Goal: Check status: Check status

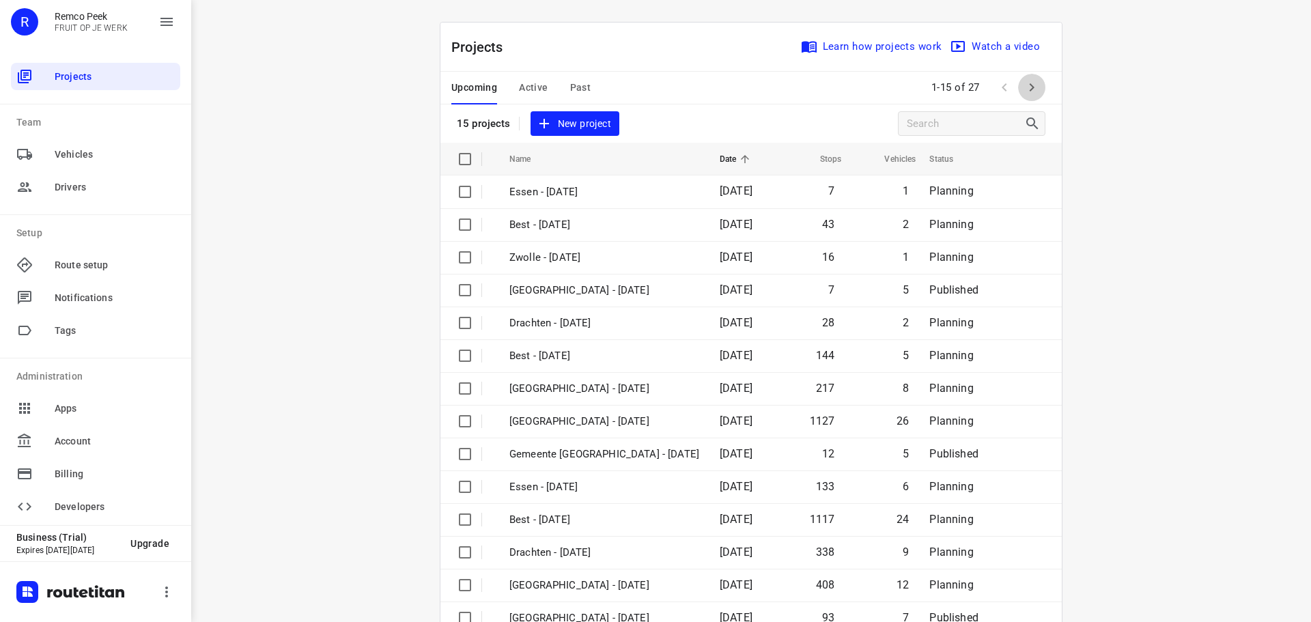
click at [1032, 85] on icon "button" at bounding box center [1031, 87] width 16 height 16
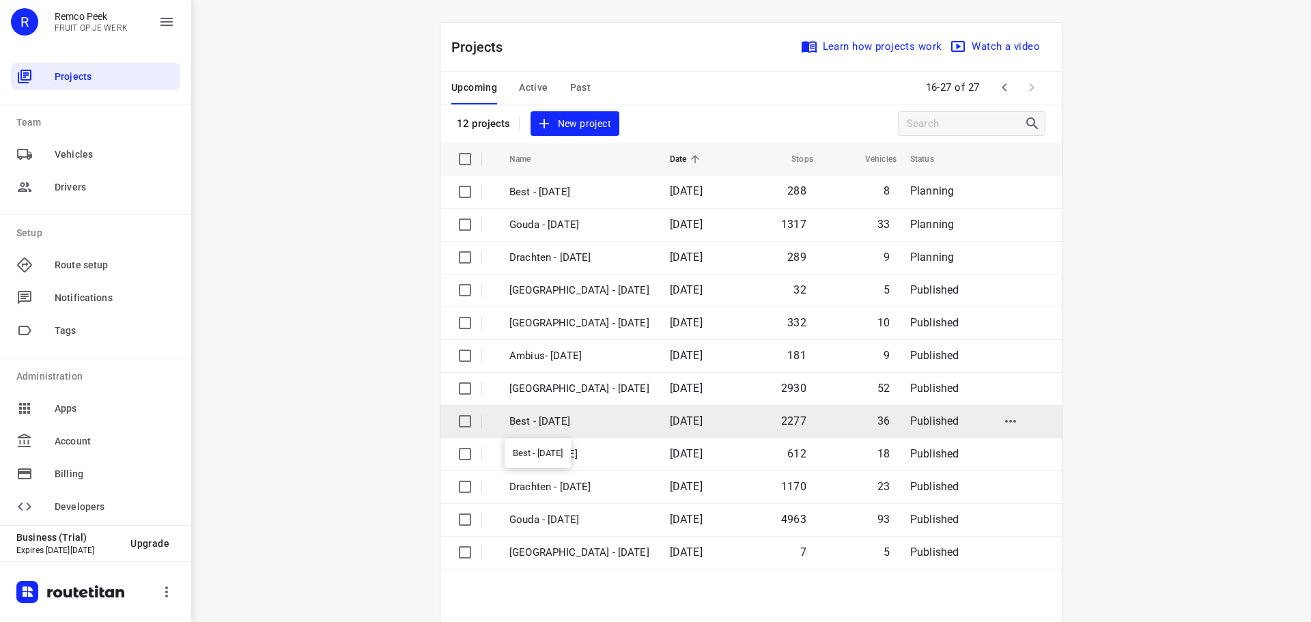
click at [556, 418] on p "Best - [DATE]" at bounding box center [579, 422] width 140 height 16
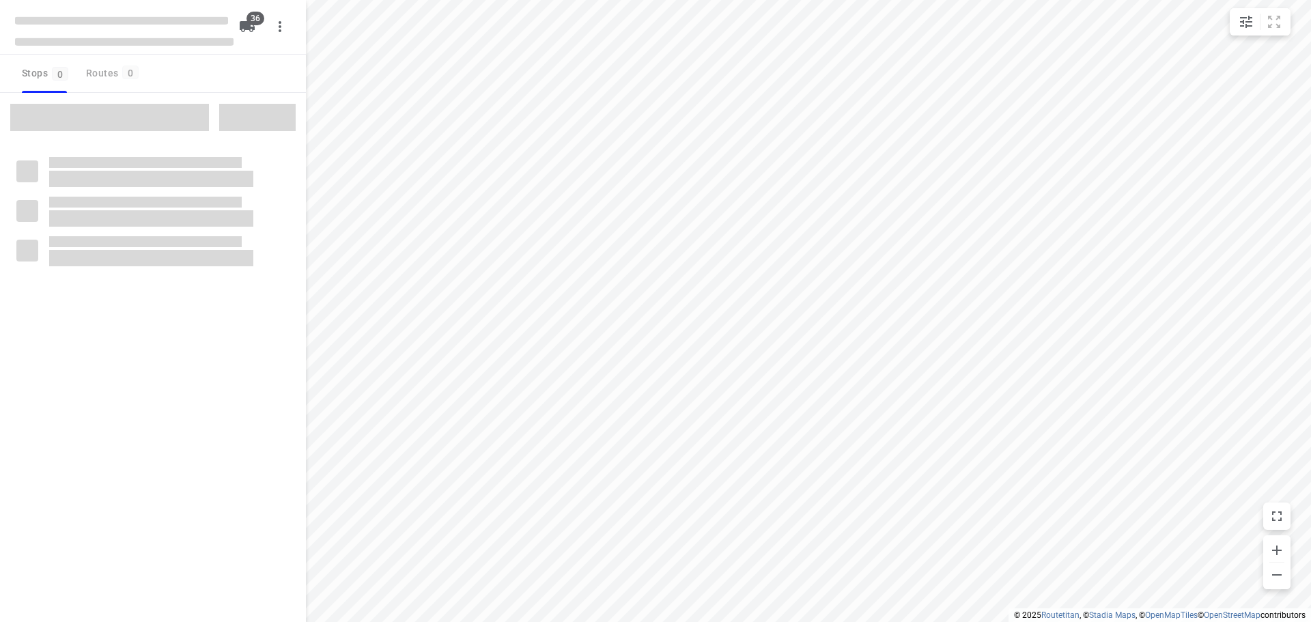
checkbox input "true"
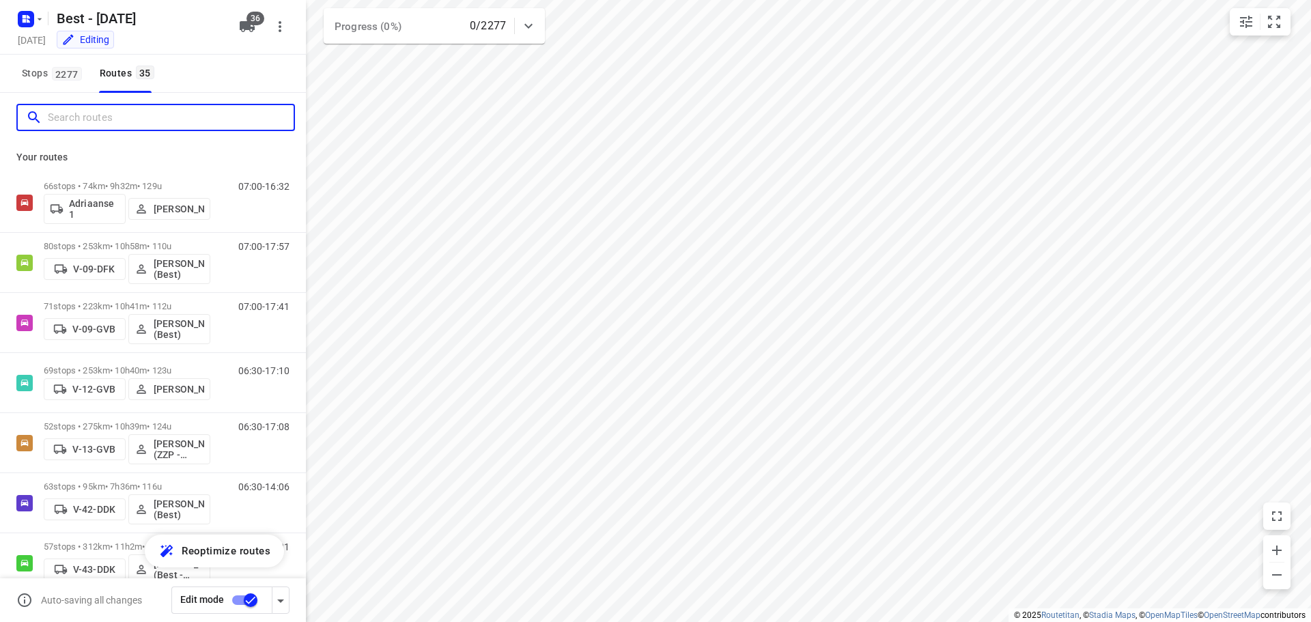
click at [107, 108] on input "Search routes" at bounding box center [171, 117] width 246 height 21
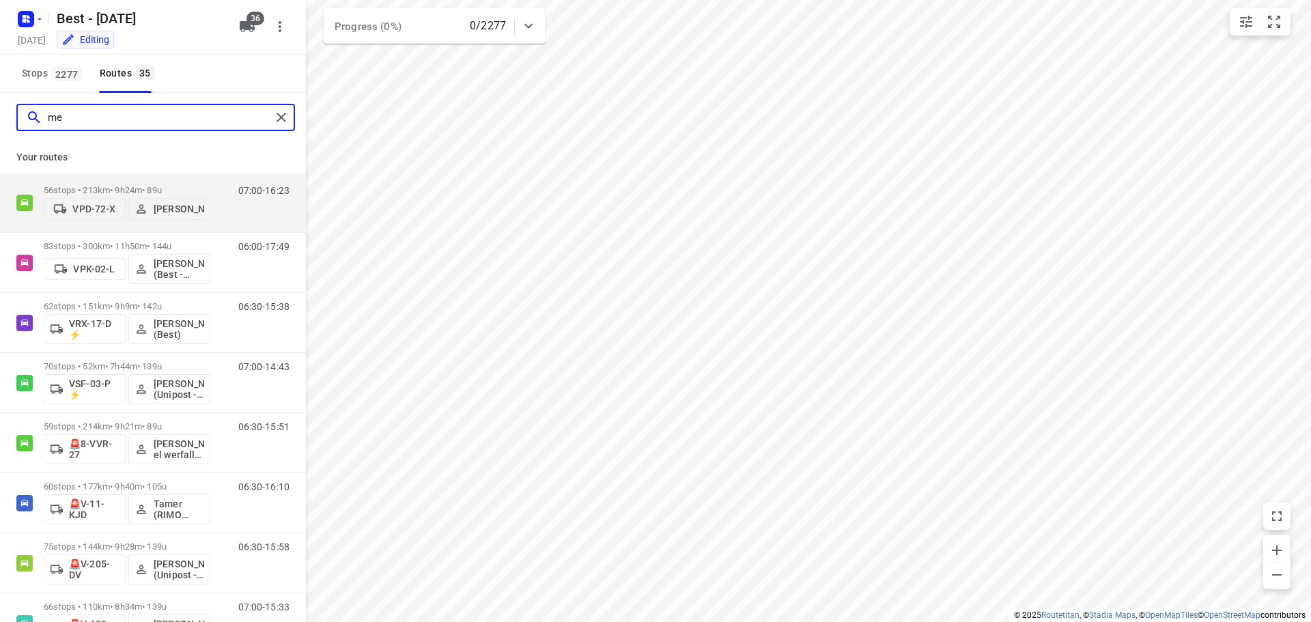
type input "m"
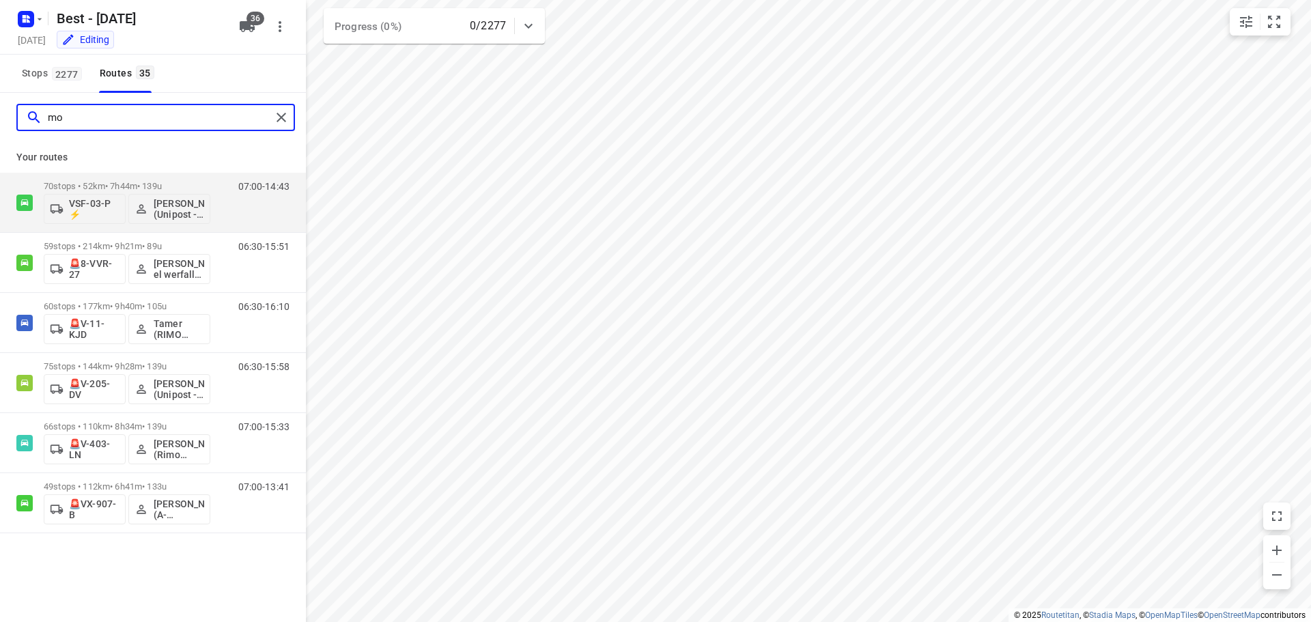
type input "m"
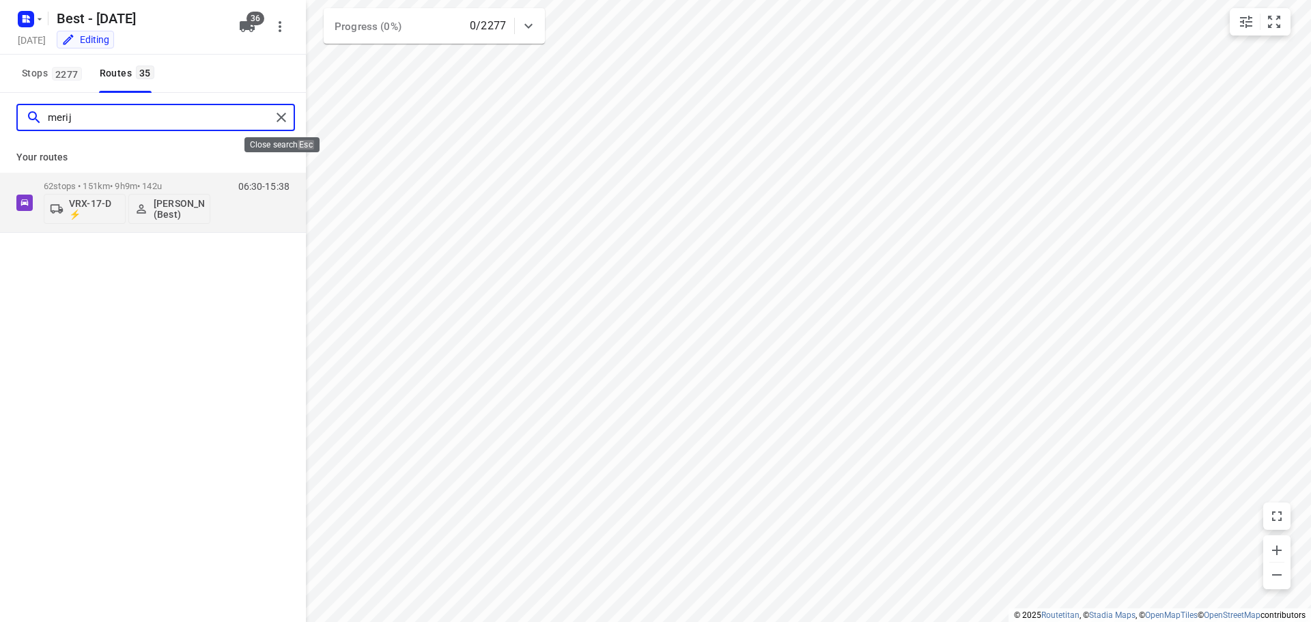
type input "merij"
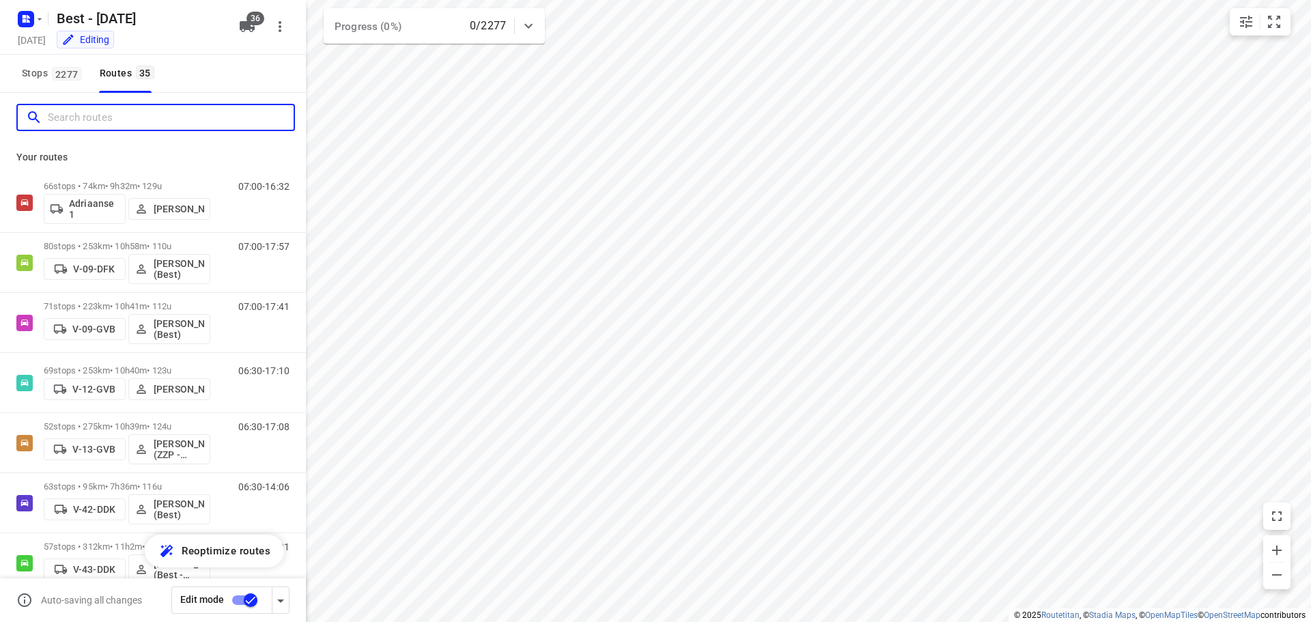
click at [185, 120] on input "Search routes" at bounding box center [171, 117] width 246 height 21
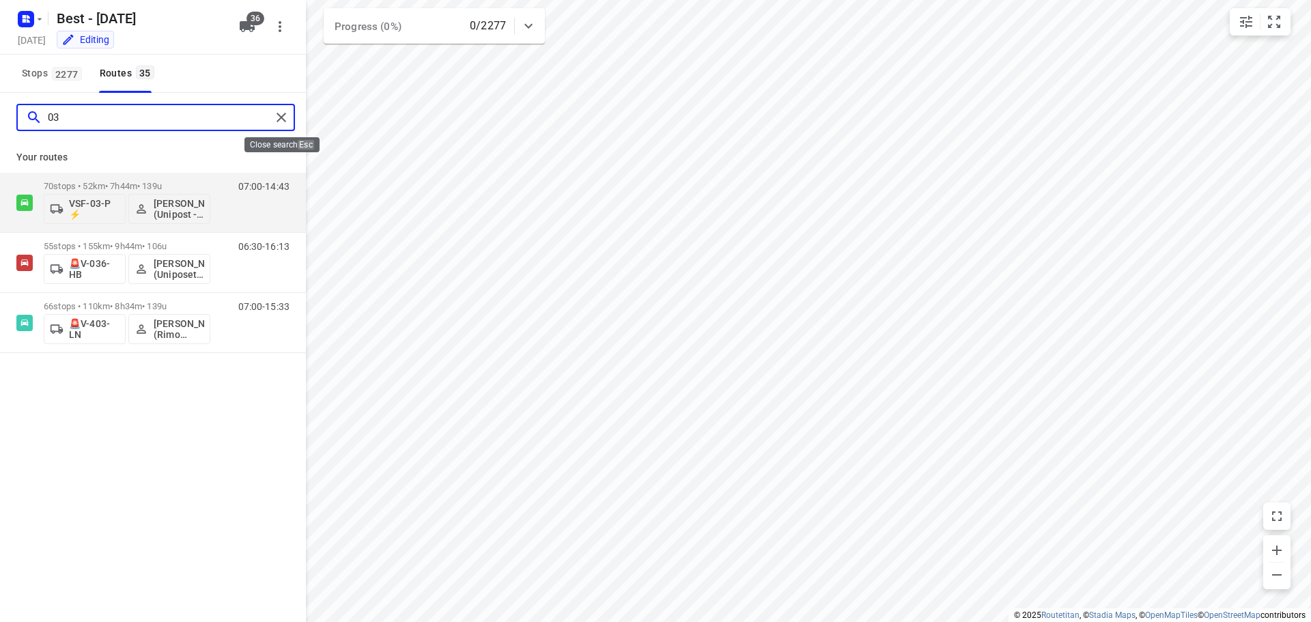
type input "03"
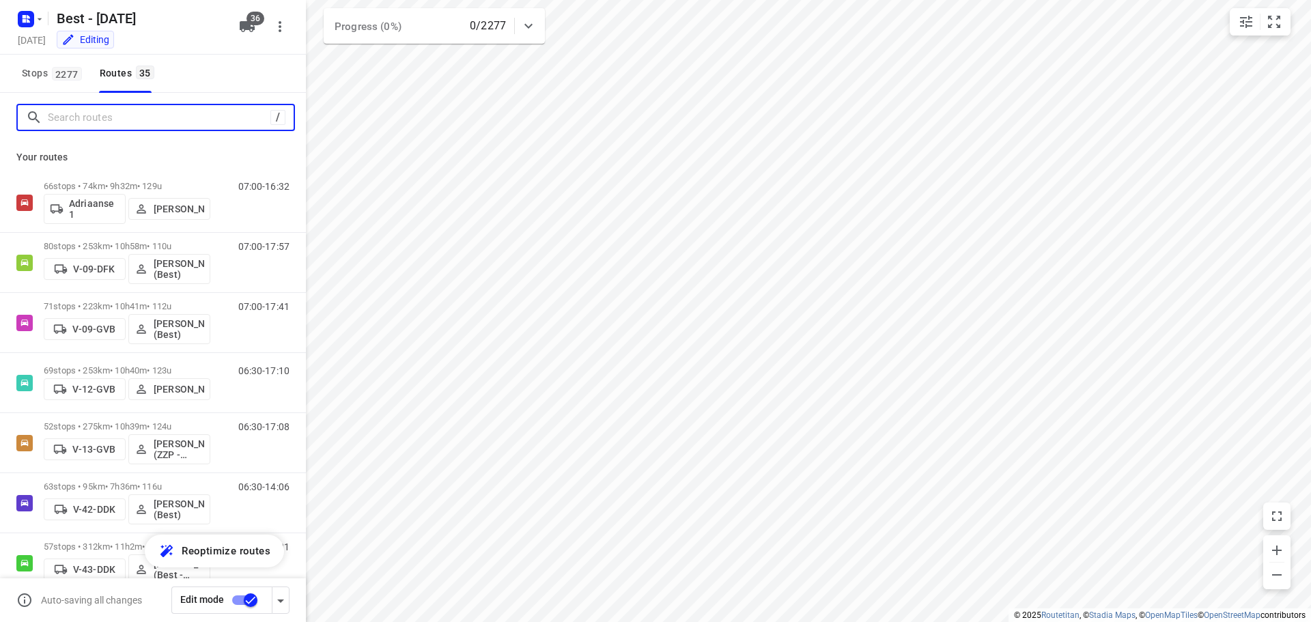
click at [134, 113] on input "Search routes" at bounding box center [159, 117] width 223 height 21
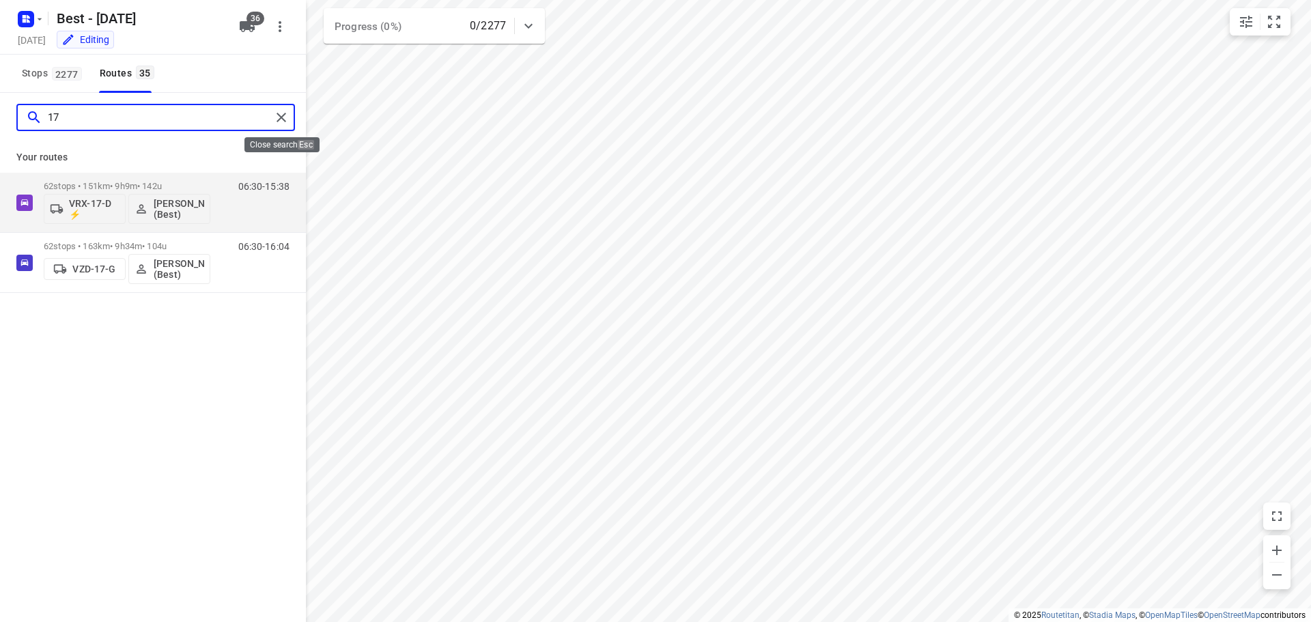
type input "17"
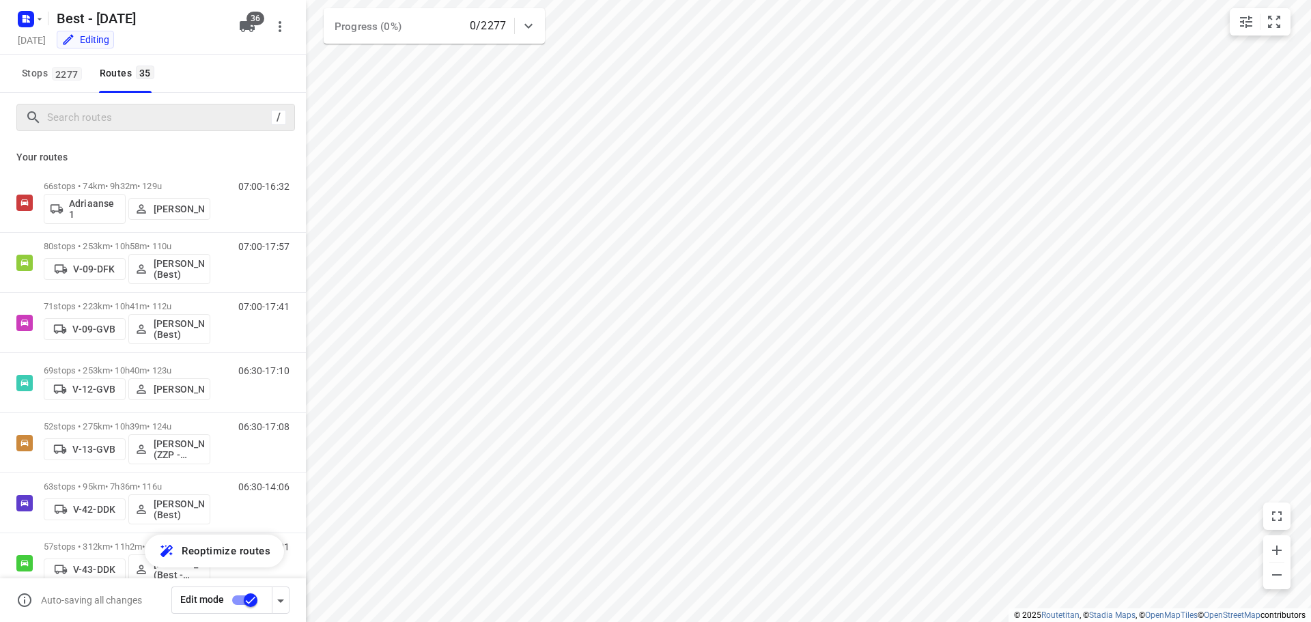
click at [165, 97] on div "/" at bounding box center [153, 117] width 306 height 49
click at [155, 111] on input "Search routes" at bounding box center [159, 117] width 223 height 21
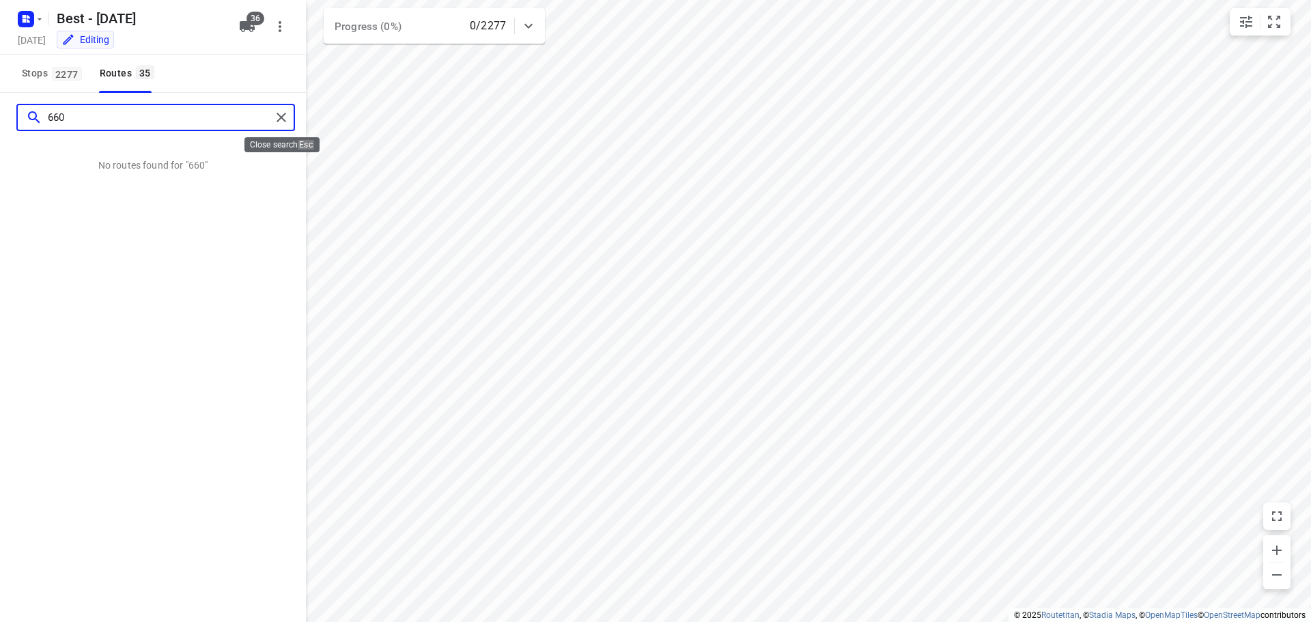
type input "660"
click at [289, 125] on div at bounding box center [284, 117] width 25 height 20
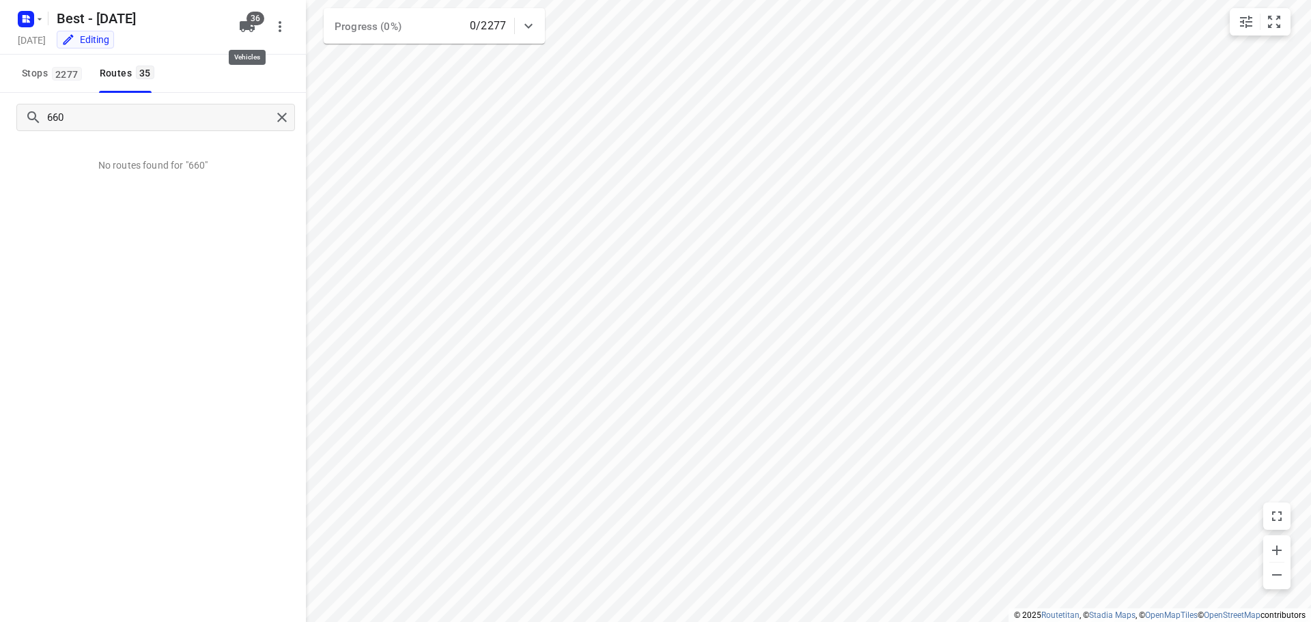
click at [249, 24] on span "36" at bounding box center [255, 19] width 18 height 14
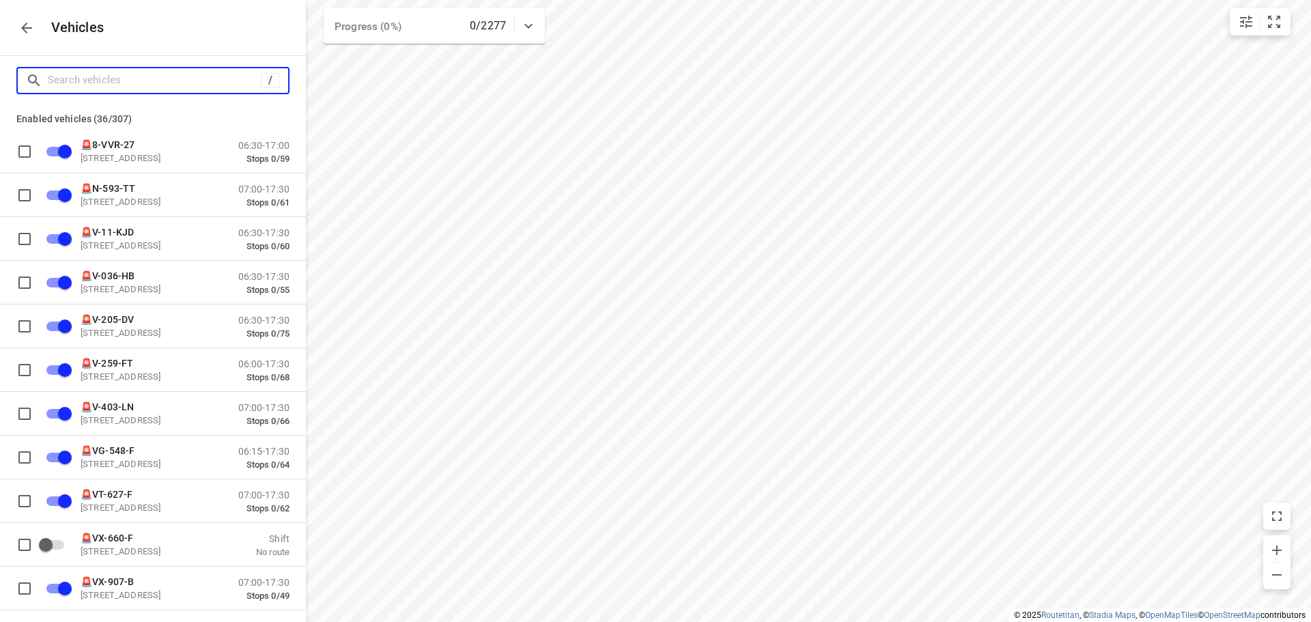
click at [167, 70] on input "Search vehicles" at bounding box center [154, 80] width 213 height 21
type input "6"
checkbox input "false"
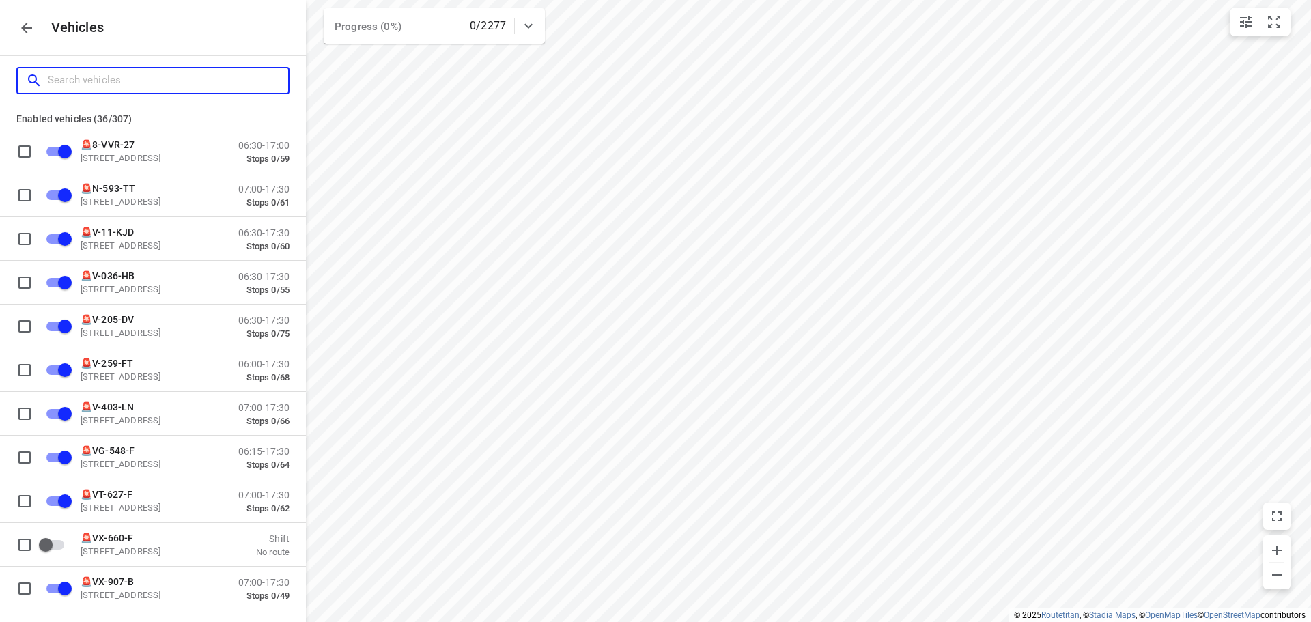
checkbox input "false"
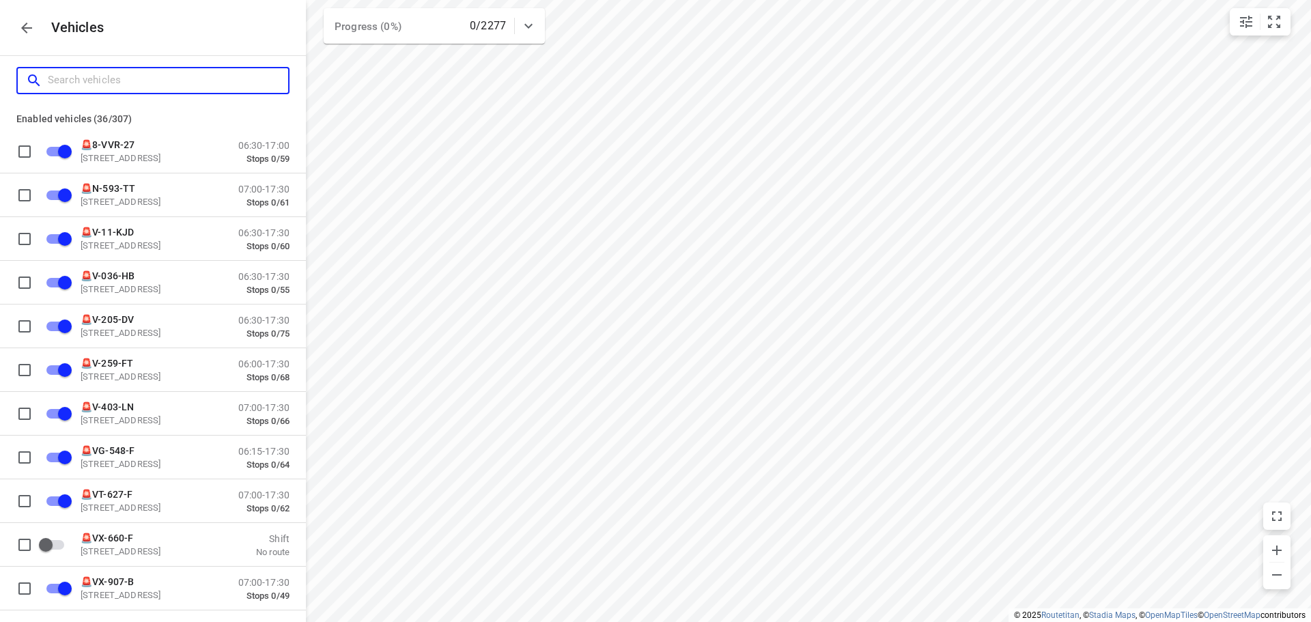
checkbox input "false"
type input "66"
checkbox input "false"
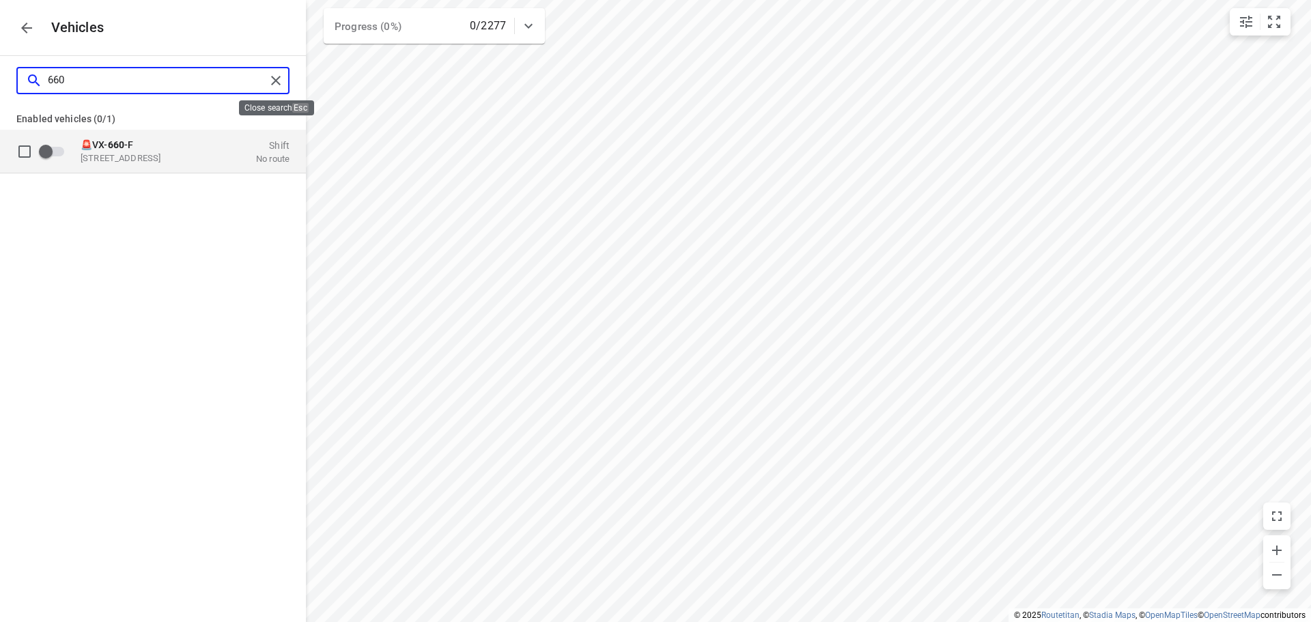
type input "660"
click at [279, 82] on div at bounding box center [278, 80] width 25 height 20
checkbox input "true"
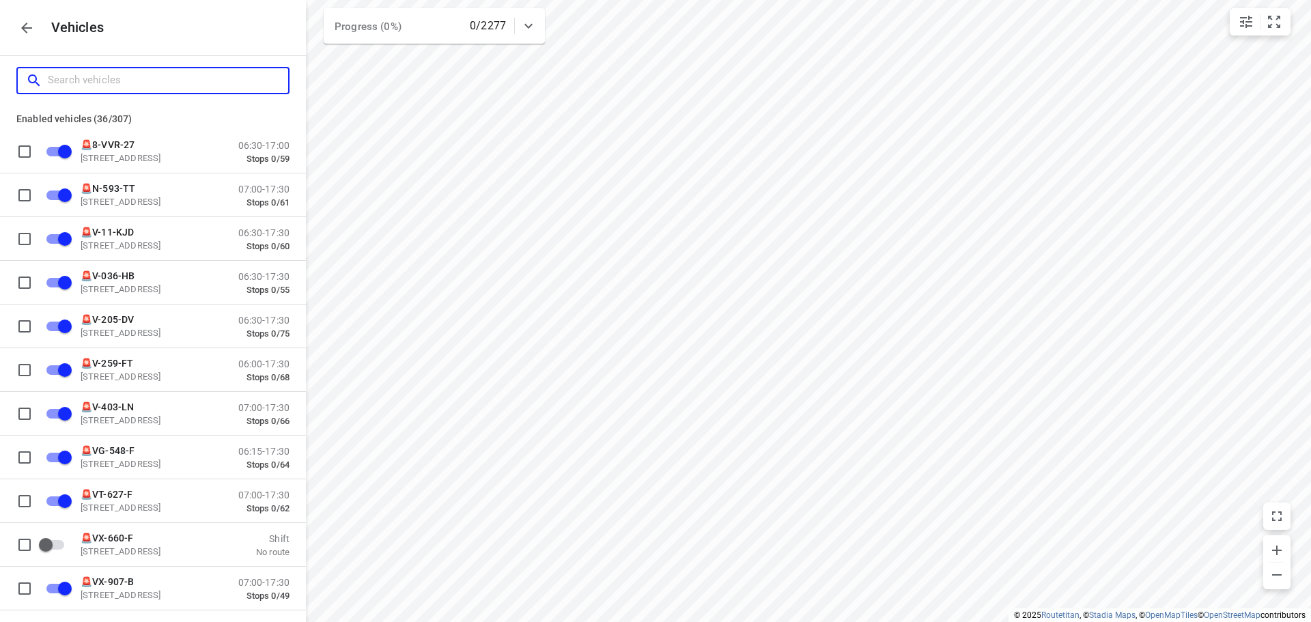
click at [243, 87] on input "Search vehicles" at bounding box center [168, 80] width 240 height 21
type input "2"
checkbox input "false"
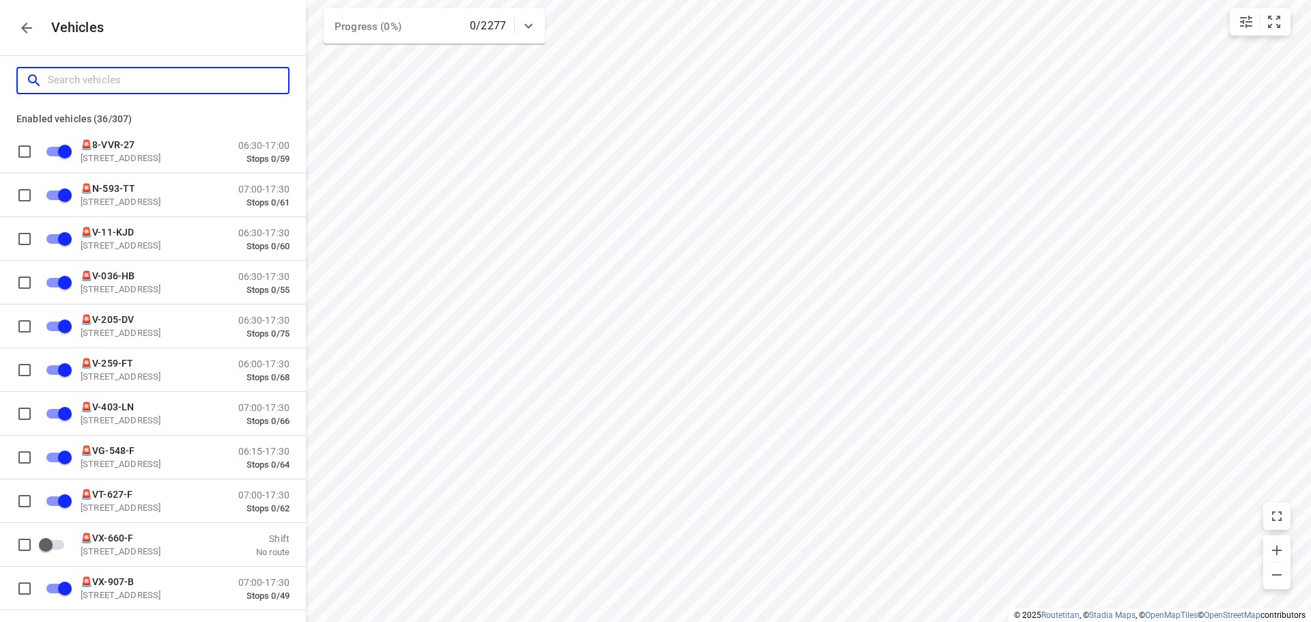
checkbox input "false"
checkbox input "true"
checkbox input "false"
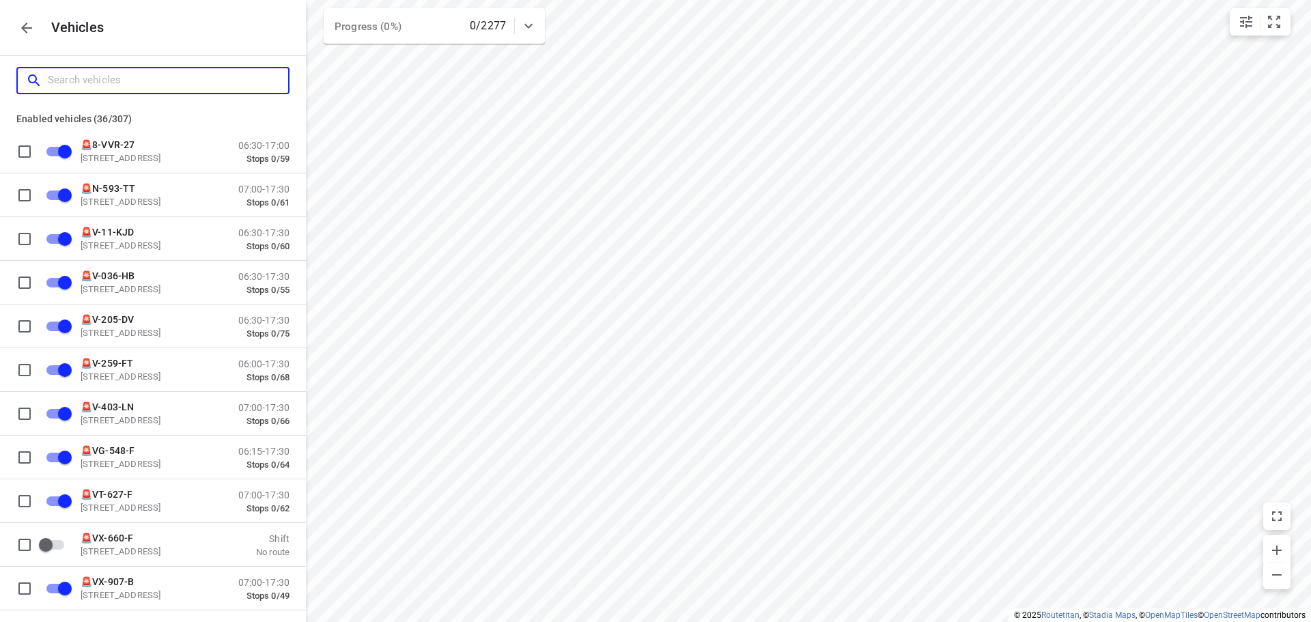
checkbox input "false"
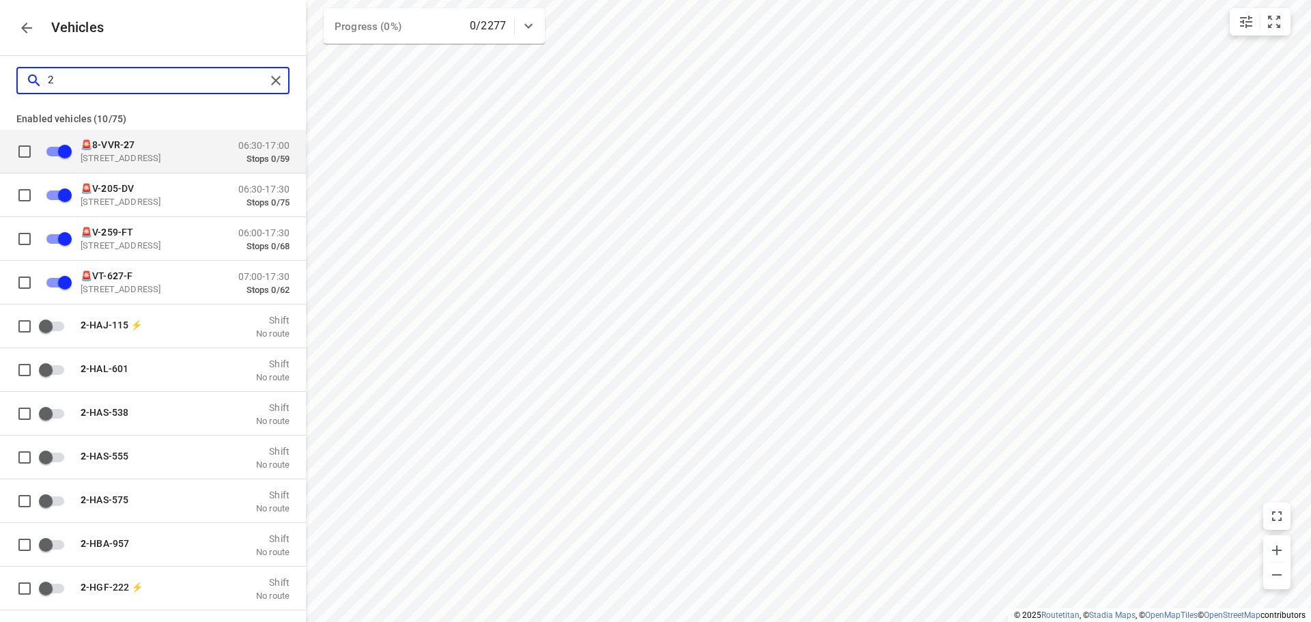
type input "25"
checkbox input "false"
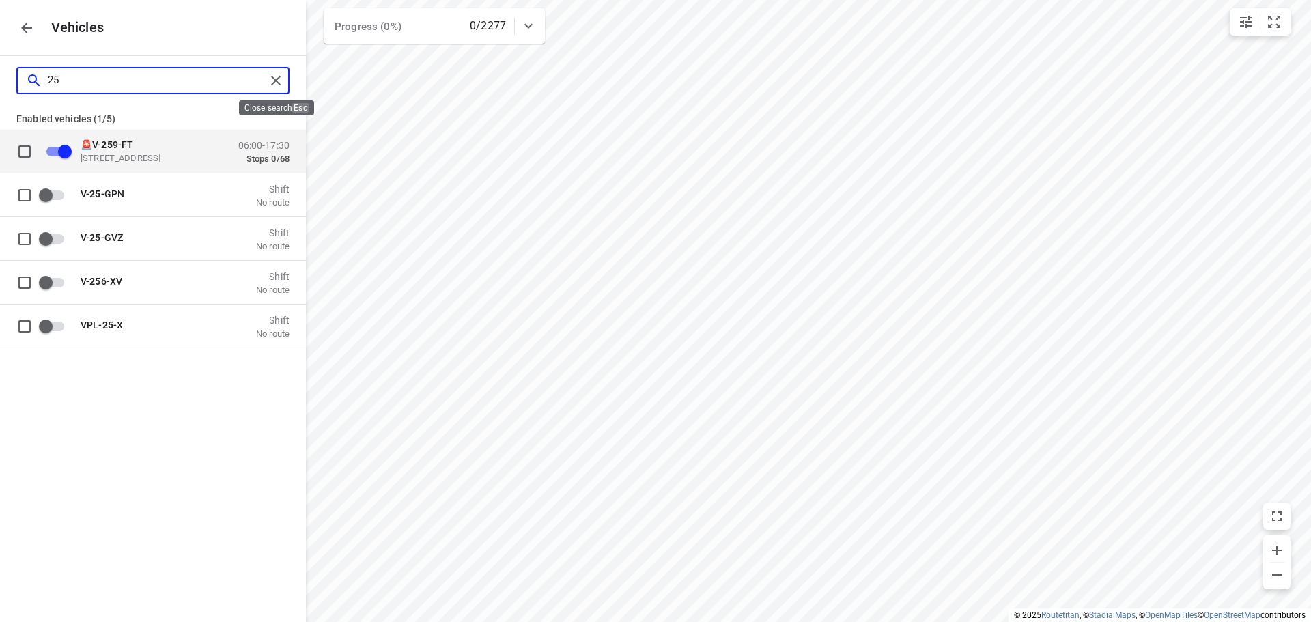
type input "25"
checkbox input "true"
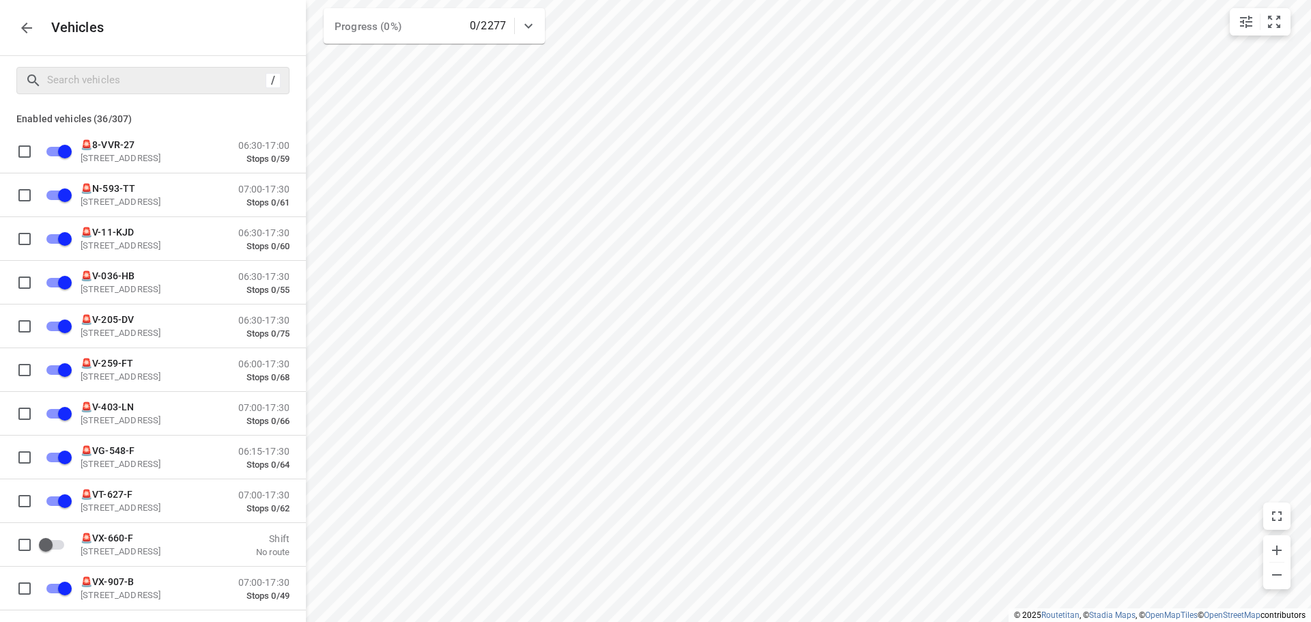
click at [31, 14] on div "Vehicles" at bounding box center [153, 27] width 306 height 55
click at [17, 16] on div "Vehicles" at bounding box center [153, 27] width 306 height 55
click at [35, 25] on button "button" at bounding box center [26, 27] width 27 height 27
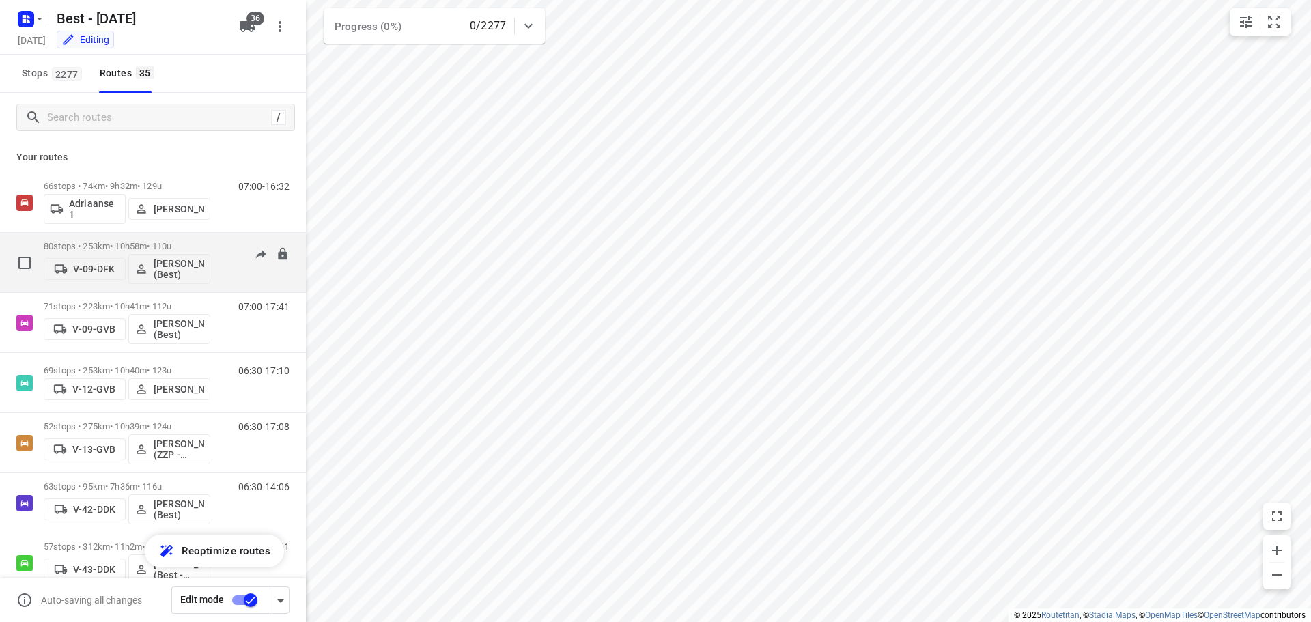
click at [130, 247] on p "80 stops • 253km • 10h58m • 110u" at bounding box center [127, 246] width 167 height 10
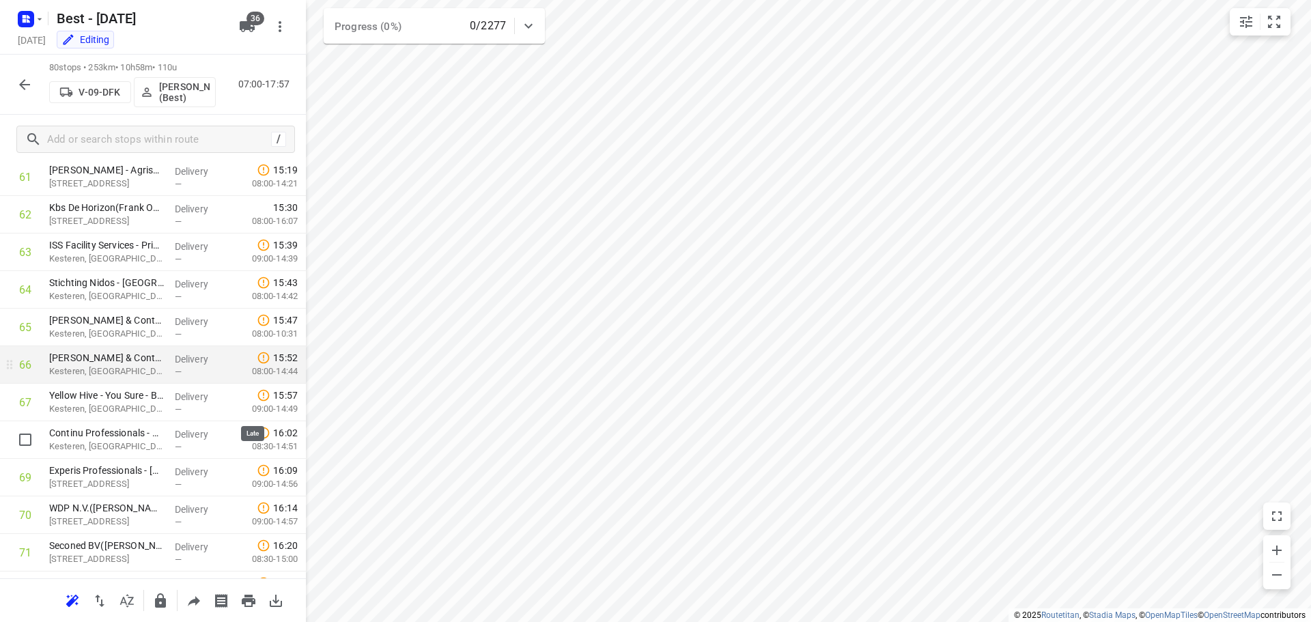
scroll to position [2286, 0]
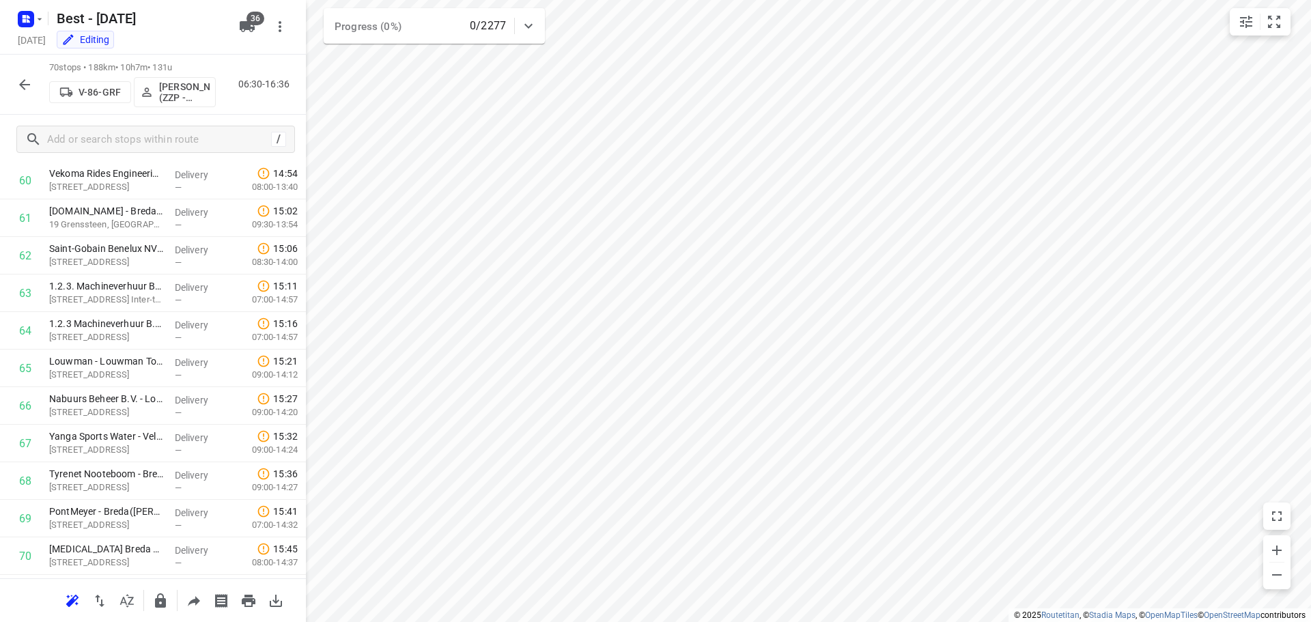
click at [35, 95] on div at bounding box center [24, 84] width 27 height 27
click at [31, 96] on button "button" at bounding box center [24, 84] width 27 height 27
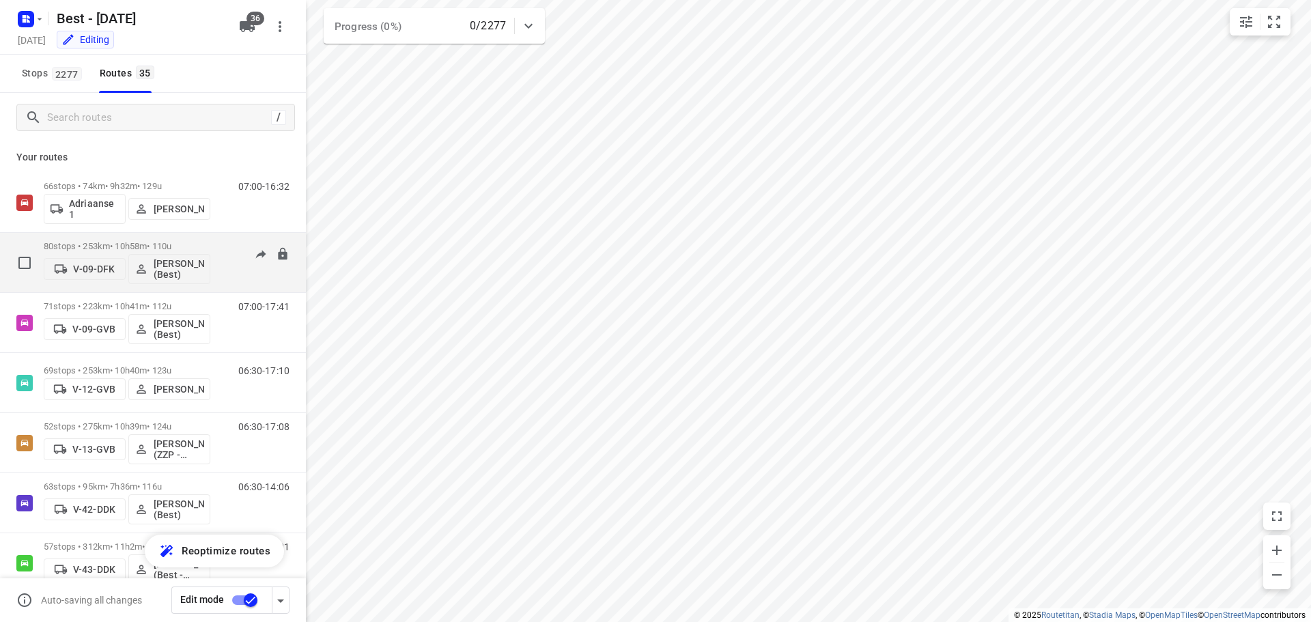
scroll to position [68, 0]
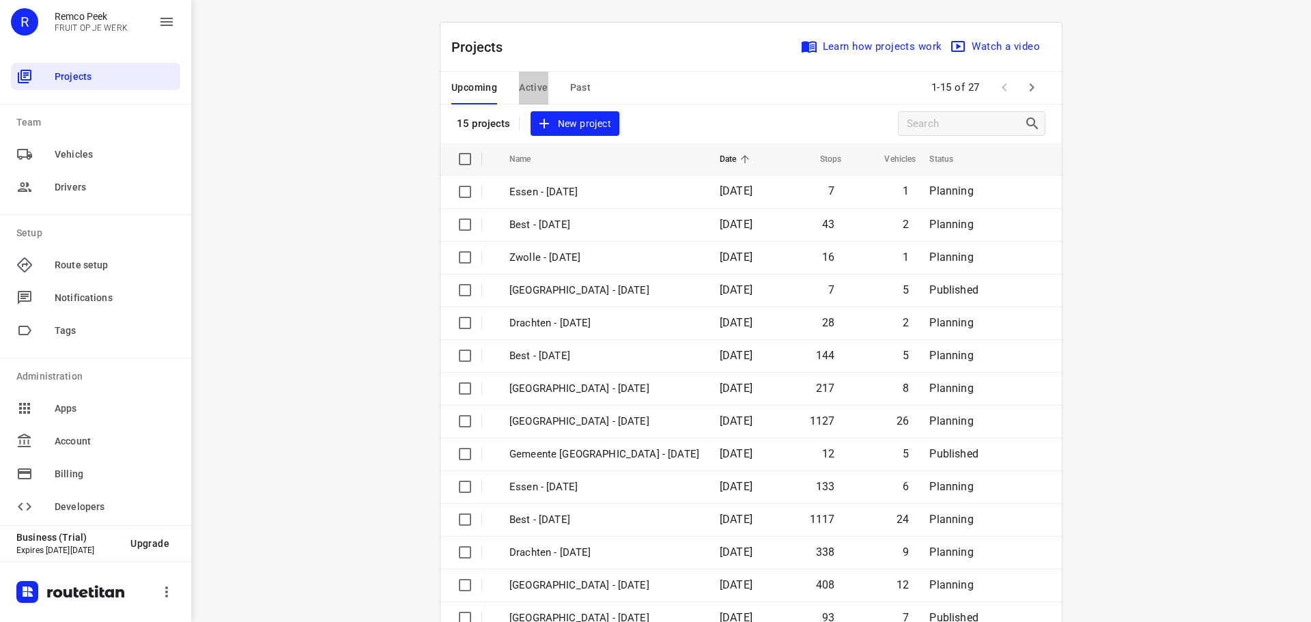
click at [519, 83] on span "Active" at bounding box center [533, 87] width 29 height 17
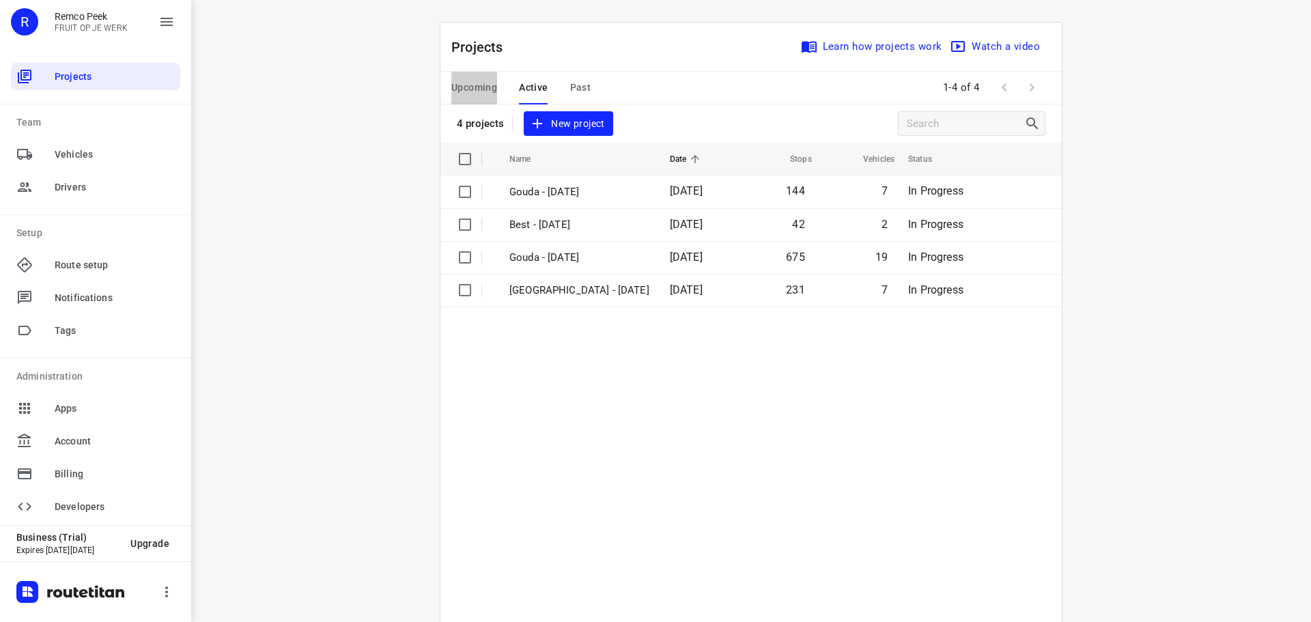
click at [469, 87] on span "Upcoming" at bounding box center [474, 87] width 46 height 17
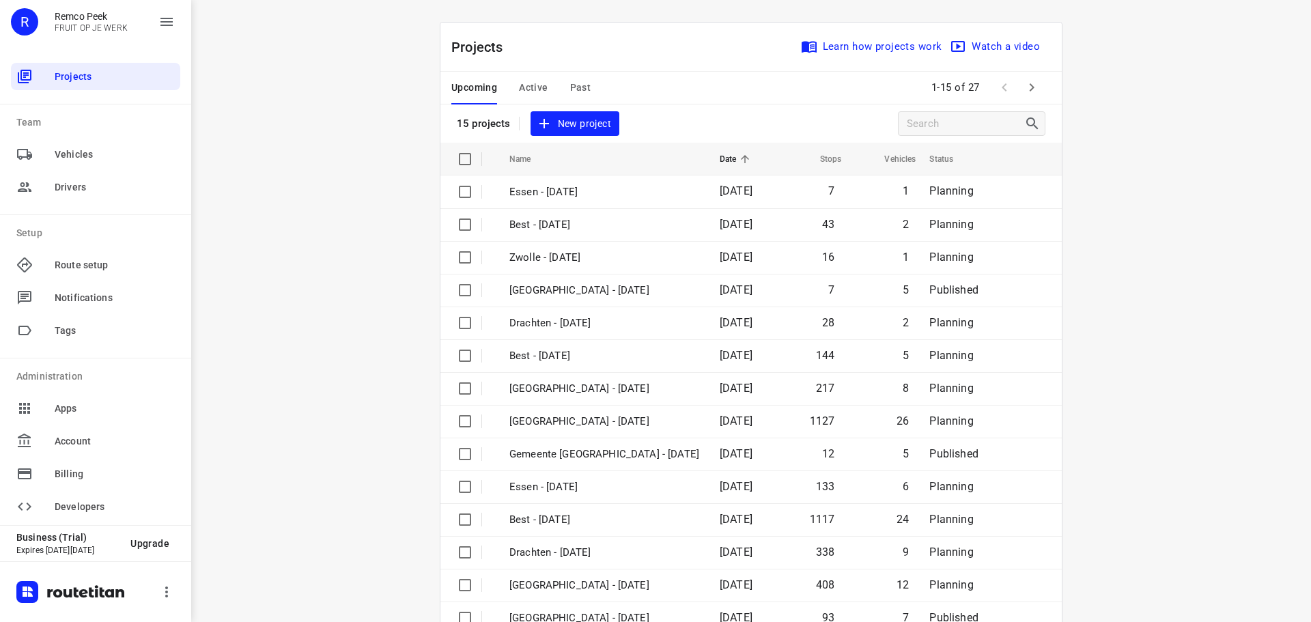
click at [534, 82] on span "Active" at bounding box center [533, 87] width 29 height 17
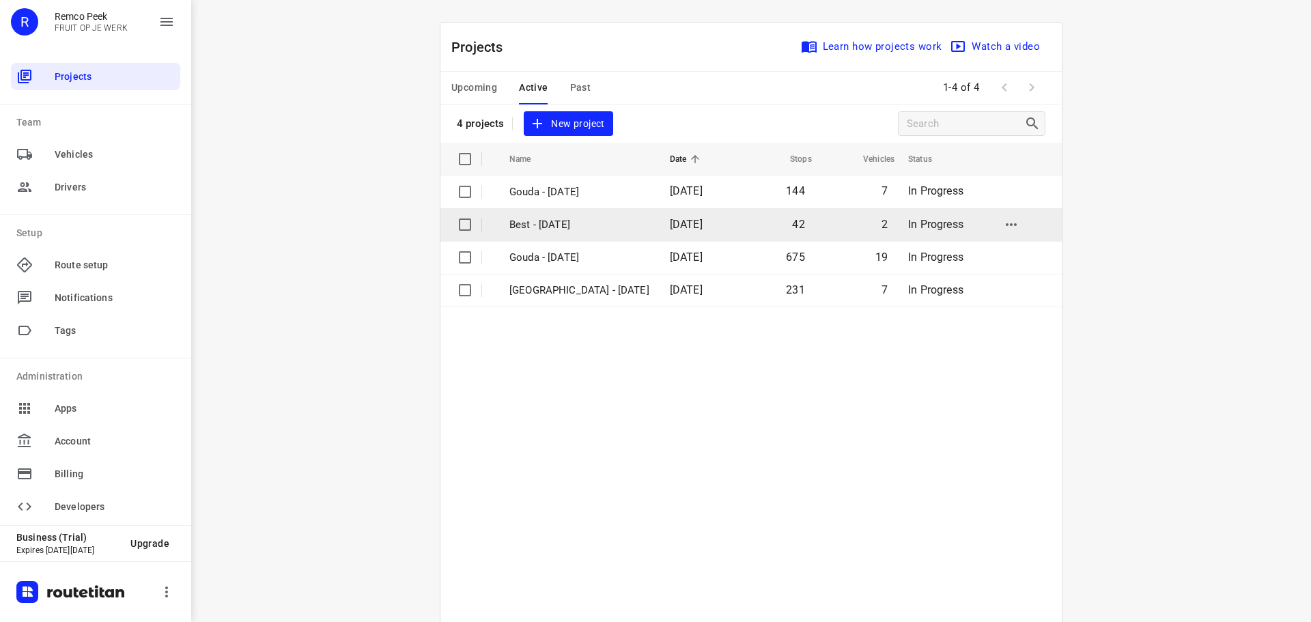
click at [583, 231] on p "Best - [DATE]" at bounding box center [579, 225] width 140 height 16
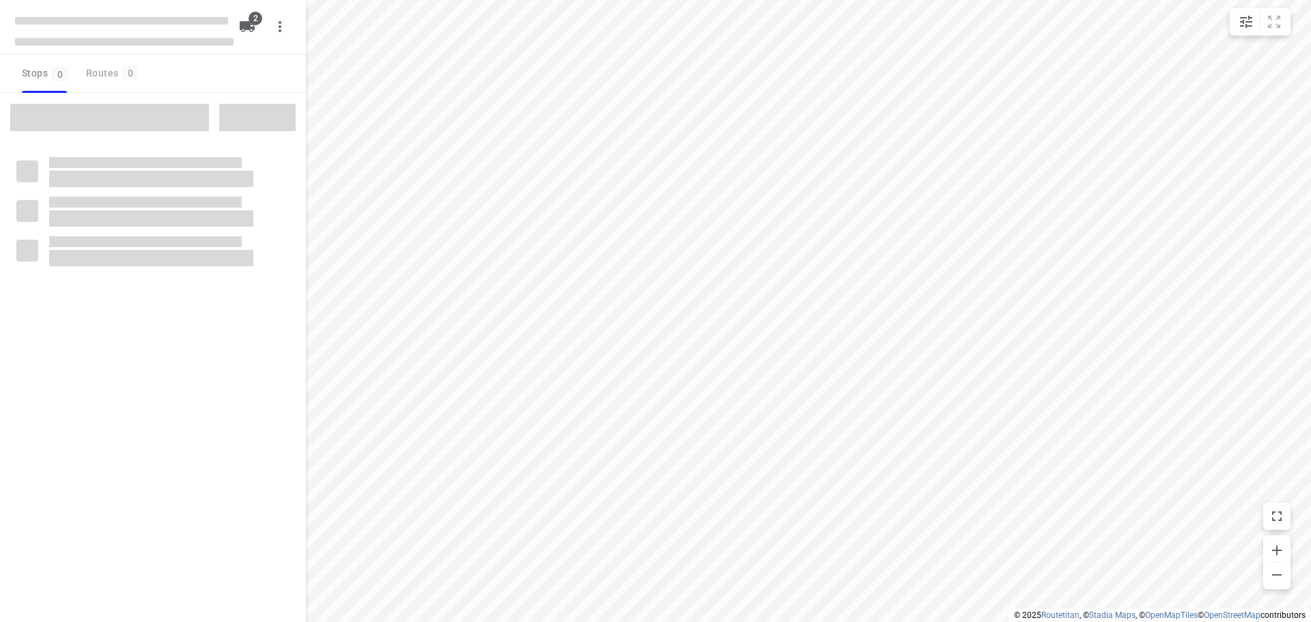
type input "distance"
checkbox input "true"
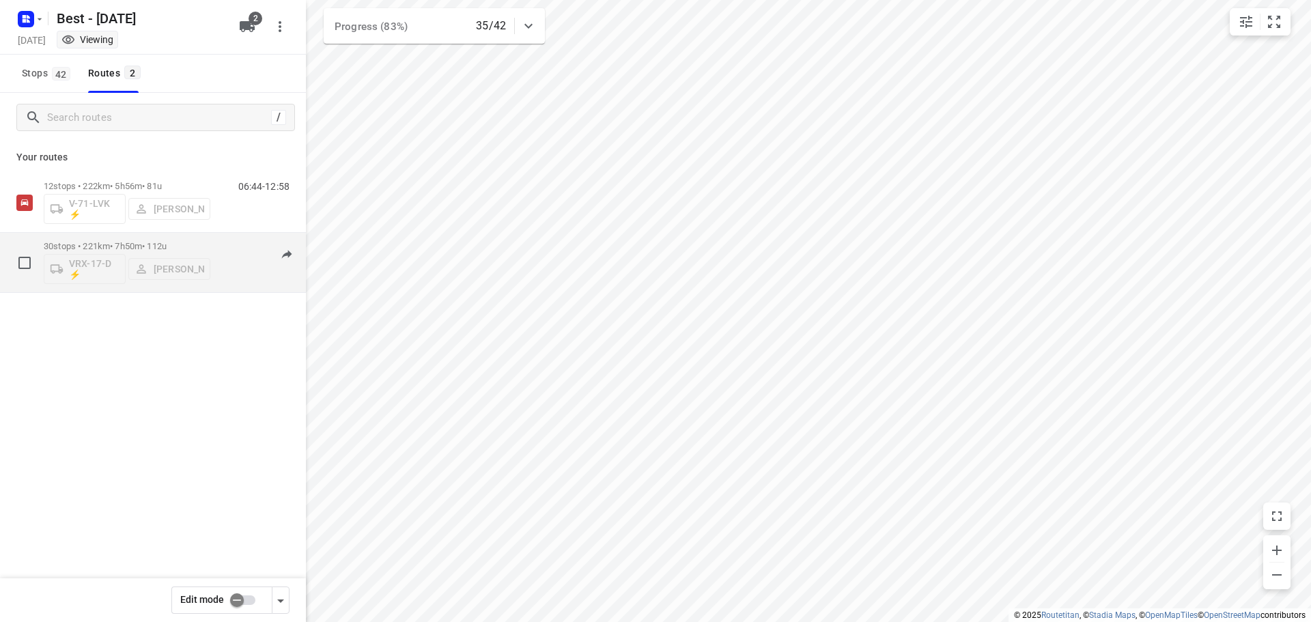
click at [180, 248] on p "30 stops • 221km • 7h50m • 112u" at bounding box center [127, 246] width 167 height 10
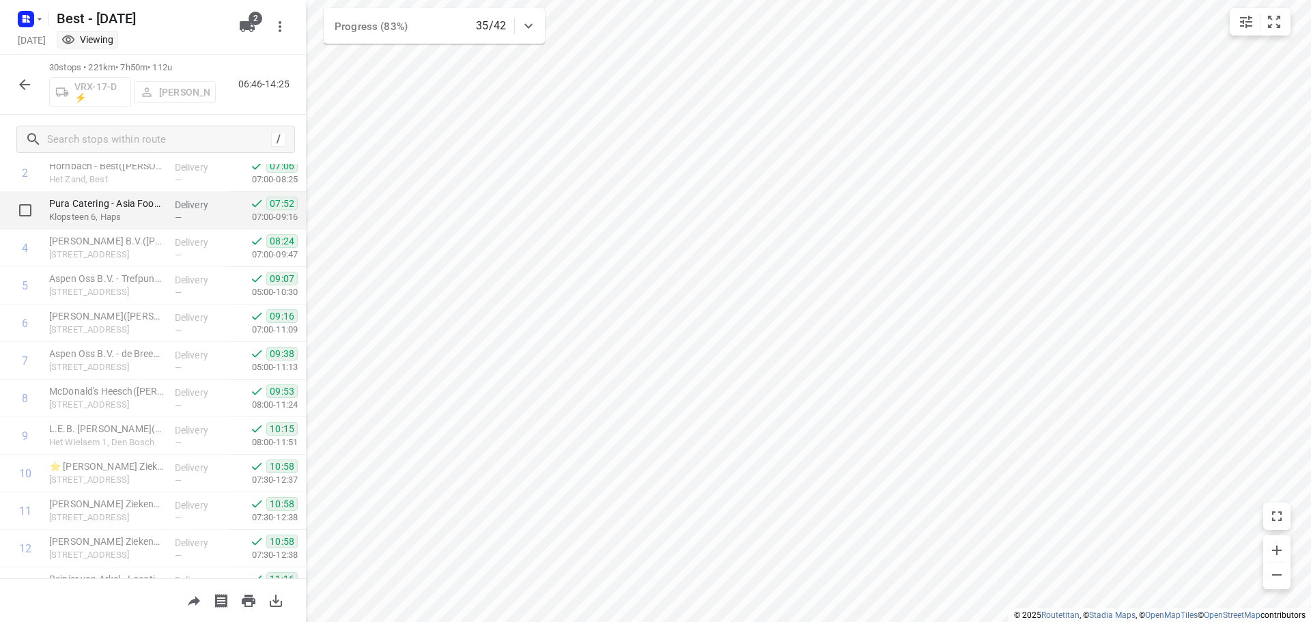
scroll to position [137, 0]
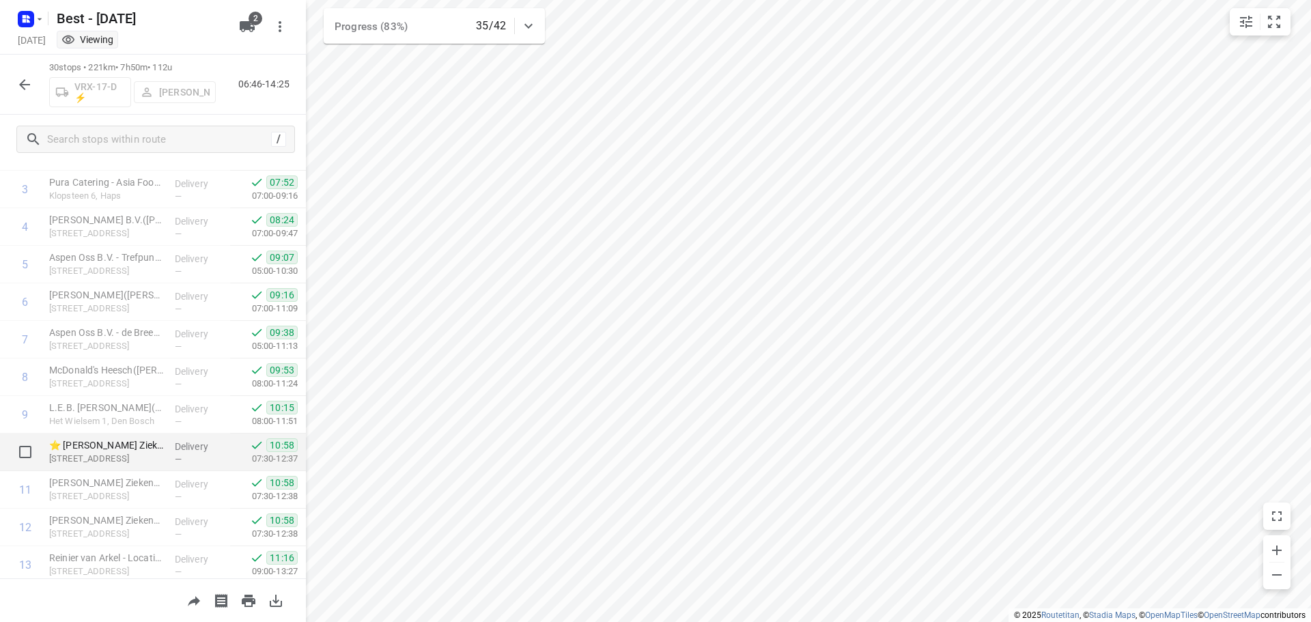
click at [180, 442] on p "Delivery" at bounding box center [200, 447] width 51 height 14
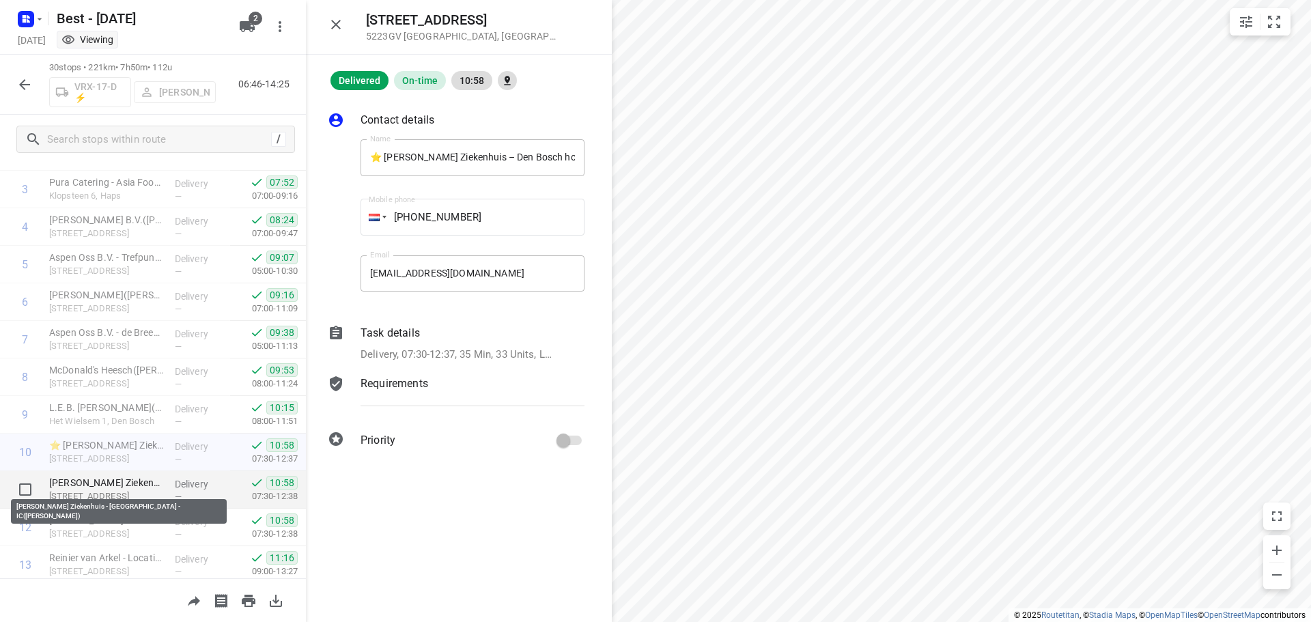
click at [153, 482] on p "[PERSON_NAME] Ziekenhuis - [GEOGRAPHIC_DATA] - IC([PERSON_NAME])" at bounding box center [106, 483] width 115 height 14
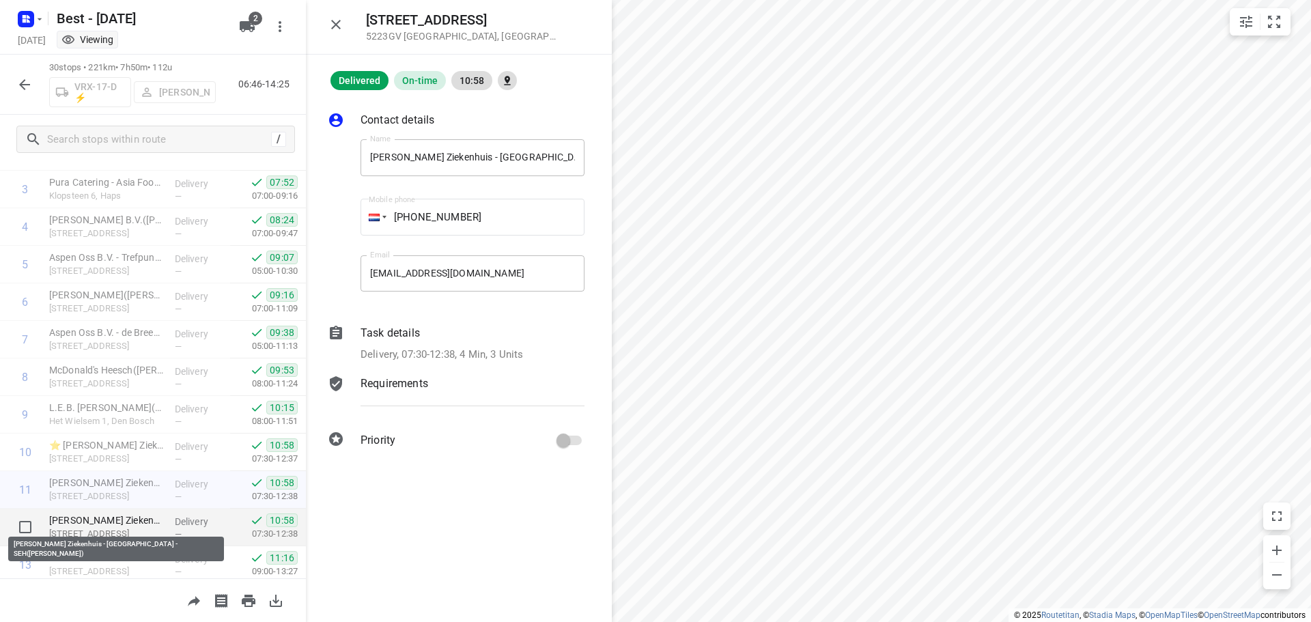
click at [138, 523] on p "[PERSON_NAME] Ziekenhuis - [GEOGRAPHIC_DATA] - SEH([PERSON_NAME])" at bounding box center [106, 520] width 115 height 14
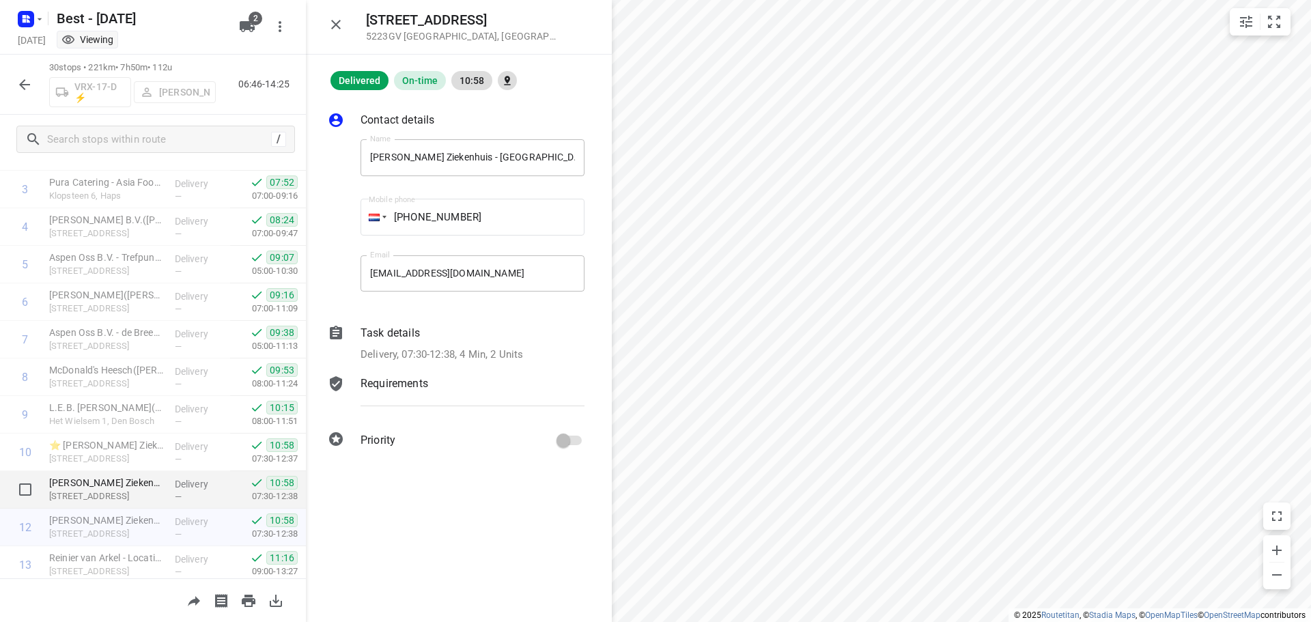
click at [138, 507] on div "[PERSON_NAME] Ziekenhuis - [GEOGRAPHIC_DATA] - IC([PERSON_NAME]) [STREET_ADDRES…" at bounding box center [107, 490] width 126 height 38
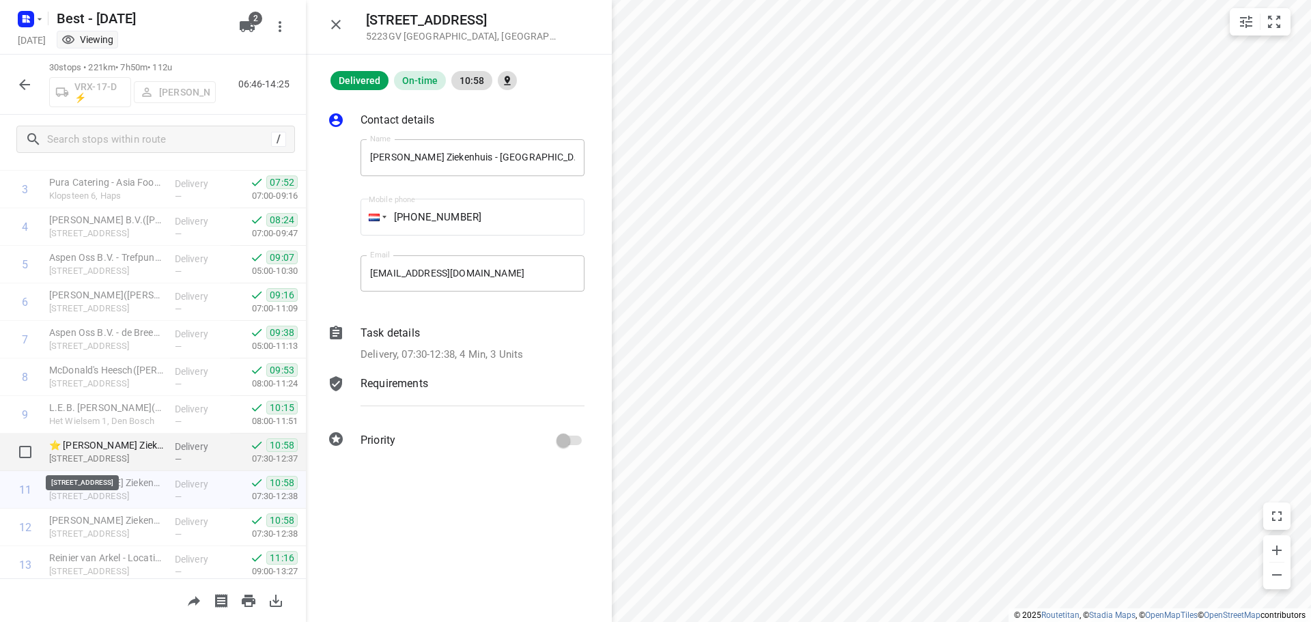
click at [152, 456] on p "[STREET_ADDRESS]" at bounding box center [106, 459] width 115 height 14
click at [160, 449] on div "⭐ [PERSON_NAME] Ziekenhuis – Den Bosch hoofdlocatie([PERSON_NAME]) [STREET_ADDR…" at bounding box center [107, 452] width 126 height 38
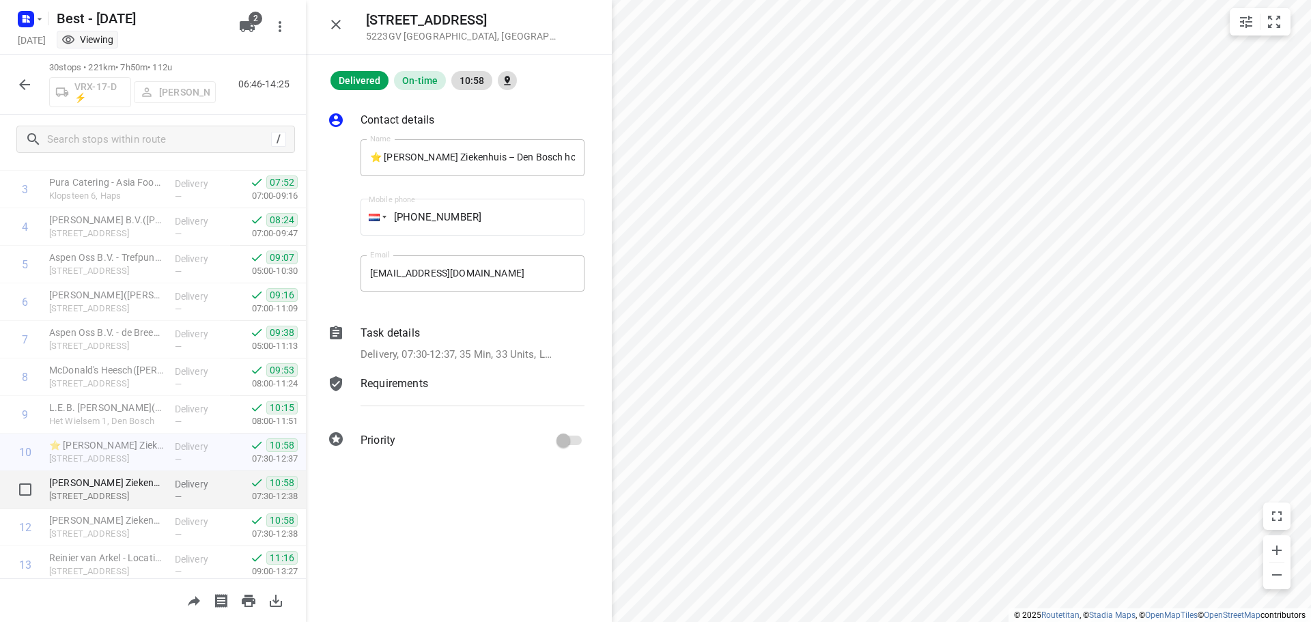
click at [158, 477] on p "[PERSON_NAME] Ziekenhuis - [GEOGRAPHIC_DATA] - IC([PERSON_NAME])" at bounding box center [106, 483] width 115 height 14
click at [152, 510] on div "[PERSON_NAME] Ziekenhuis - [GEOGRAPHIC_DATA] - SEH([PERSON_NAME]) [STREET_ADDRE…" at bounding box center [107, 528] width 126 height 38
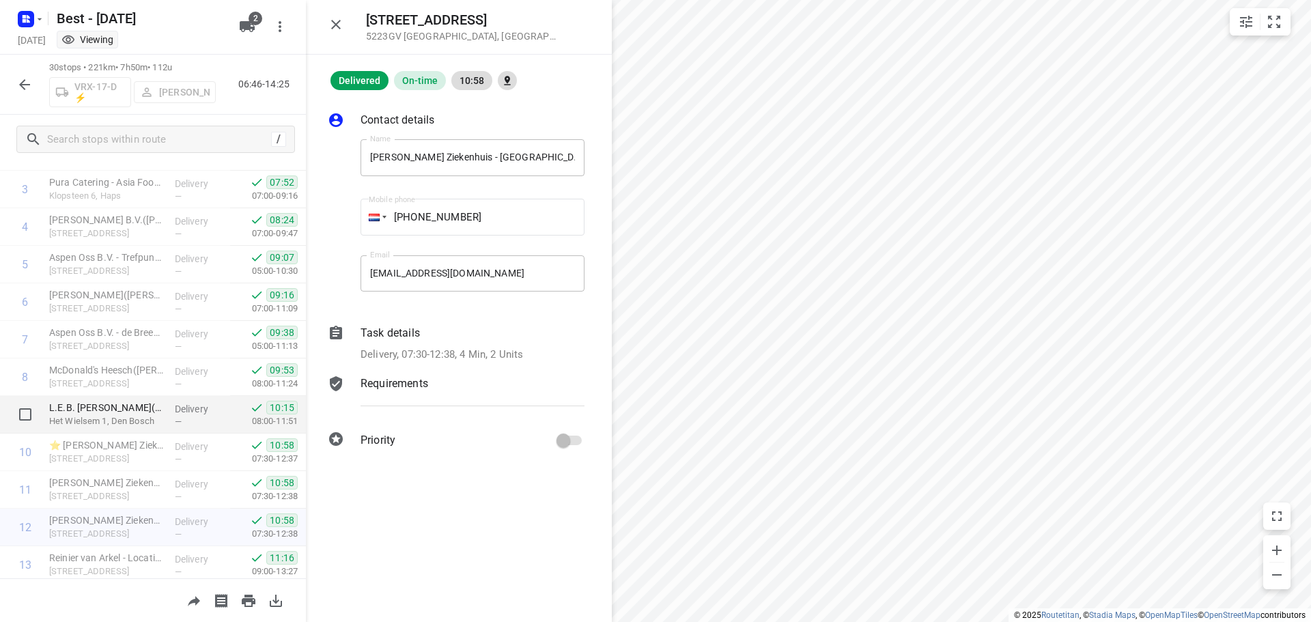
click at [161, 412] on div "L.E.B. [PERSON_NAME]([PERSON_NAME]) Het Wielsem 1, Den Bosch" at bounding box center [107, 415] width 126 height 38
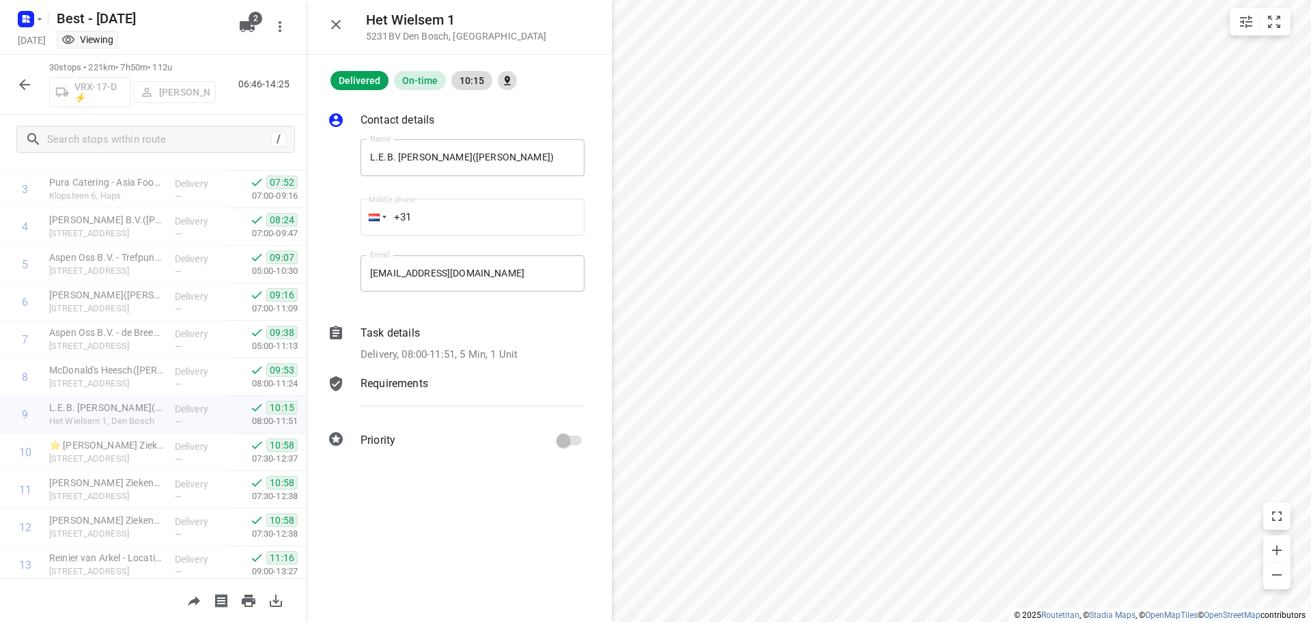
click at [516, 362] on p "Delivery, 08:00-11:51, 5 Min, 1 Unit" at bounding box center [438, 355] width 157 height 16
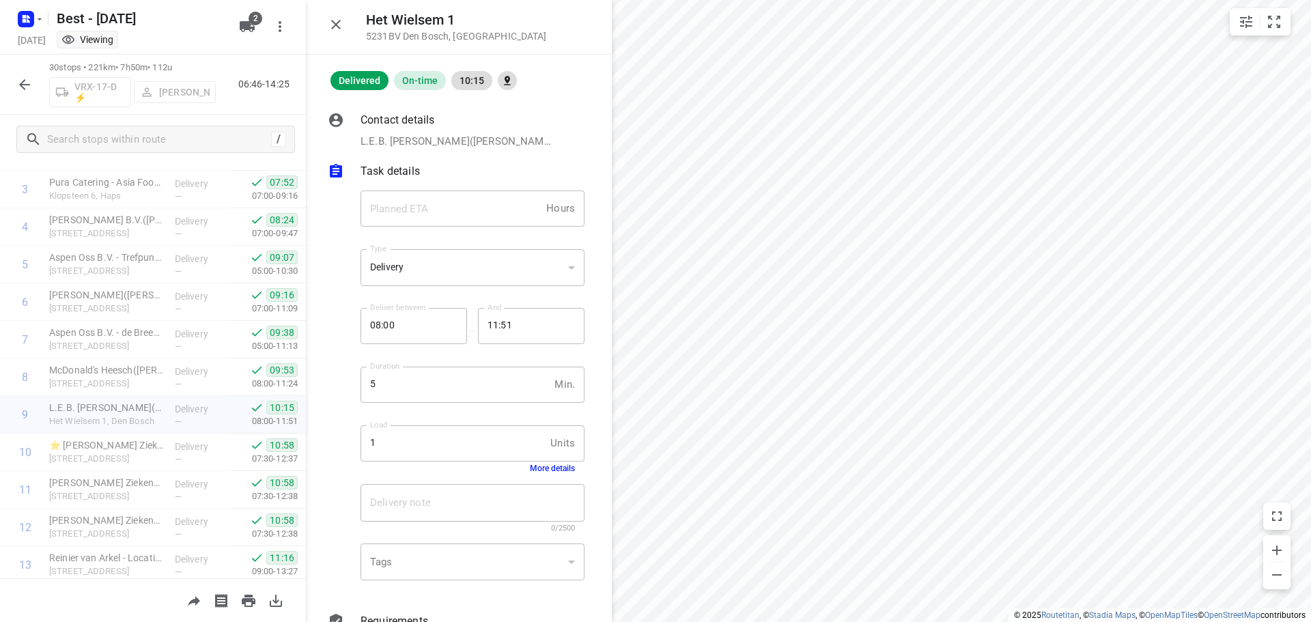
click at [535, 462] on div "Load 1 Units Load More details" at bounding box center [472, 449] width 224 height 48
click at [534, 467] on button "More details" at bounding box center [552, 469] width 45 height 10
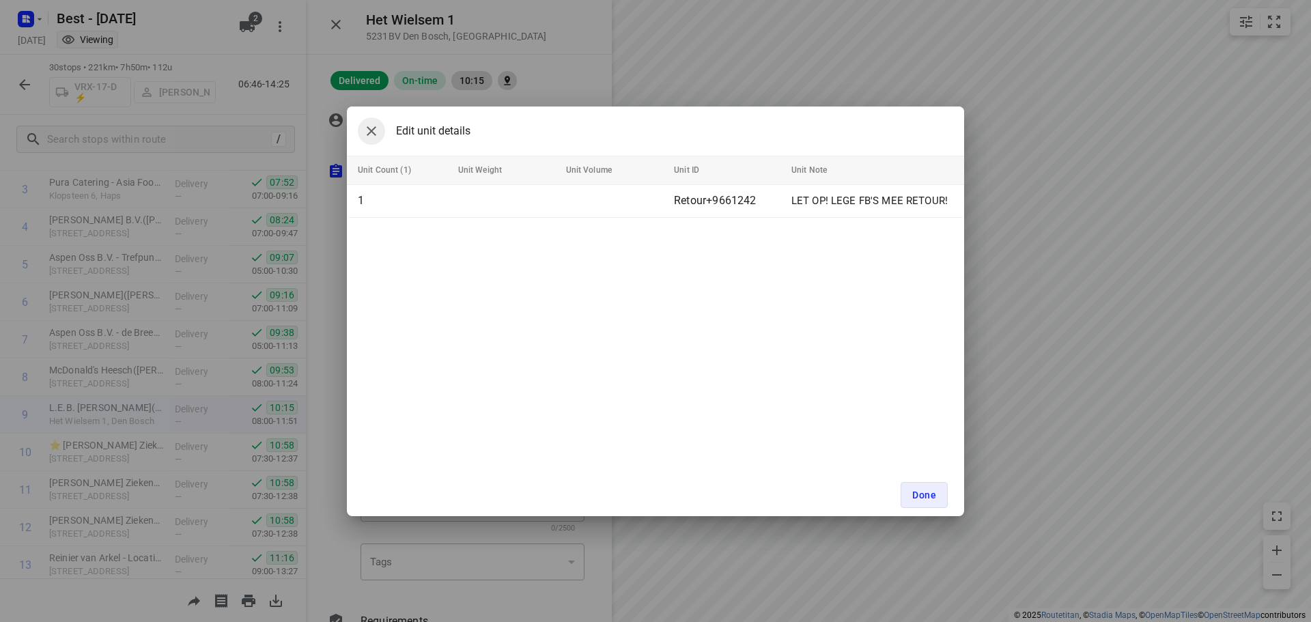
click at [360, 128] on button "button" at bounding box center [371, 130] width 27 height 27
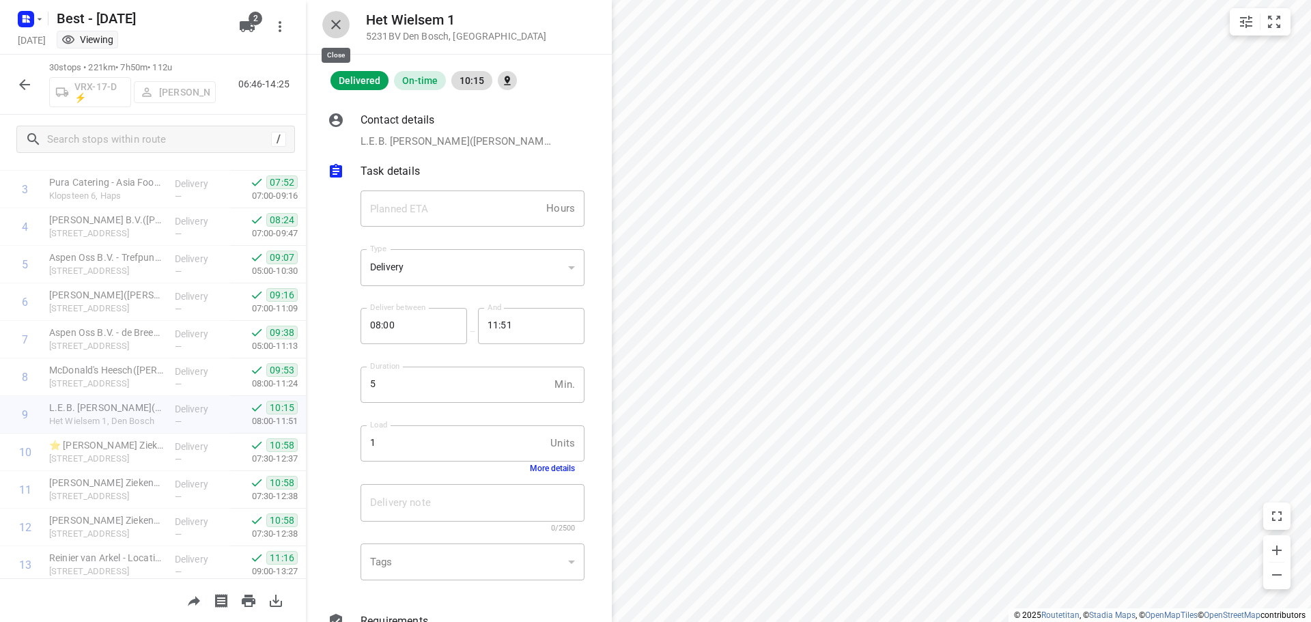
click at [332, 25] on icon "button" at bounding box center [336, 24] width 16 height 16
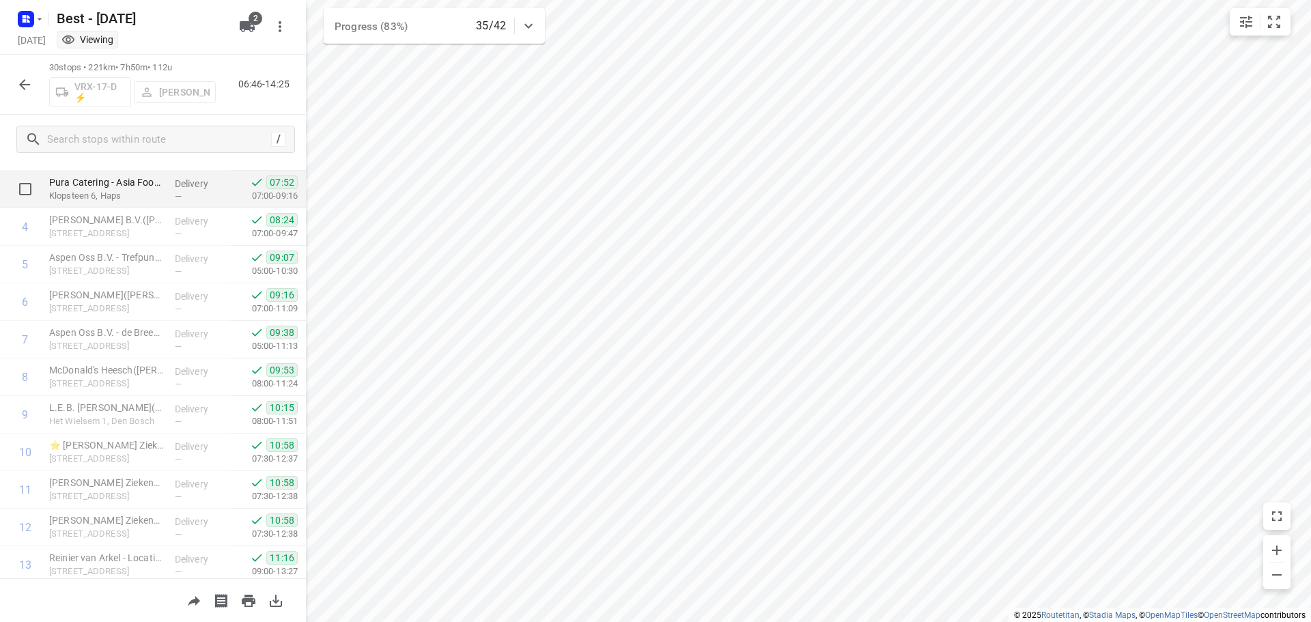
scroll to position [205, 0]
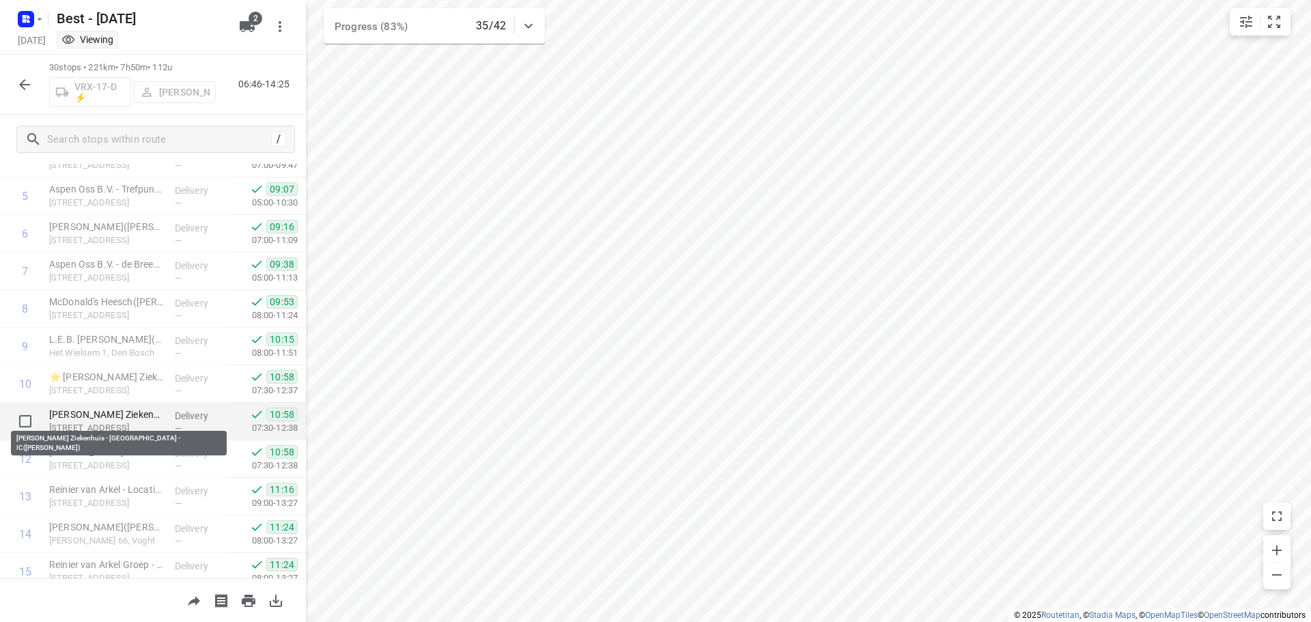
click at [139, 413] on p "[PERSON_NAME] Ziekenhuis - [GEOGRAPHIC_DATA] - IC([PERSON_NAME])" at bounding box center [106, 415] width 115 height 14
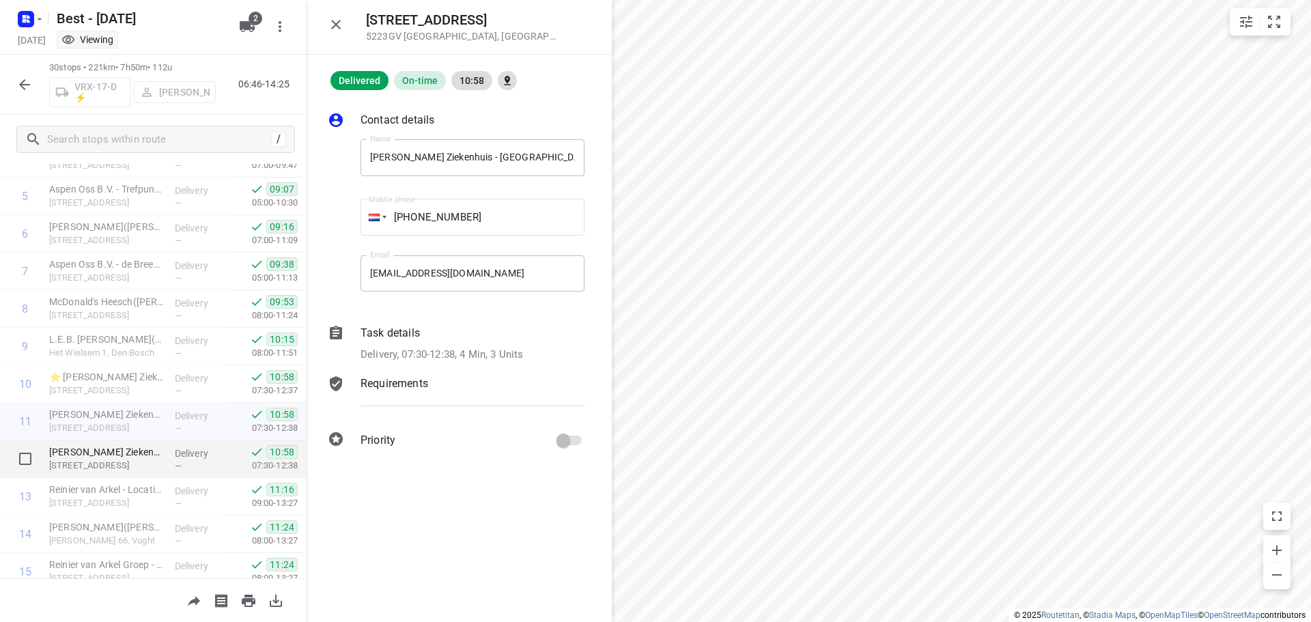
click at [146, 441] on div "[PERSON_NAME] Ziekenhuis - [GEOGRAPHIC_DATA] - SEH([PERSON_NAME]) [STREET_ADDRE…" at bounding box center [107, 459] width 126 height 38
click at [148, 448] on p "[PERSON_NAME] Ziekenhuis - [GEOGRAPHIC_DATA] - SEH([PERSON_NAME])" at bounding box center [106, 452] width 115 height 14
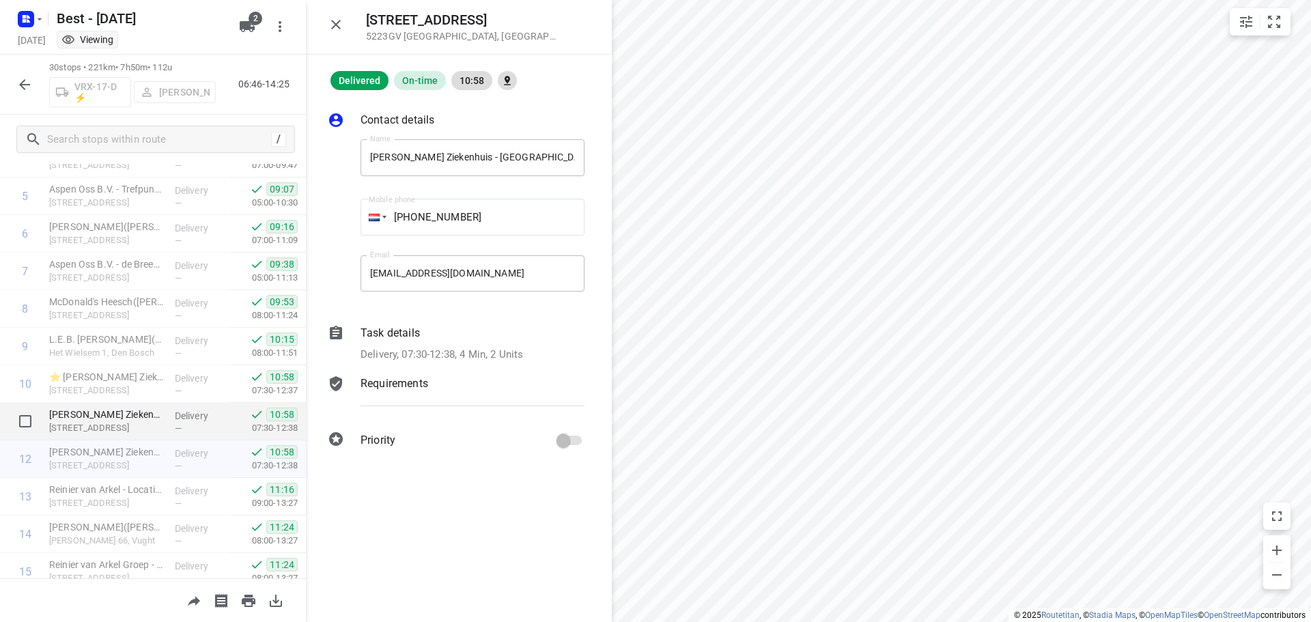
click at [153, 435] on div "[PERSON_NAME] Ziekenhuis - [GEOGRAPHIC_DATA] - IC([PERSON_NAME]) [STREET_ADDRES…" at bounding box center [107, 422] width 126 height 38
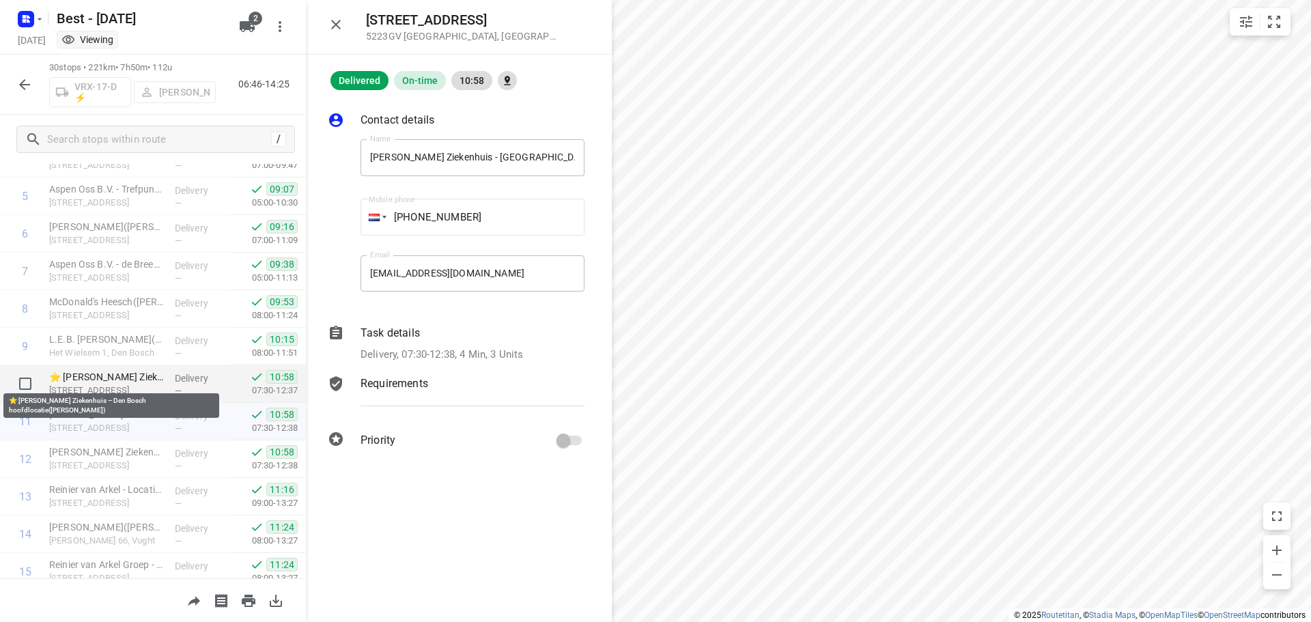
click at [157, 382] on p "⭐ [PERSON_NAME] Ziekenhuis – Den Bosch hoofdlocatie([PERSON_NAME])" at bounding box center [106, 377] width 115 height 14
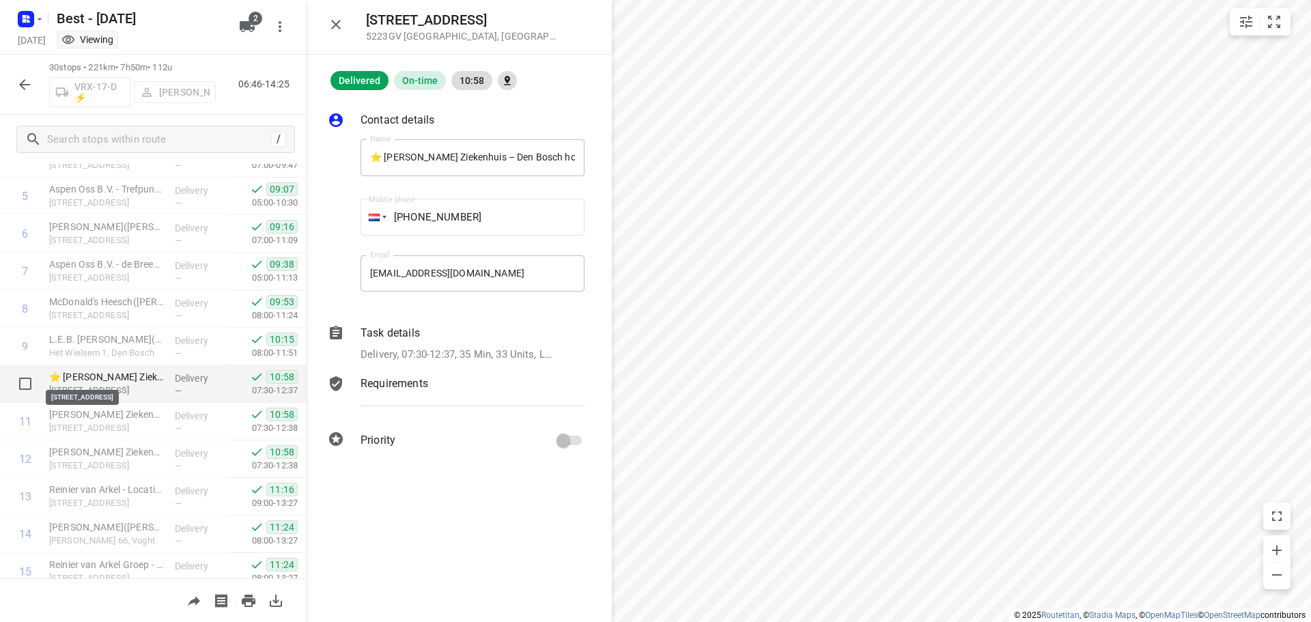
scroll to position [273, 0]
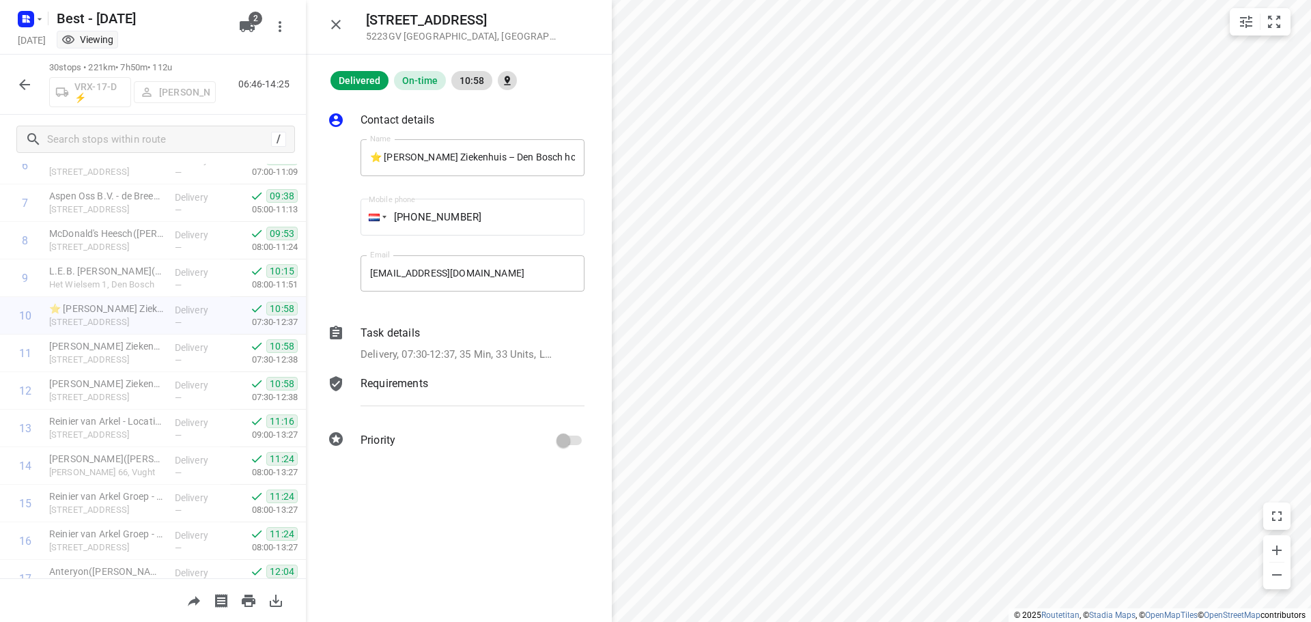
click at [343, 31] on icon "button" at bounding box center [336, 24] width 16 height 16
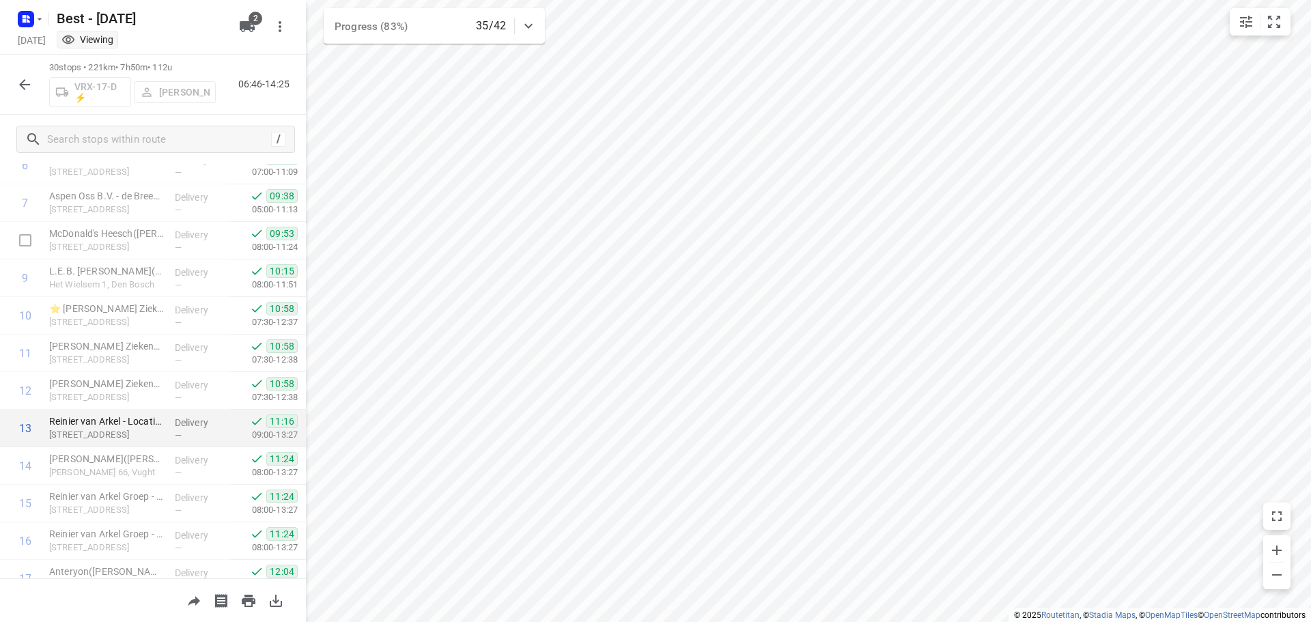
scroll to position [341, 0]
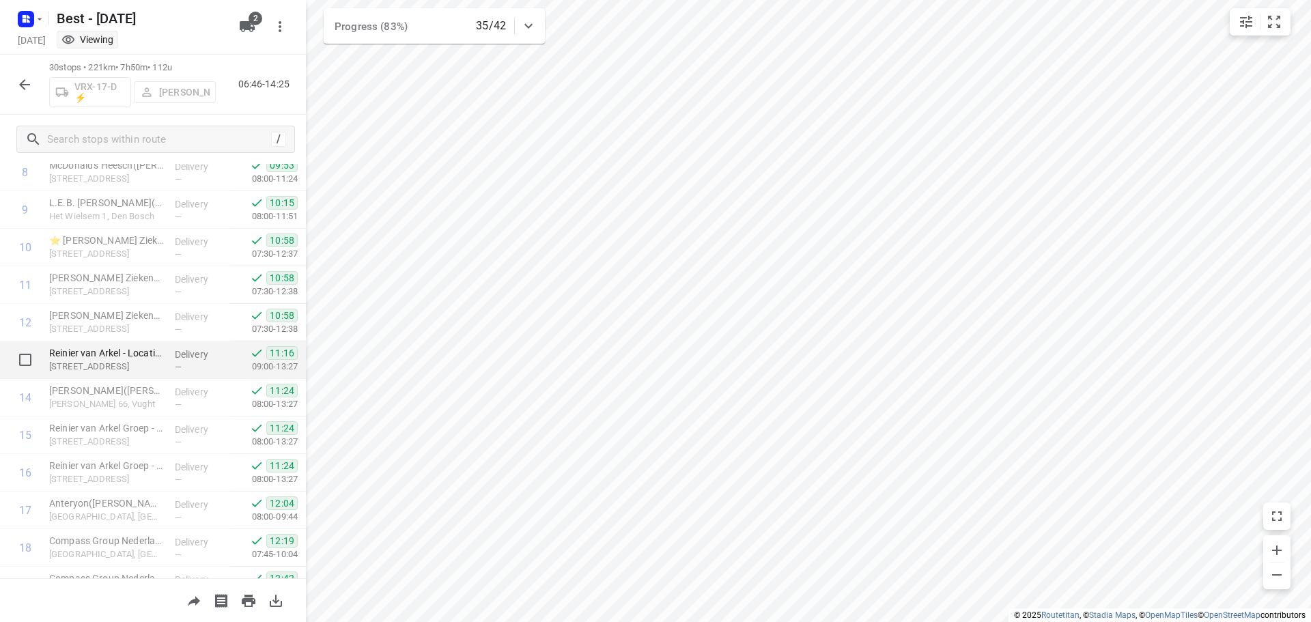
click at [146, 373] on p "[STREET_ADDRESS]" at bounding box center [106, 367] width 115 height 14
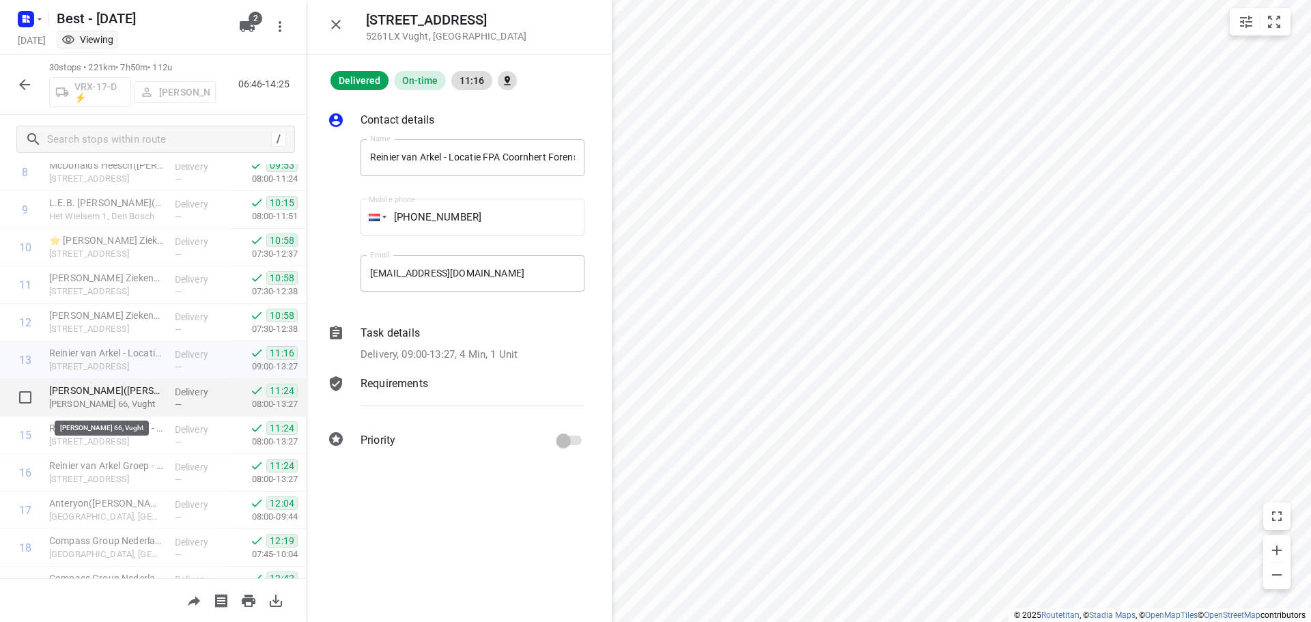
click at [137, 404] on p "[PERSON_NAME] 66, Vught" at bounding box center [106, 404] width 115 height 14
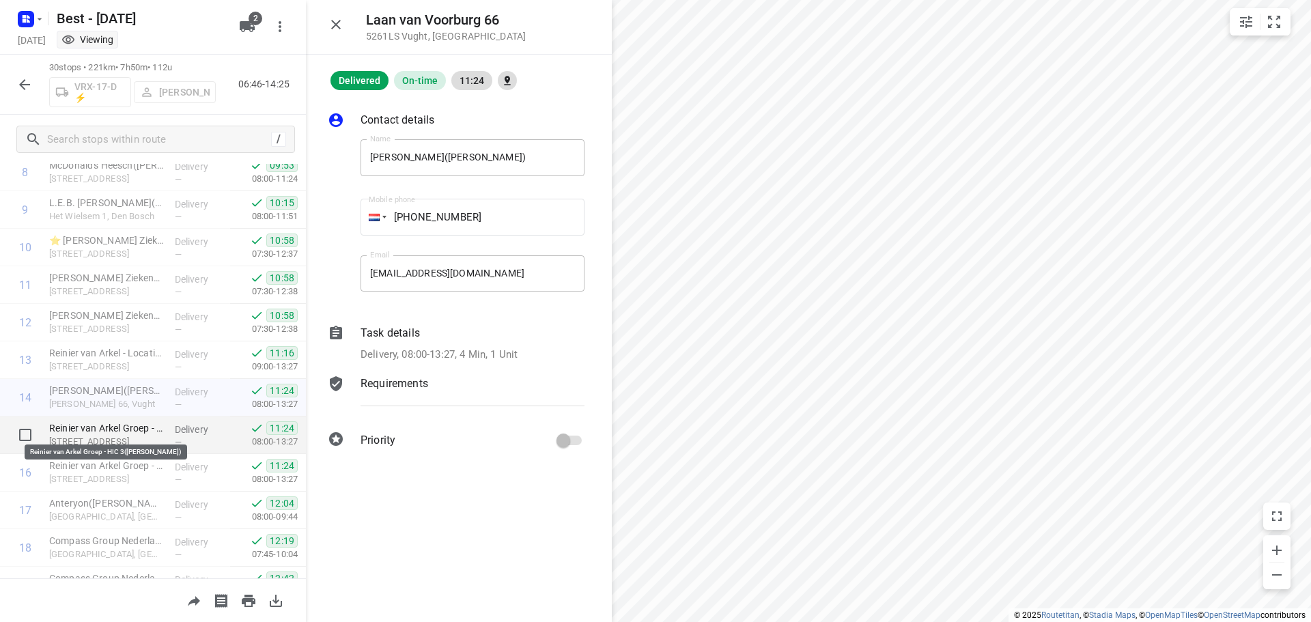
click at [134, 433] on p "Reinier van Arkel Groep - HIC 3([PERSON_NAME])" at bounding box center [106, 428] width 115 height 14
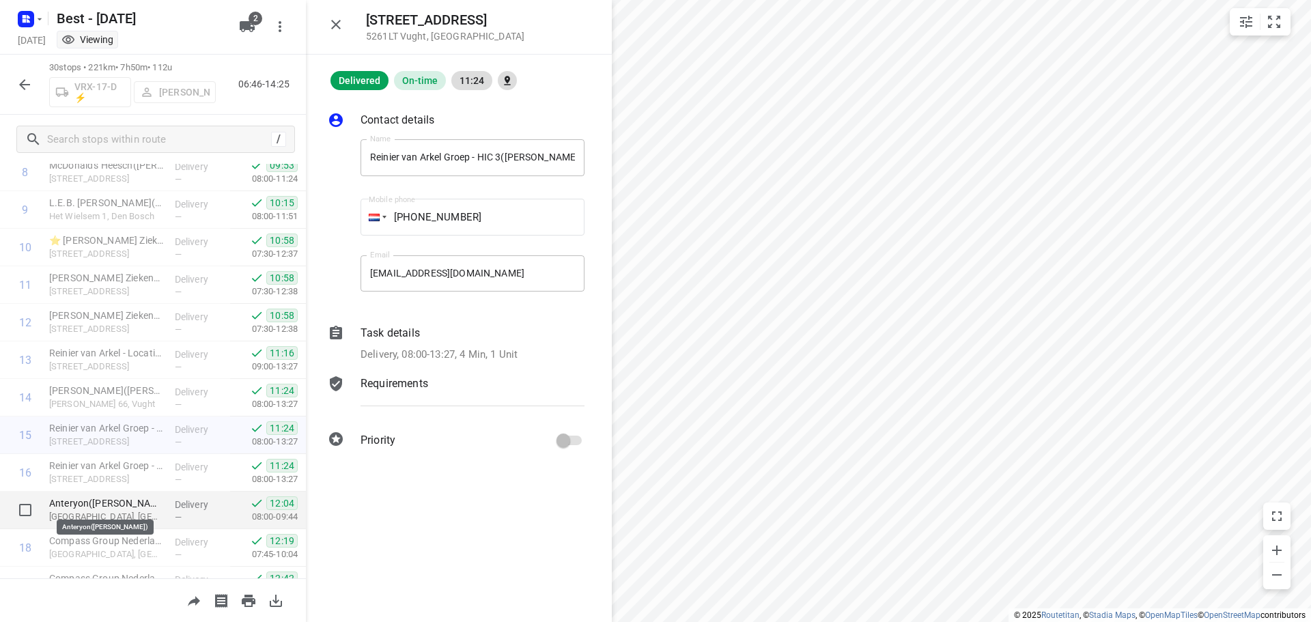
click at [109, 499] on p "Anteryon([PERSON_NAME])" at bounding box center [106, 503] width 115 height 14
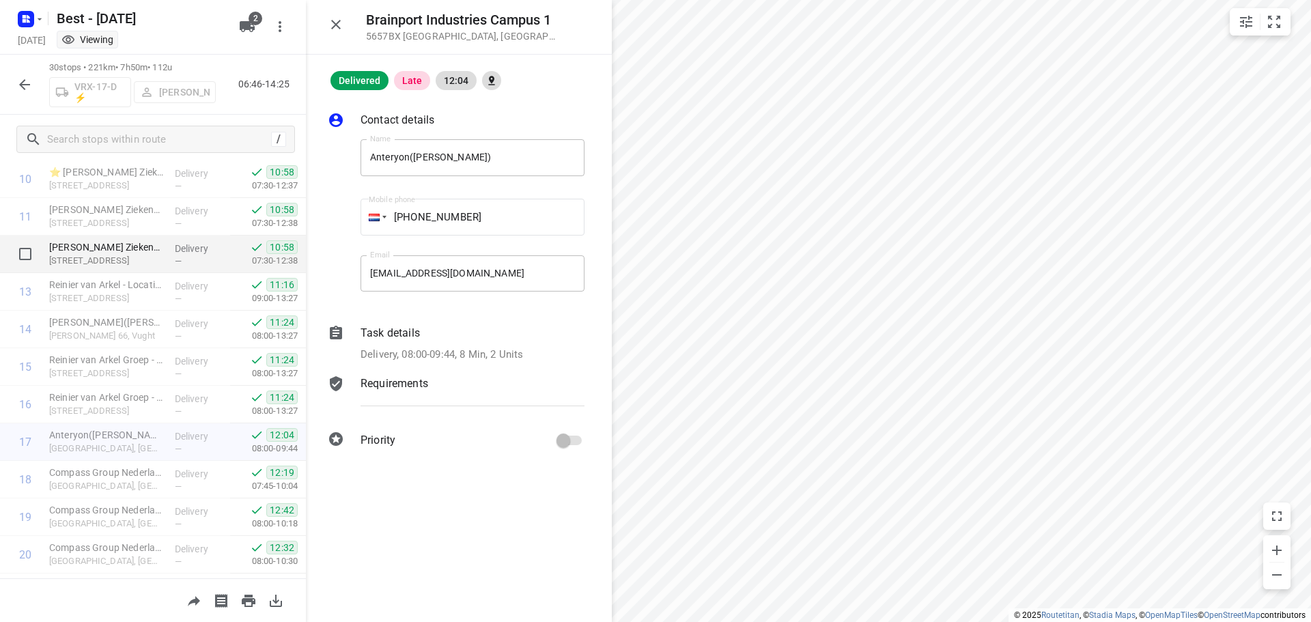
scroll to position [478, 0]
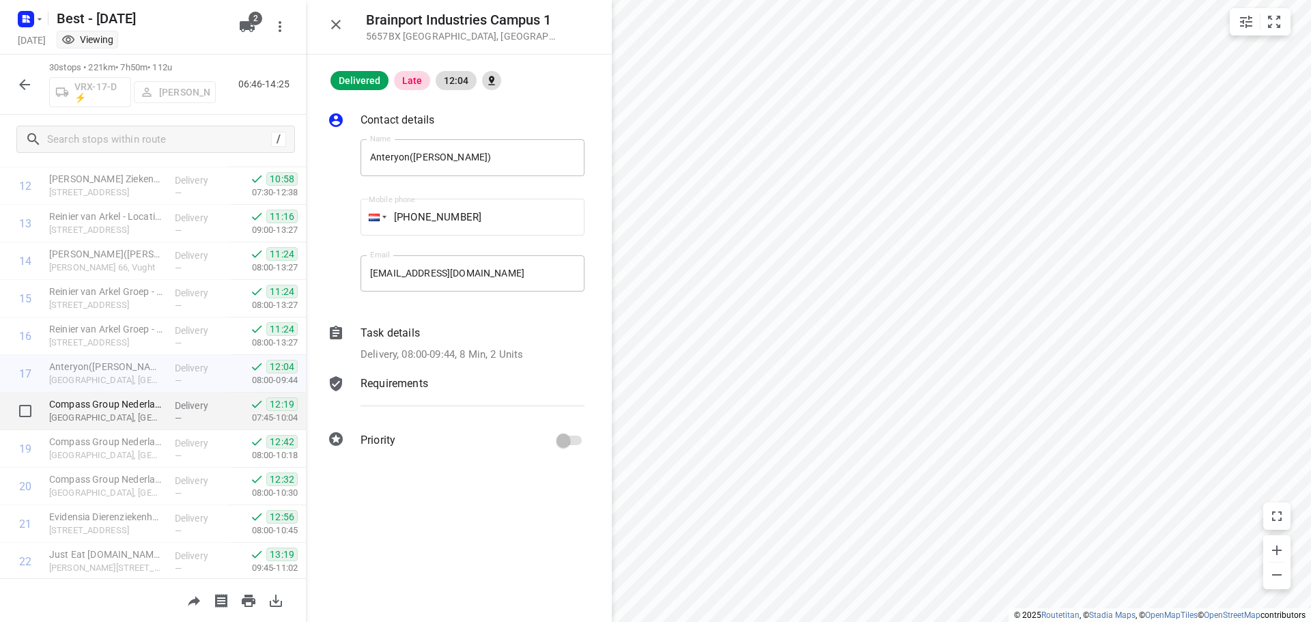
click at [175, 410] on p "Delivery" at bounding box center [200, 406] width 51 height 14
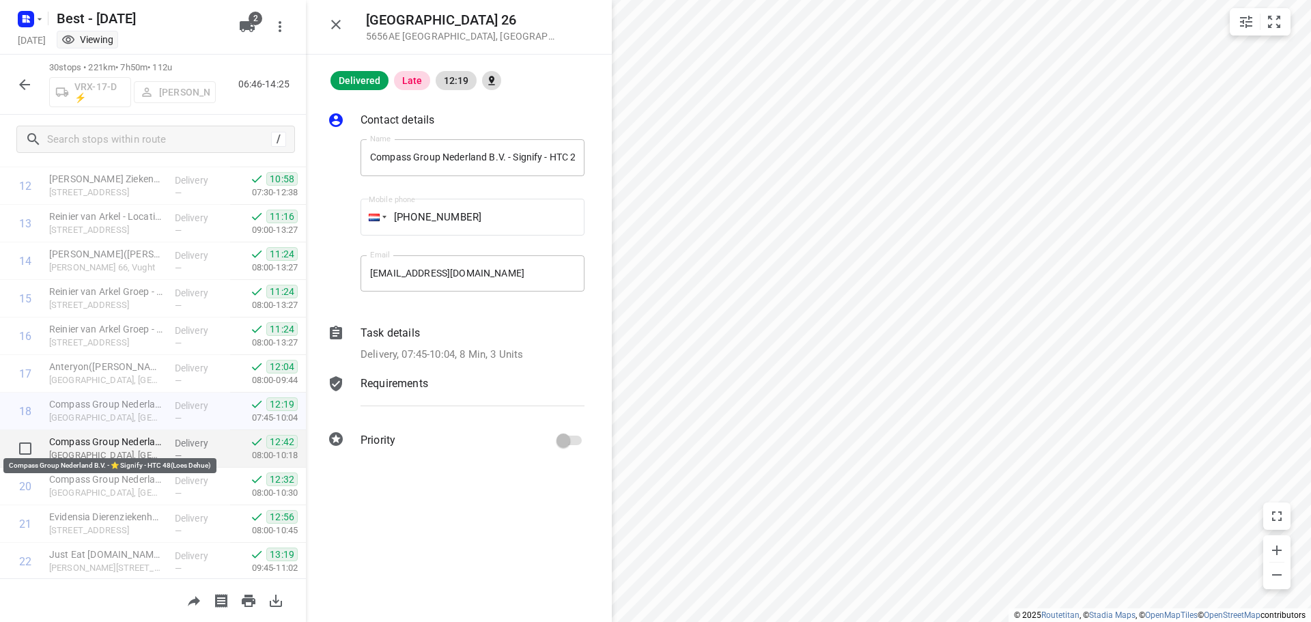
click at [150, 446] on p "Compass Group Nederland B.V. - ⭐ Signify - HTC 48(Loes Dehue)" at bounding box center [106, 442] width 115 height 14
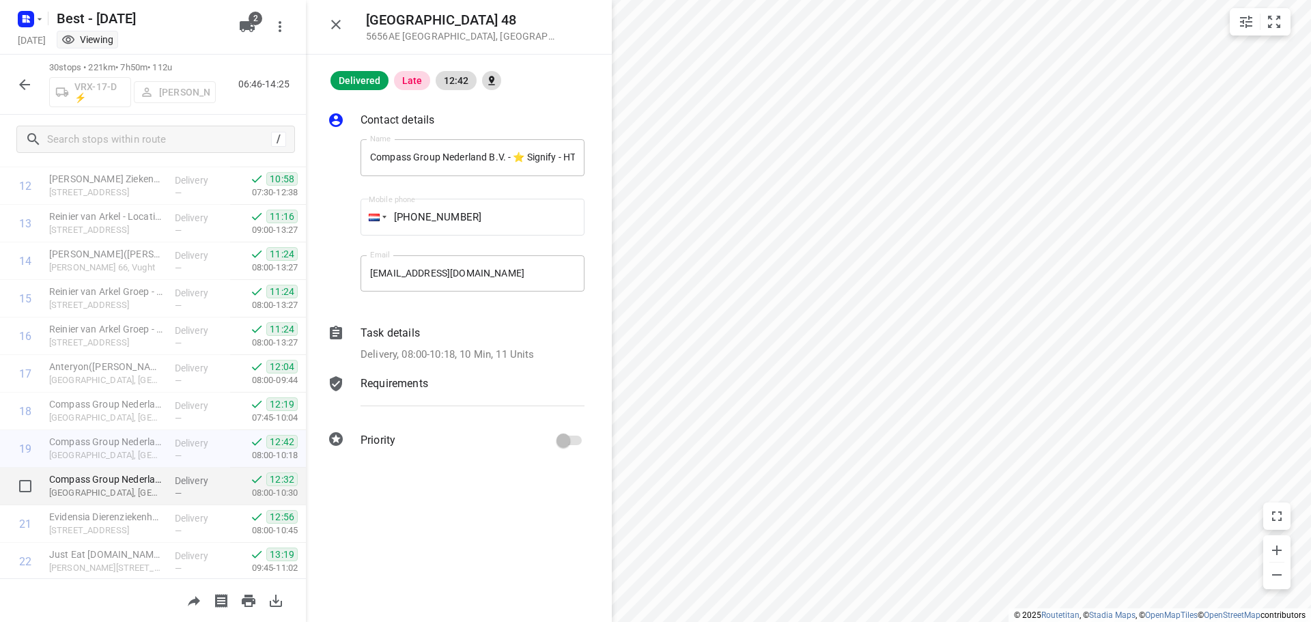
click at [132, 477] on p "Compass Group Nederland B.V. - ⭐Signify - HTC 7(Loes Dehue)" at bounding box center [106, 479] width 115 height 14
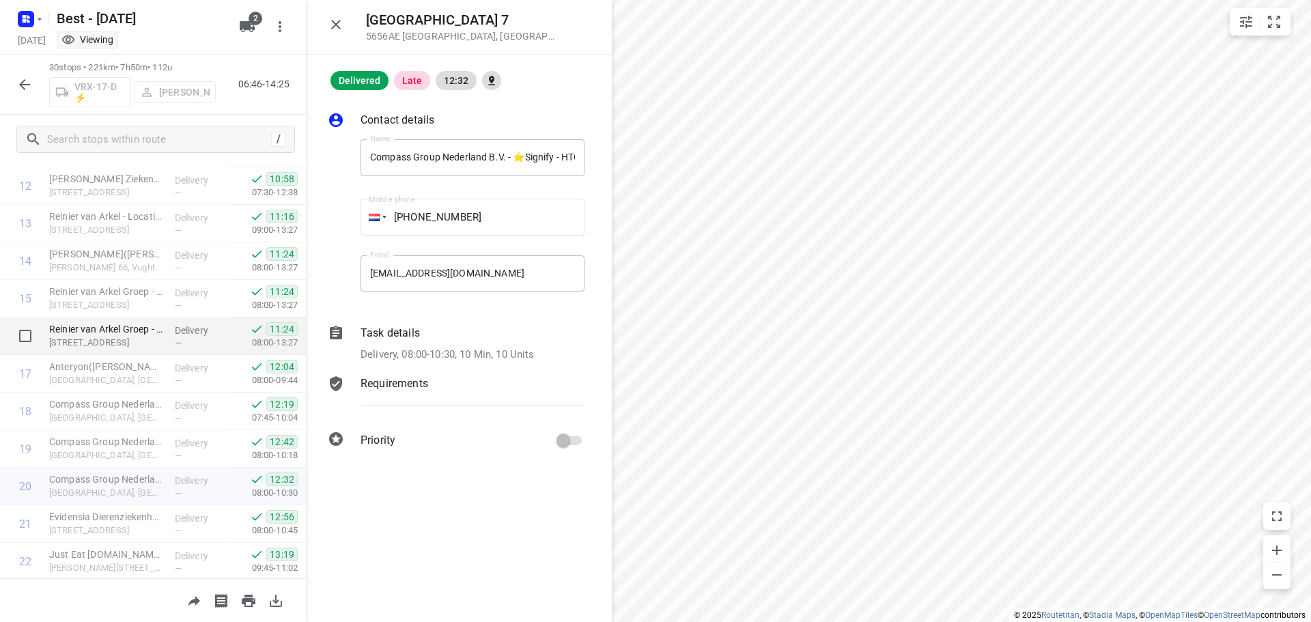
scroll to position [614, 0]
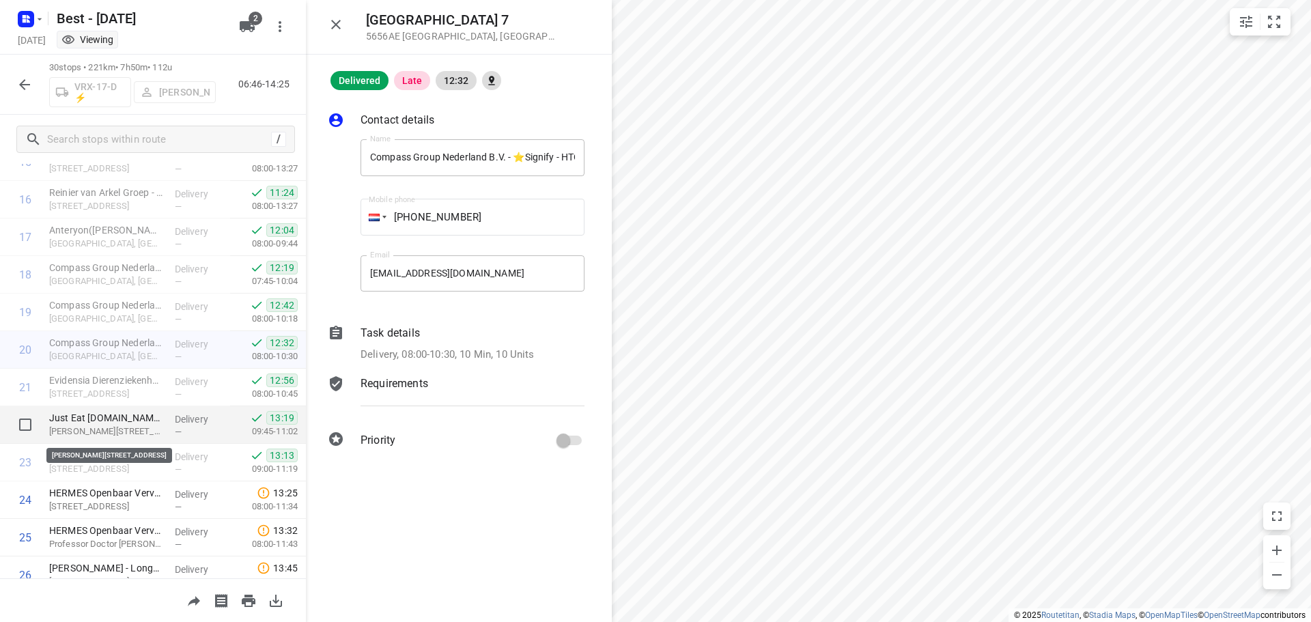
click at [147, 432] on p "[PERSON_NAME][STREET_ADDRESS]" at bounding box center [106, 432] width 115 height 14
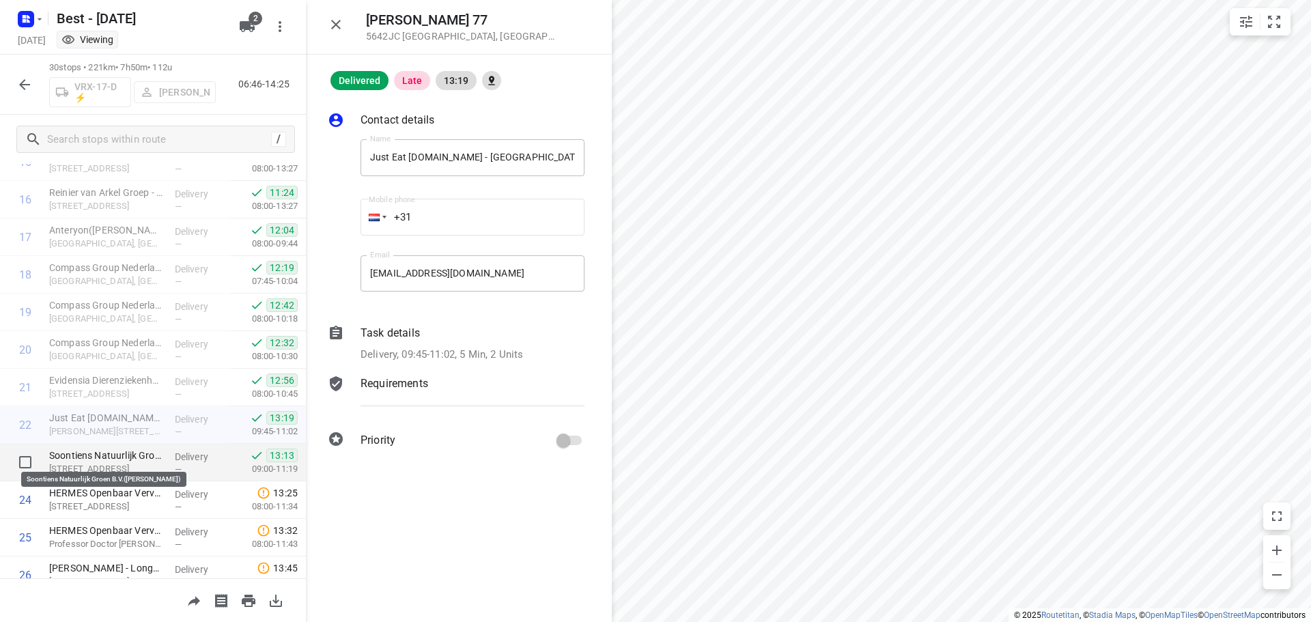
click at [129, 461] on p "Soontiens Natuurlijk Groen B.V.([PERSON_NAME])" at bounding box center [106, 456] width 115 height 14
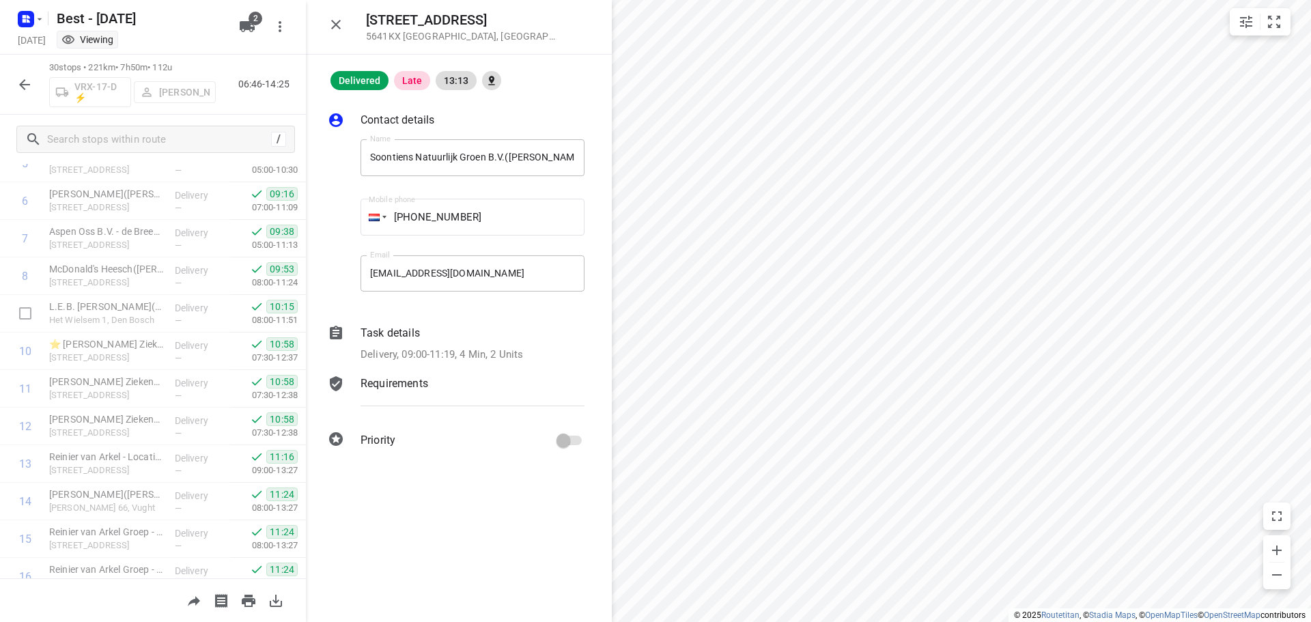
scroll to position [135, 0]
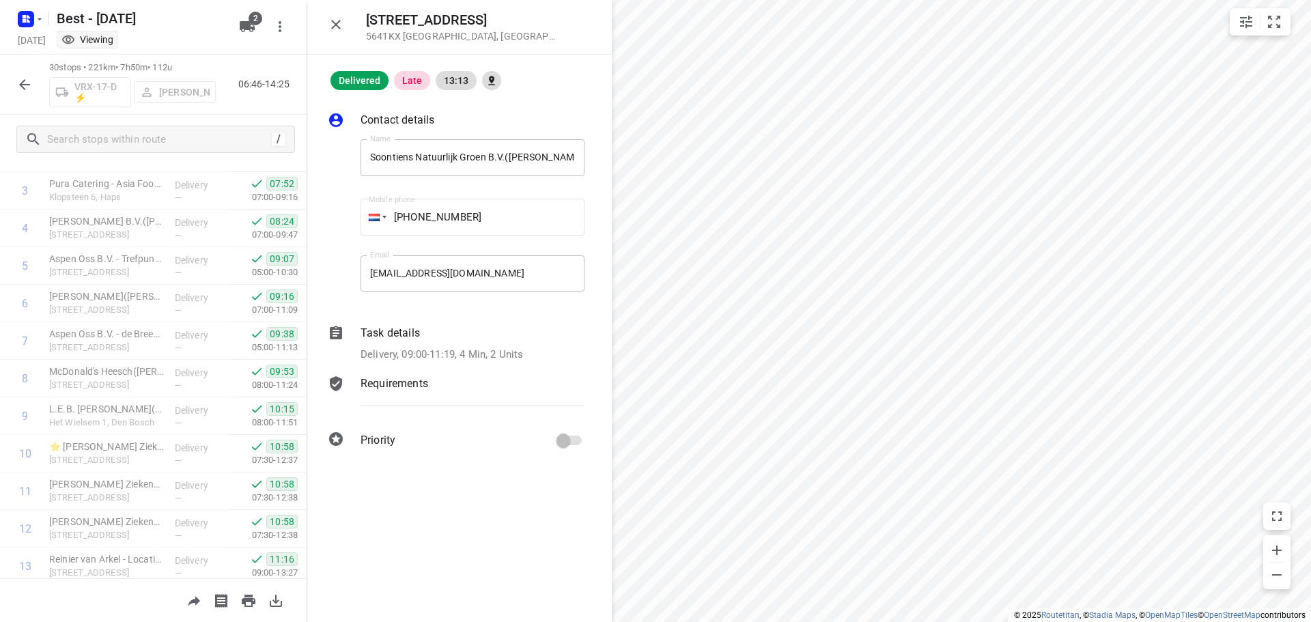
click at [30, 87] on icon "button" at bounding box center [24, 84] width 16 height 16
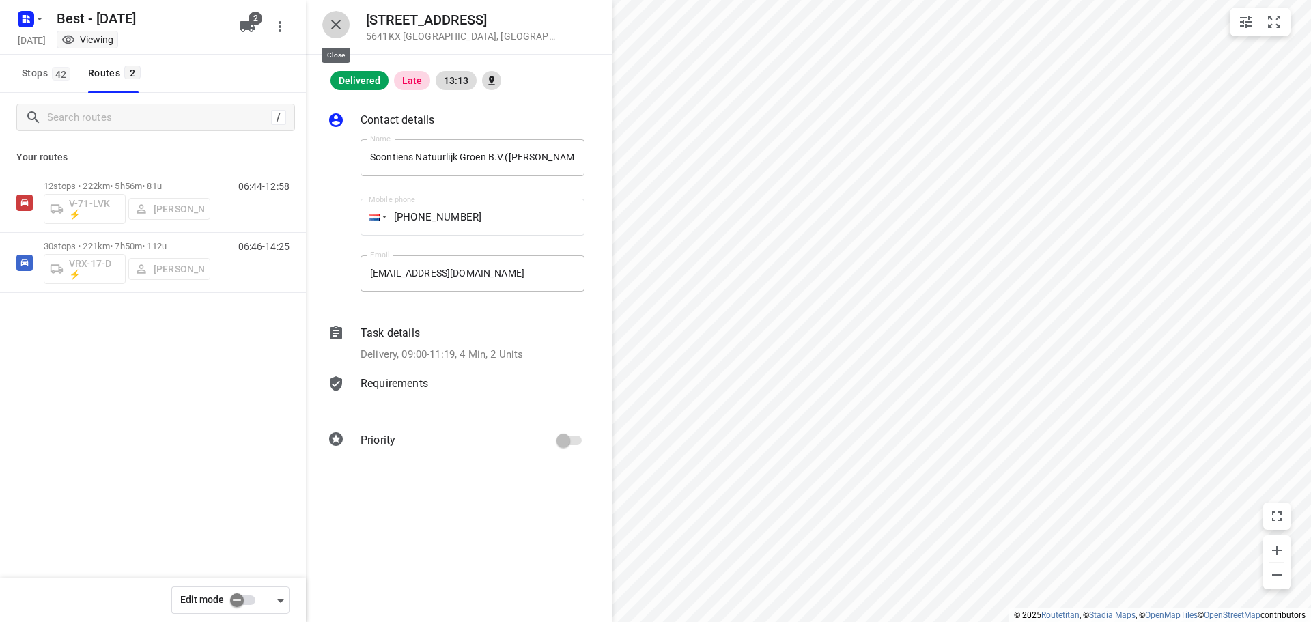
click at [330, 18] on icon "button" at bounding box center [336, 24] width 16 height 16
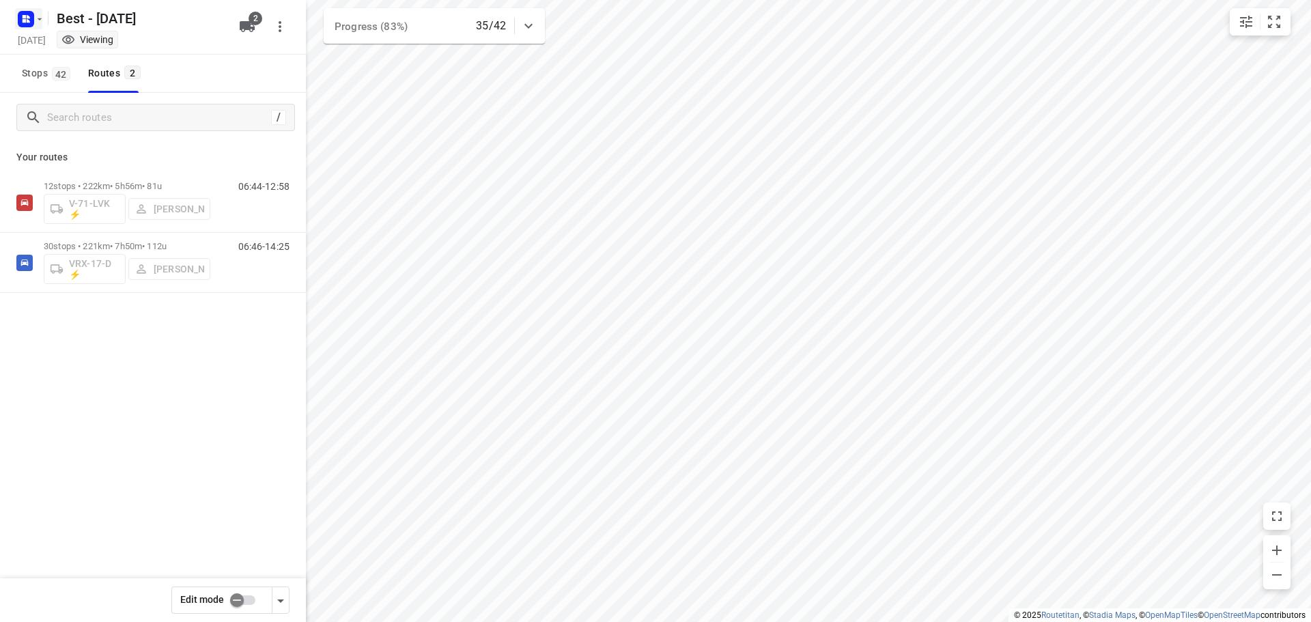
click at [41, 23] on icon "button" at bounding box center [39, 19] width 11 height 11
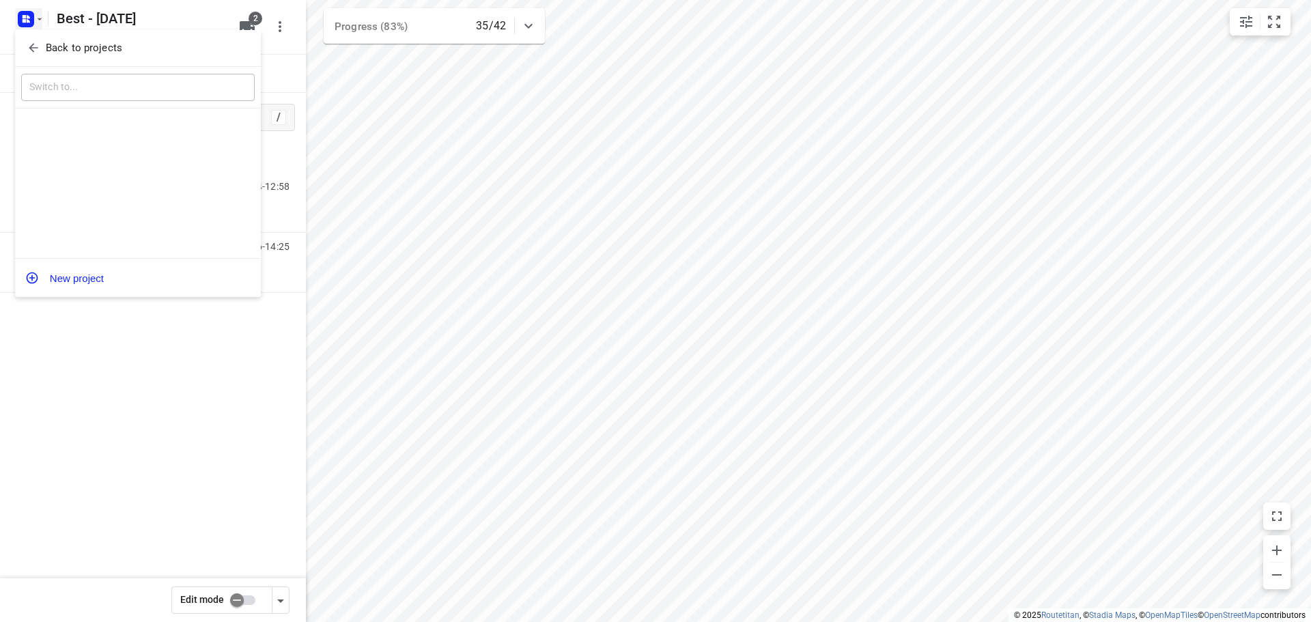
click at [48, 50] on p "Back to projects" at bounding box center [84, 48] width 76 height 16
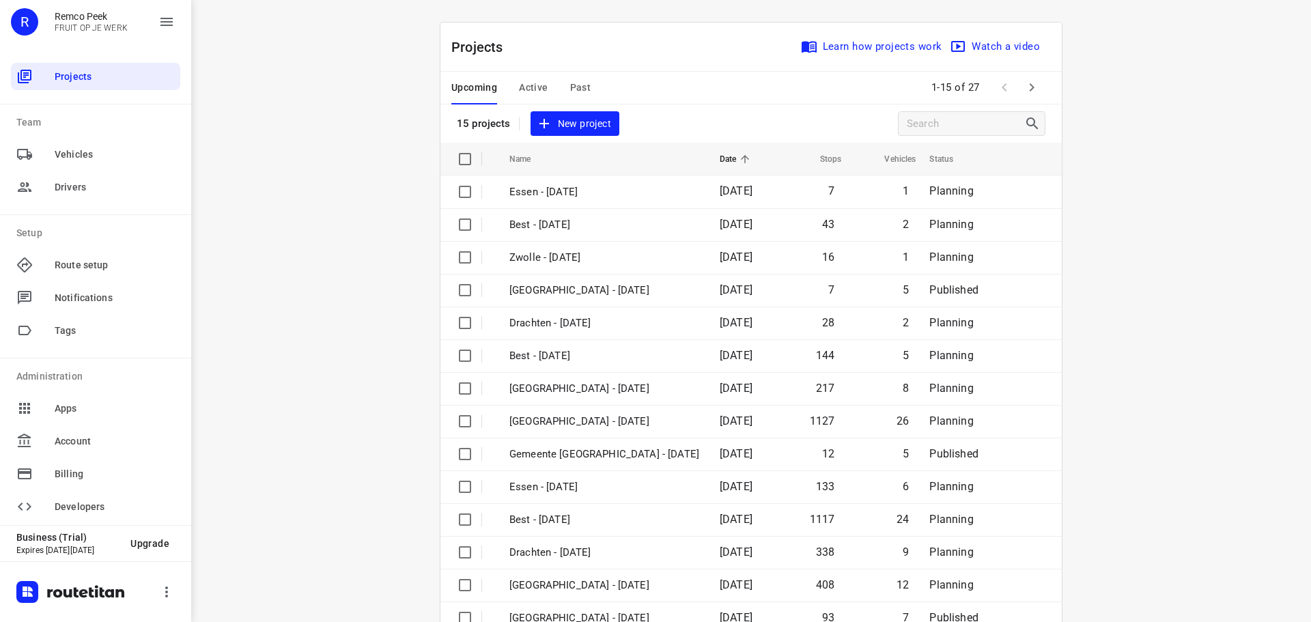
click at [532, 89] on span "Active" at bounding box center [533, 87] width 29 height 17
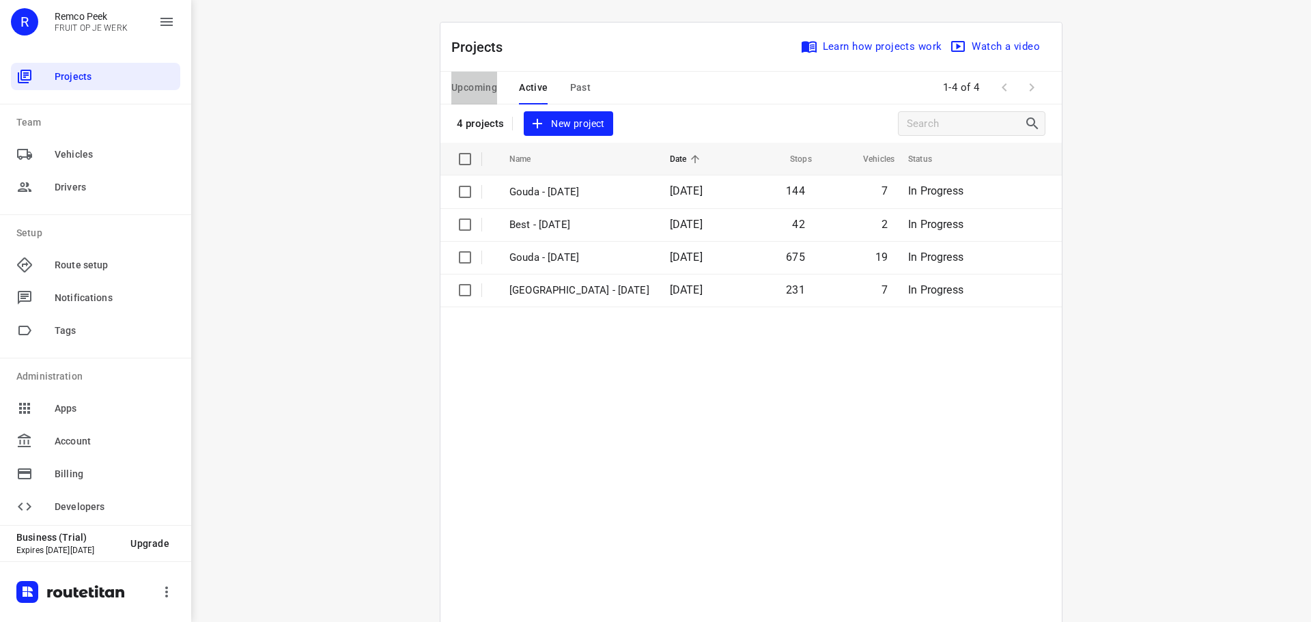
click at [485, 96] on span "Upcoming" at bounding box center [474, 87] width 46 height 17
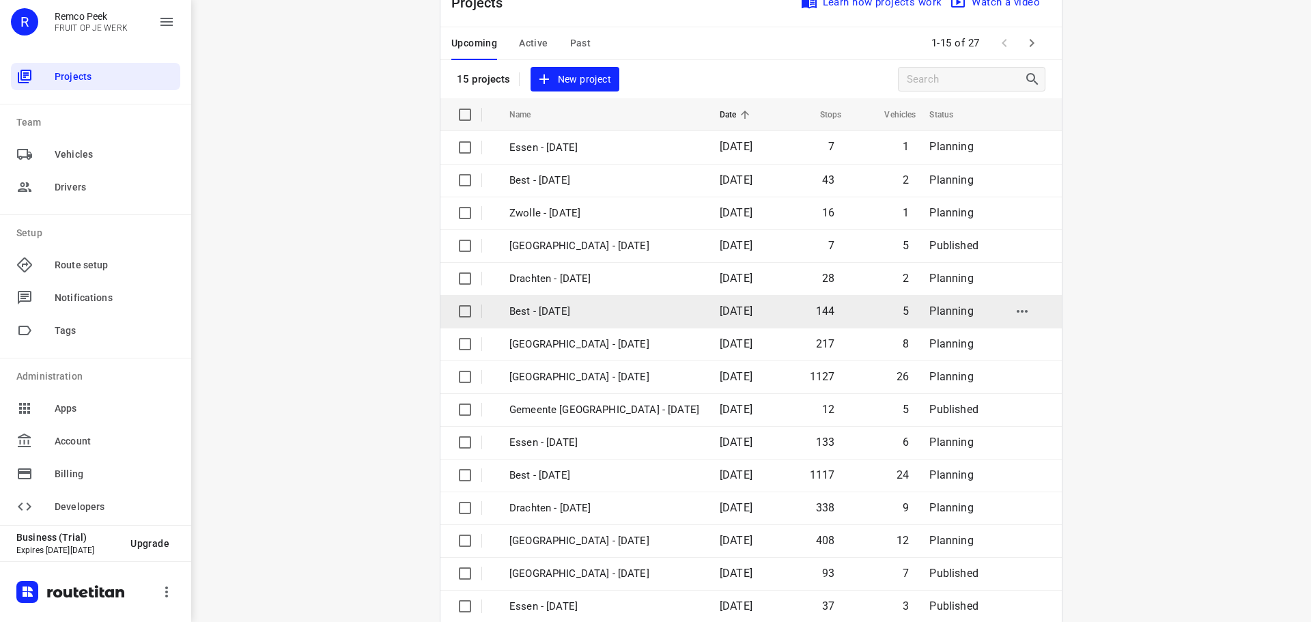
scroll to position [68, 0]
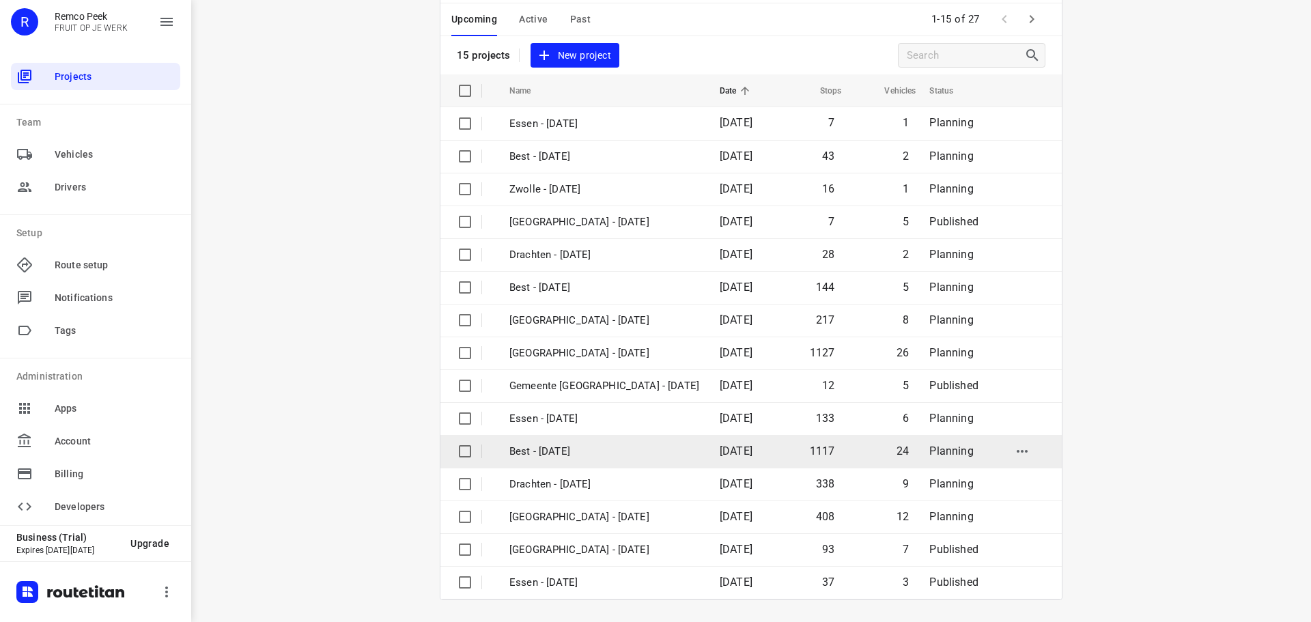
click at [559, 452] on p "Best - [DATE]" at bounding box center [604, 452] width 190 height 16
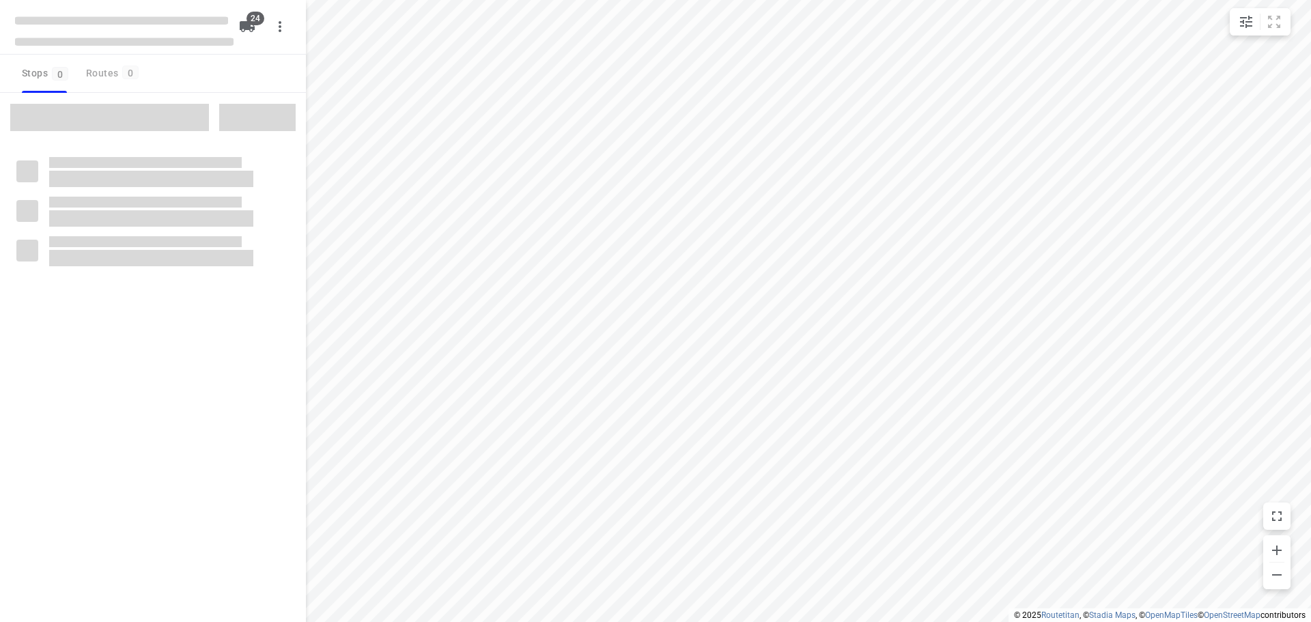
checkbox input "true"
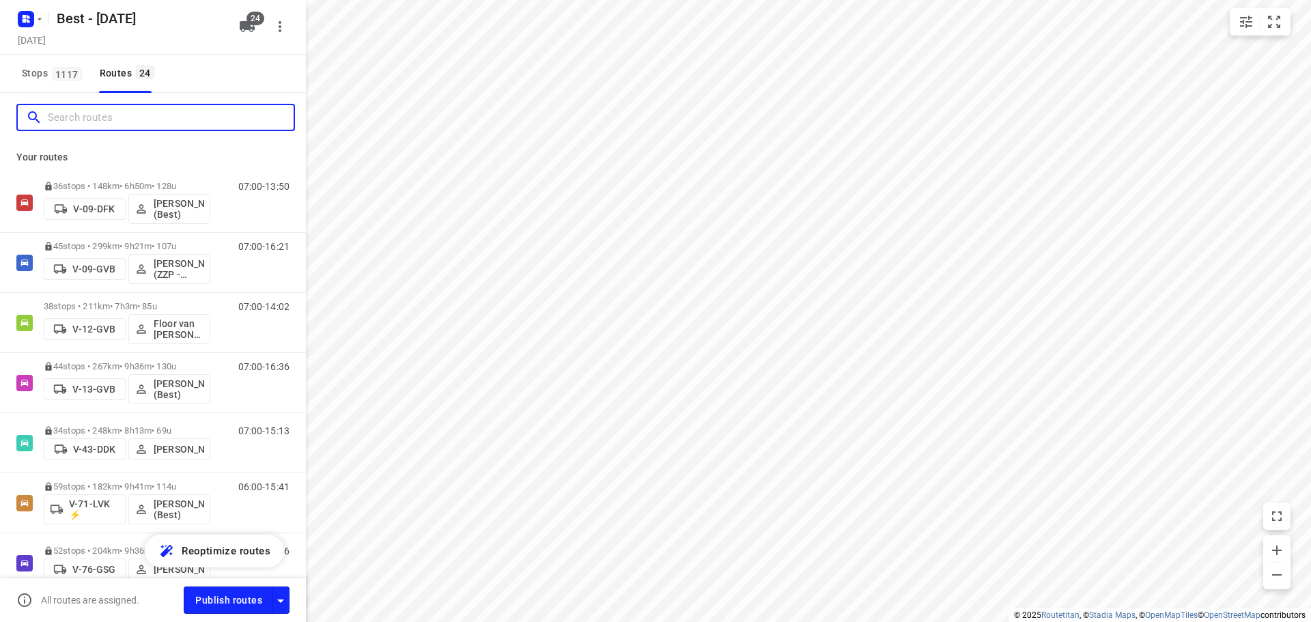
click at [167, 119] on input "Search routes" at bounding box center [171, 117] width 246 height 21
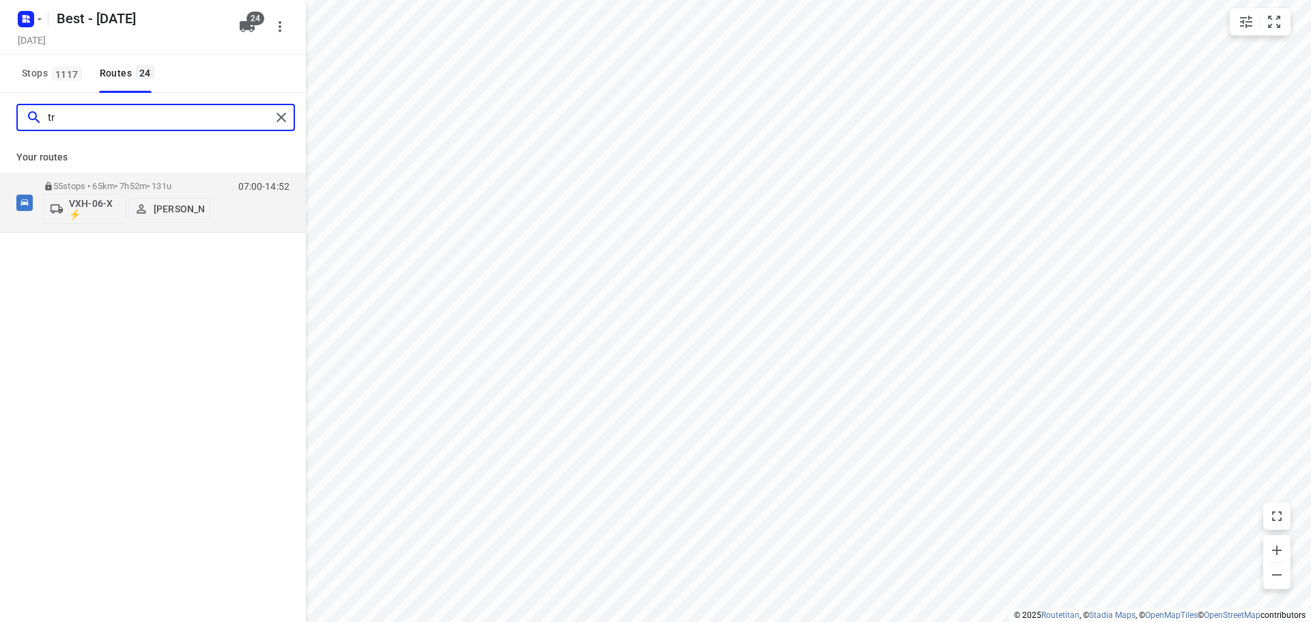
type input "t"
type input "rut"
click at [126, 175] on div "55 stops • 194km • 9h36m • 105u VTB-15-N [PERSON_NAME] (Best - ZZP)" at bounding box center [127, 202] width 167 height 57
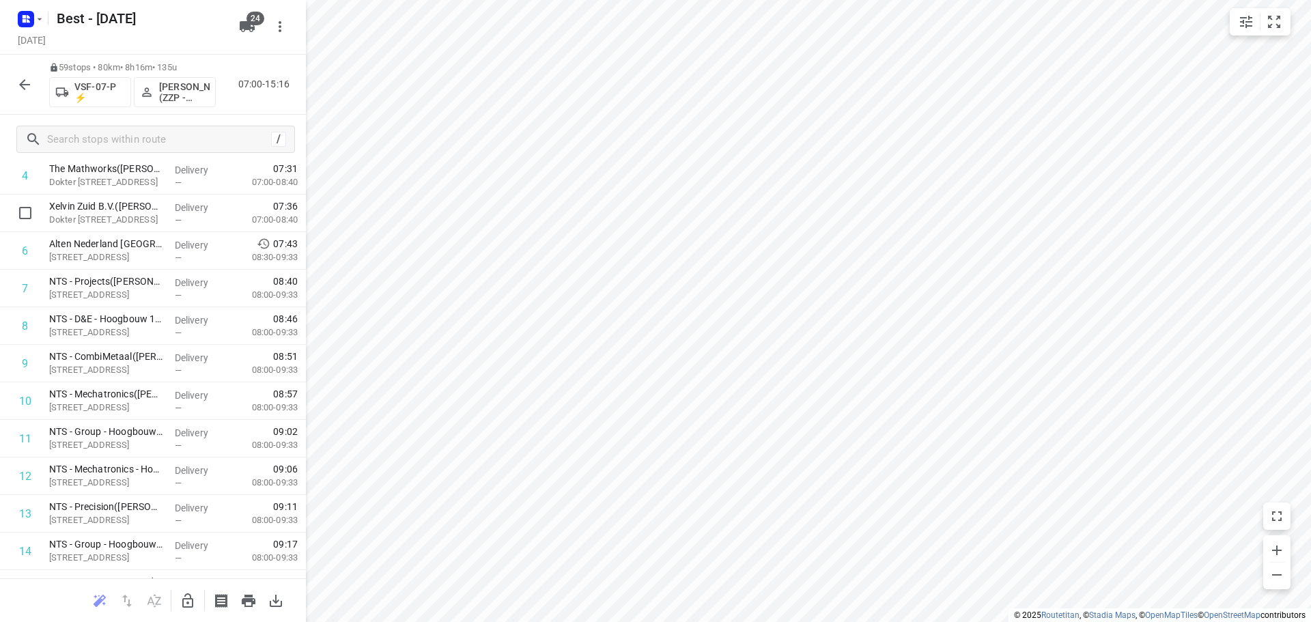
scroll to position [68, 0]
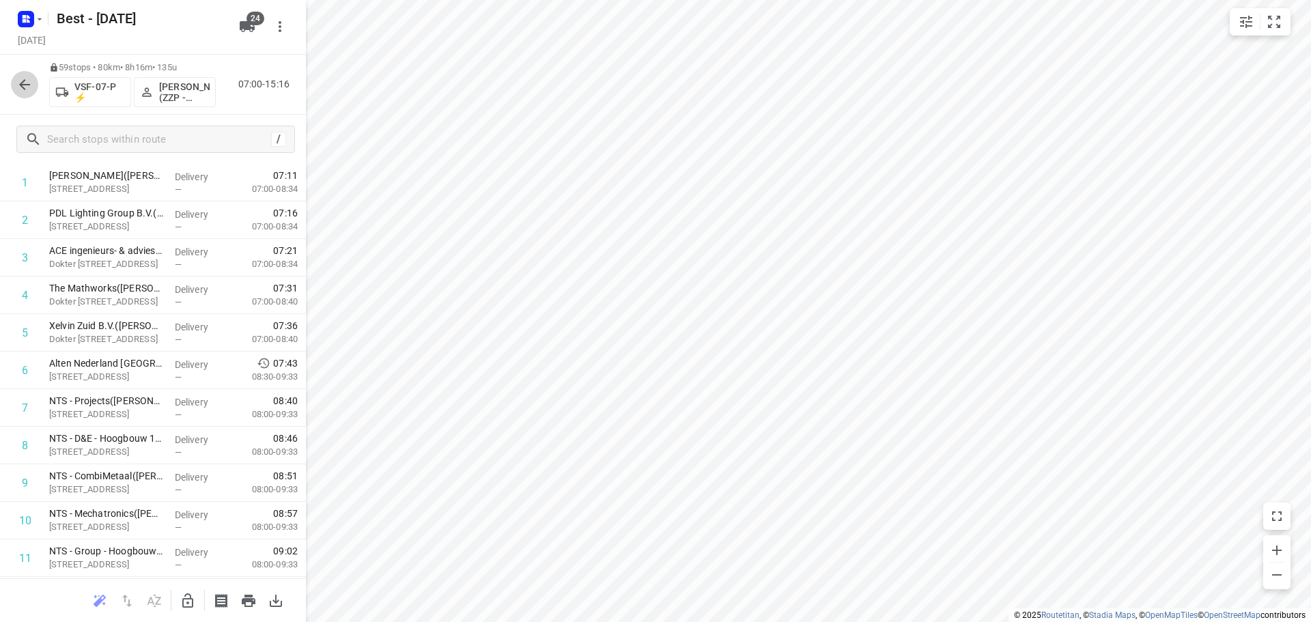
click at [29, 74] on button "button" at bounding box center [24, 84] width 27 height 27
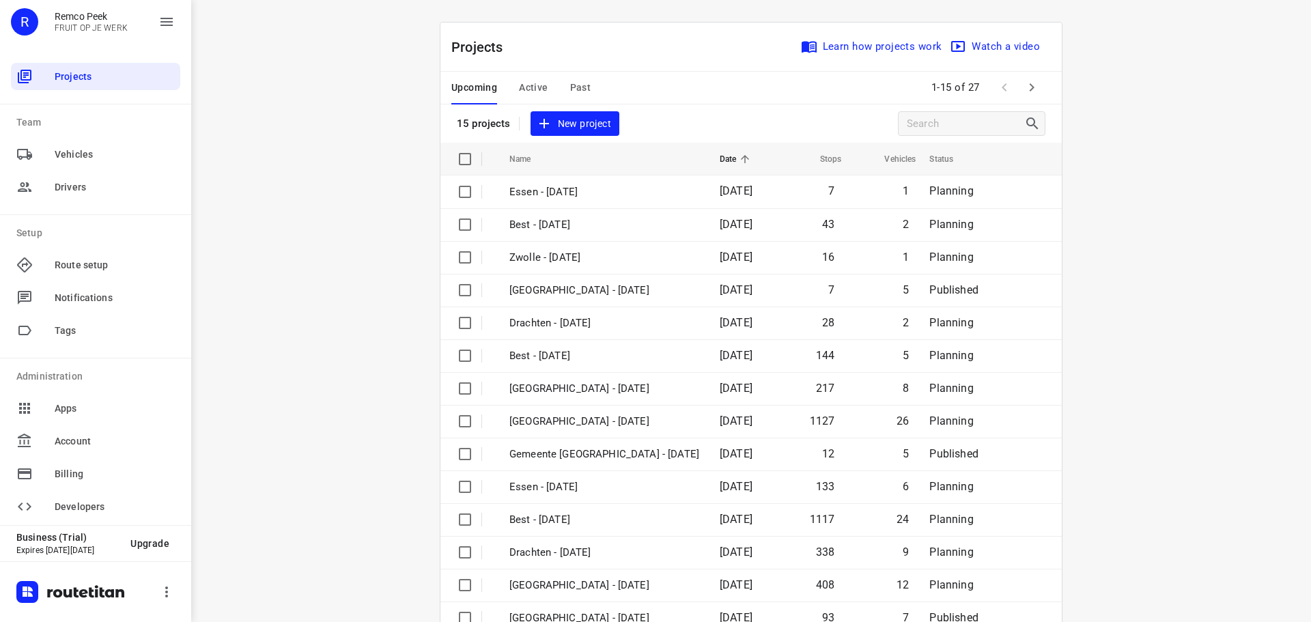
click at [496, 80] on div "Upcoming Active Past" at bounding box center [531, 88] width 161 height 33
click at [524, 81] on span "Active" at bounding box center [533, 87] width 29 height 17
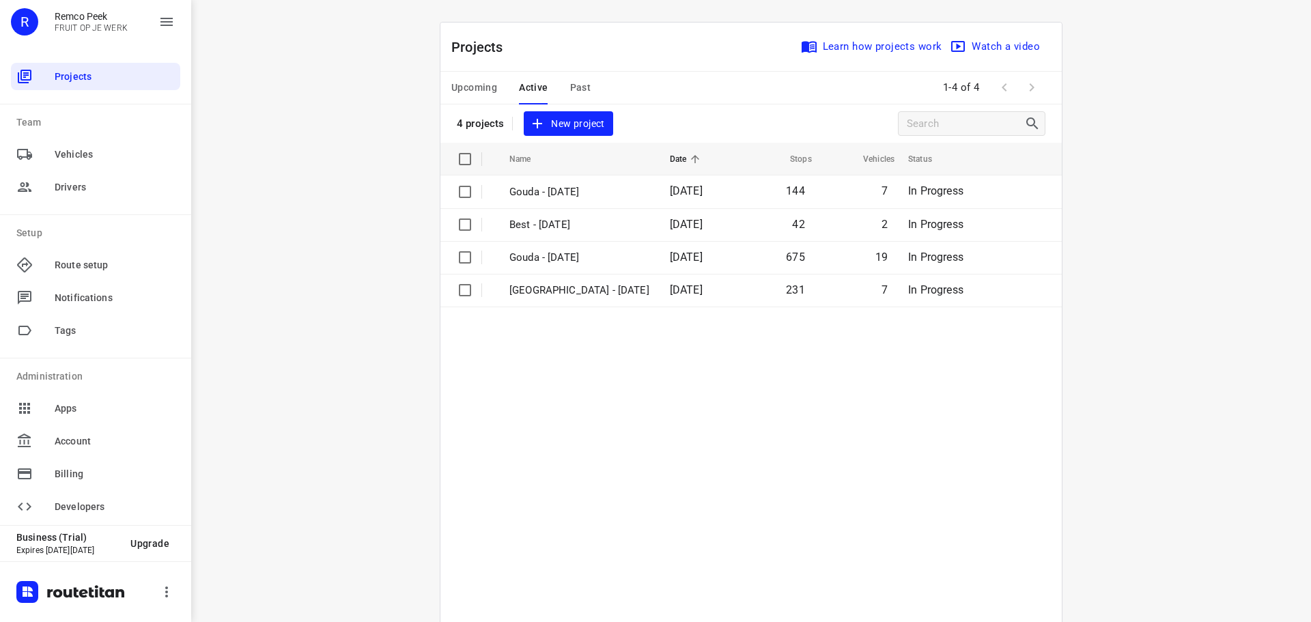
click at [452, 72] on button "Upcoming" at bounding box center [474, 88] width 46 height 33
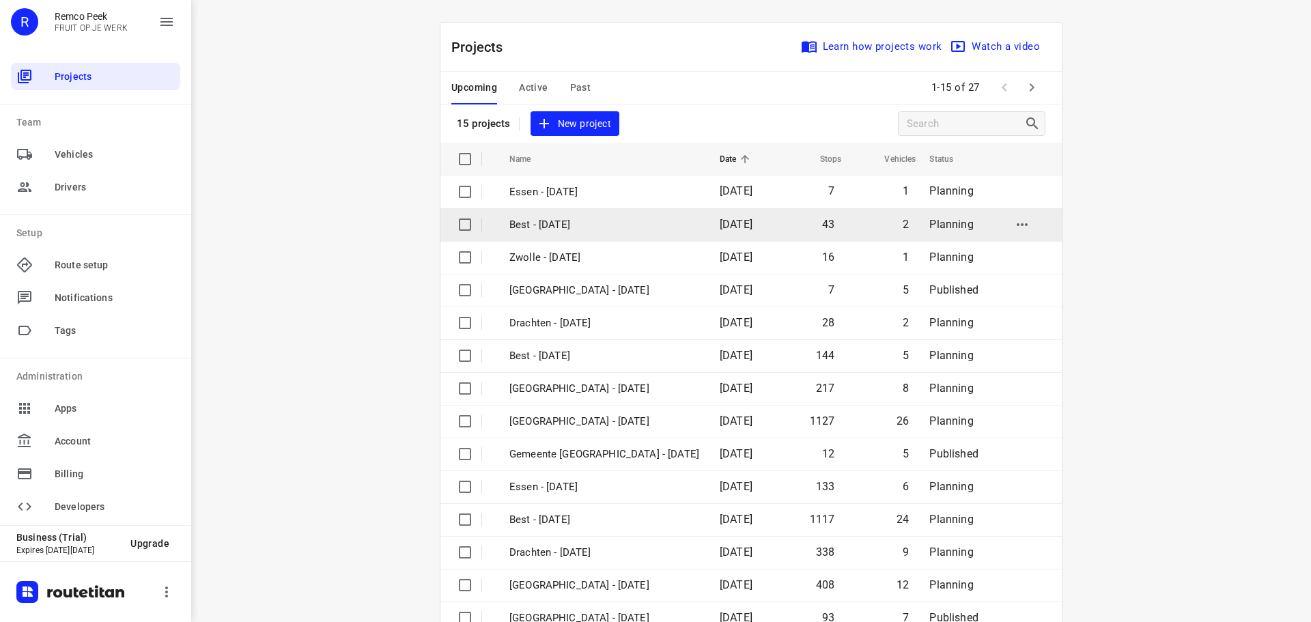
click at [587, 221] on p "Best - [DATE]" at bounding box center [604, 225] width 190 height 16
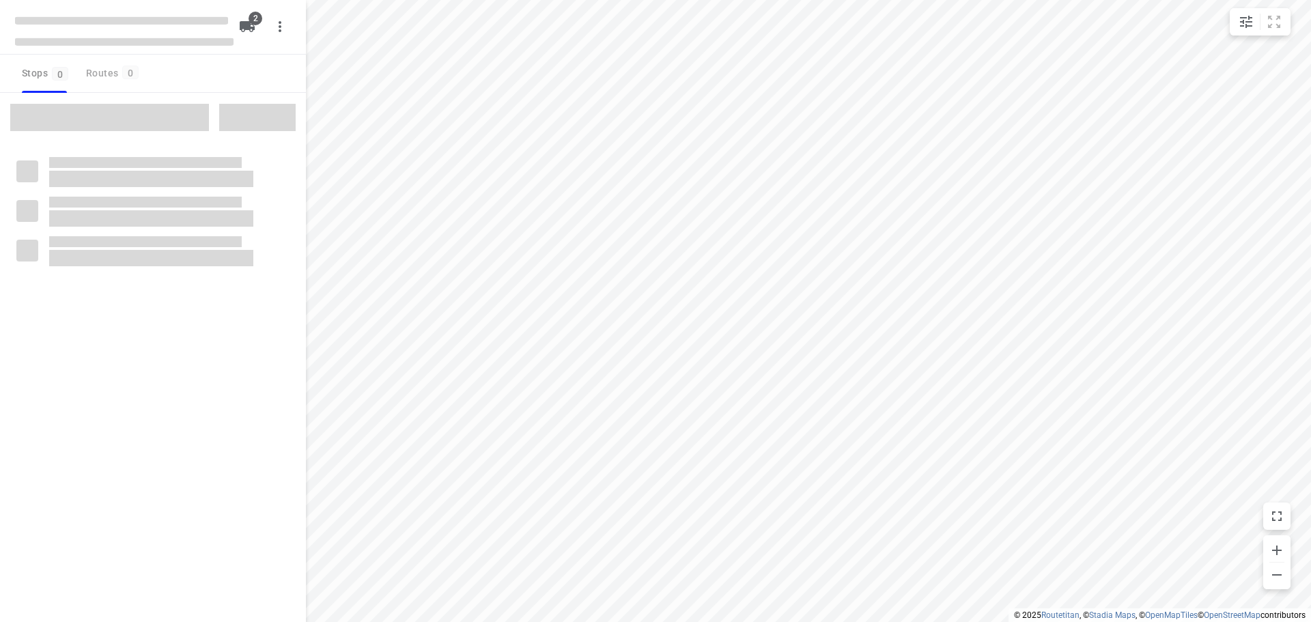
checkbox input "true"
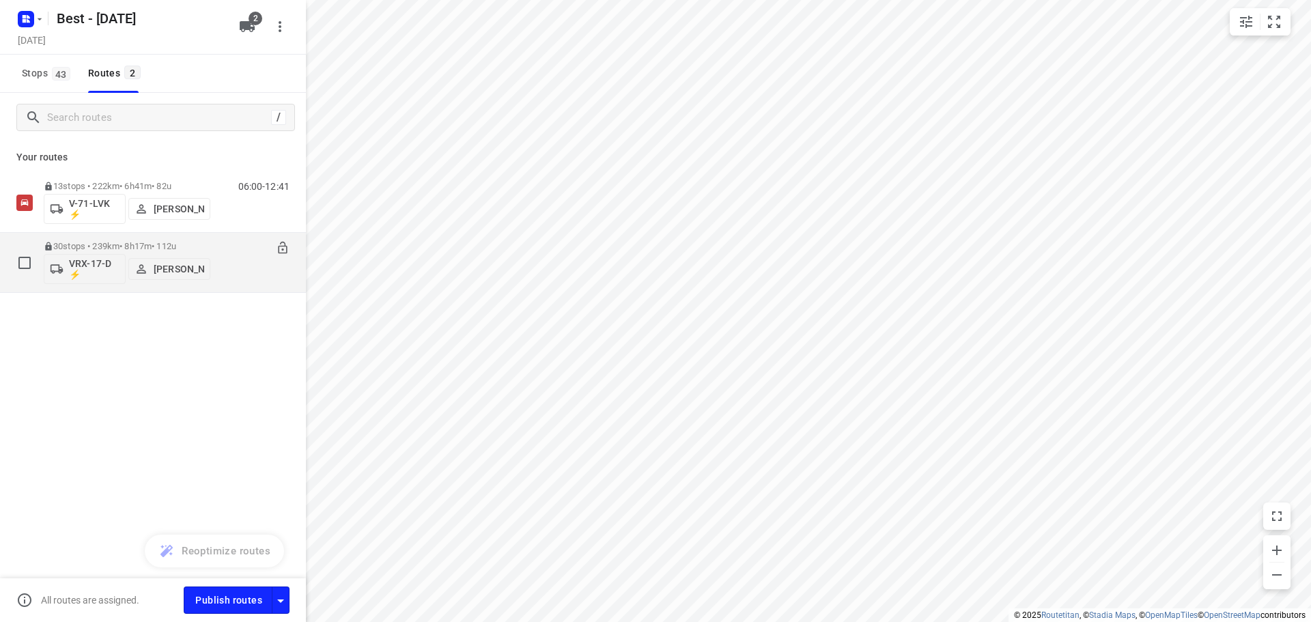
click at [154, 242] on p "30 stops • 239km • 8h17m • 112u" at bounding box center [127, 246] width 167 height 10
